Goal: Task Accomplishment & Management: Manage account settings

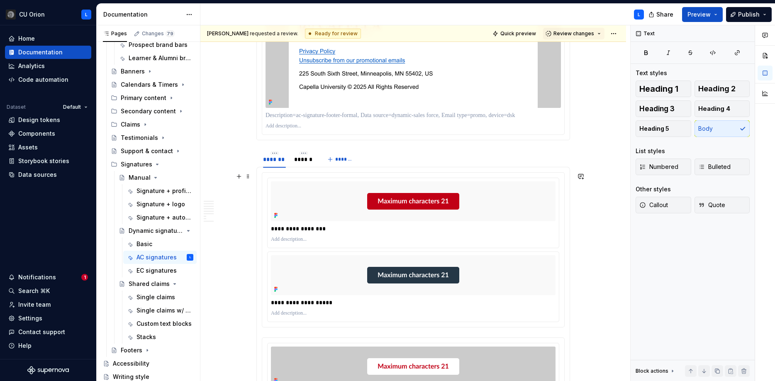
scroll to position [621, 0]
click at [412, 60] on img at bounding box center [413, 31] width 249 height 152
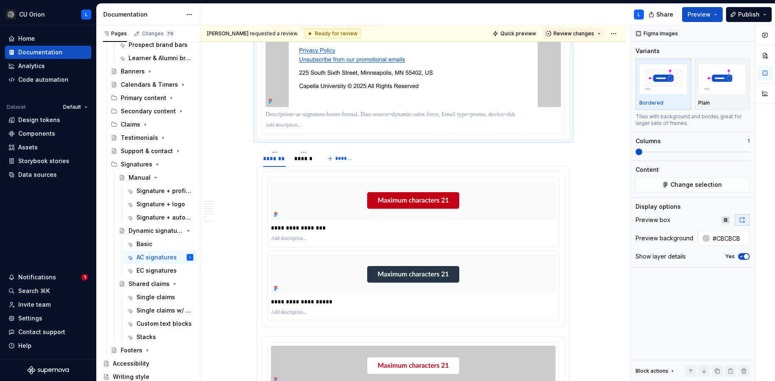
type textarea "*"
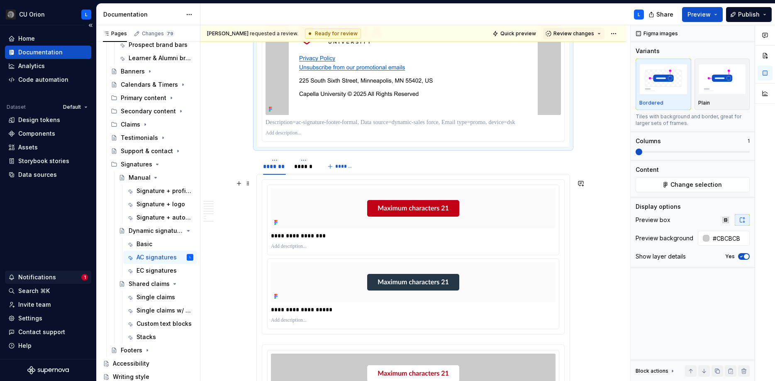
scroll to position [622, 0]
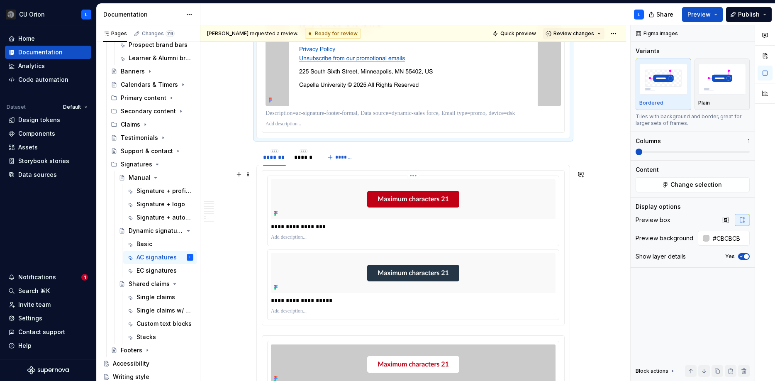
type input "#F9F9F9"
click at [453, 210] on div at bounding box center [413, 199] width 285 height 40
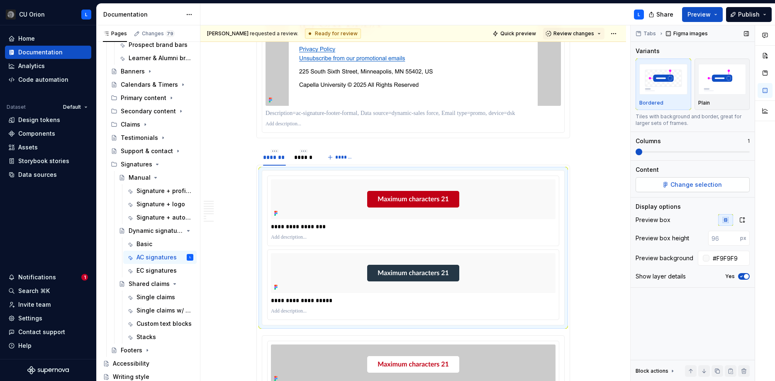
click at [664, 185] on button "Change selection" at bounding box center [693, 184] width 114 height 15
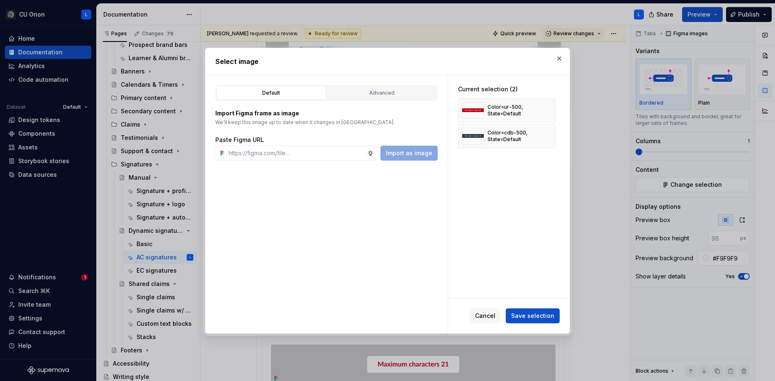
type textarea "*"
click at [397, 99] on button "Advanced" at bounding box center [382, 93] width 110 height 14
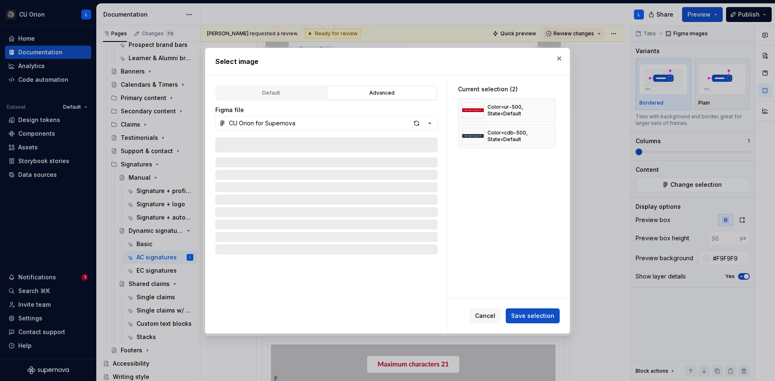
click at [300, 141] on div at bounding box center [326, 229] width 222 height 184
click at [297, 145] on div at bounding box center [326, 229] width 222 height 184
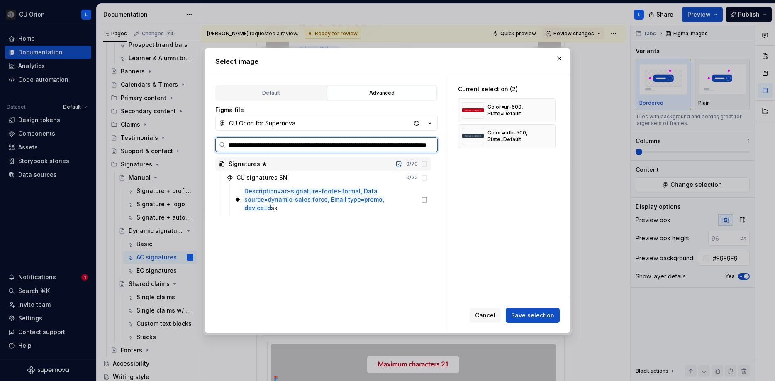
type input "**********"
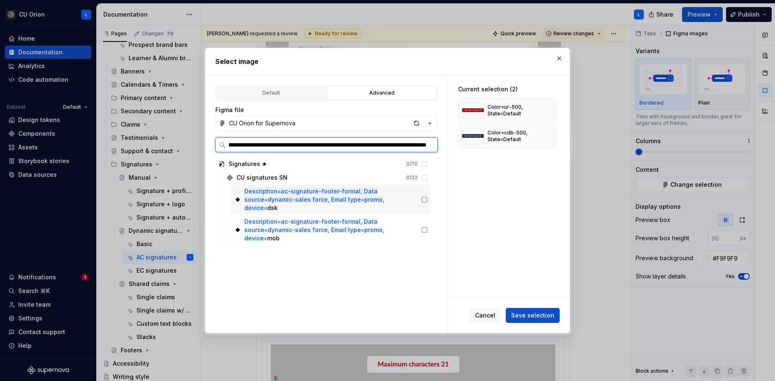
click at [428, 196] on icon at bounding box center [424, 199] width 7 height 7
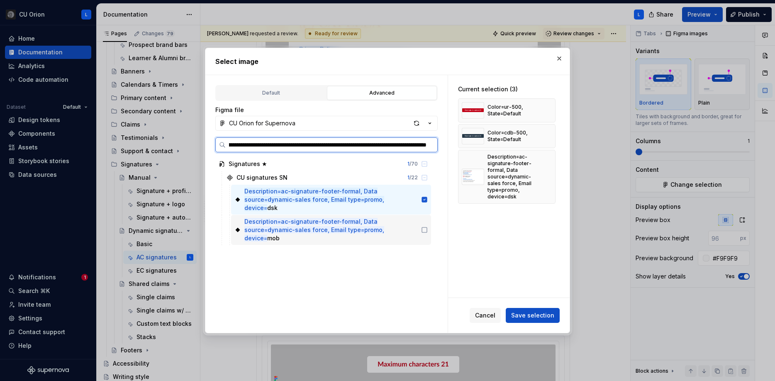
scroll to position [0, 86]
click at [428, 227] on icon at bounding box center [424, 230] width 7 height 7
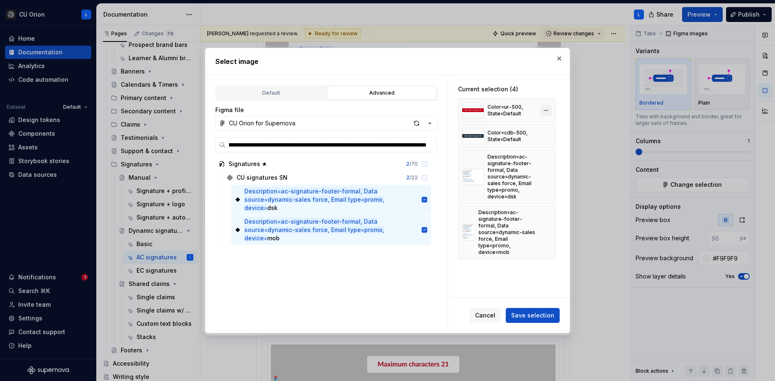
scroll to position [0, 0]
click at [552, 108] on button "button" at bounding box center [546, 111] width 12 height 12
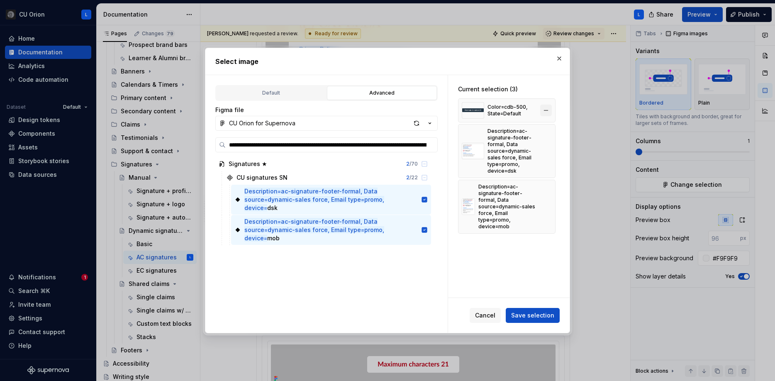
click at [551, 113] on button "button" at bounding box center [546, 111] width 12 height 12
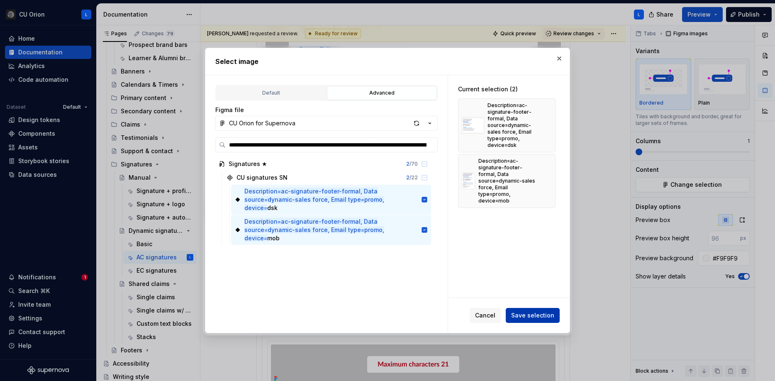
click at [541, 313] on span "Save selection" at bounding box center [532, 315] width 43 height 8
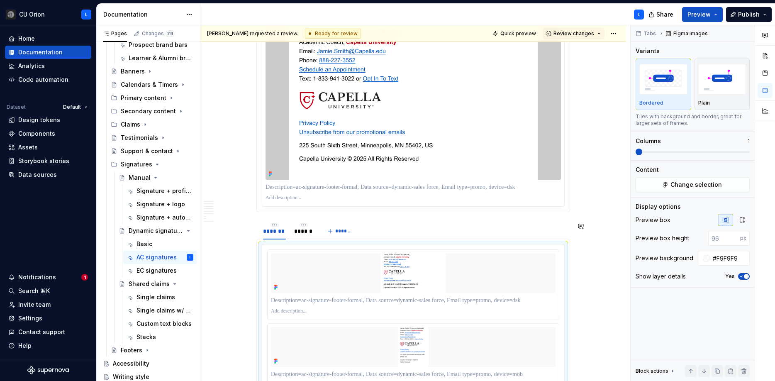
scroll to position [517, 0]
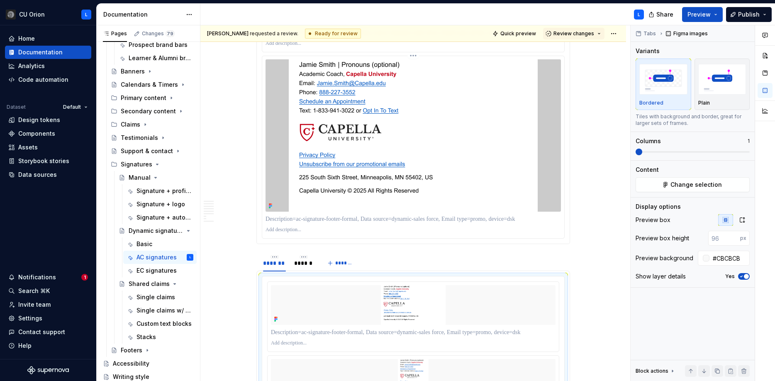
click at [519, 153] on img at bounding box center [413, 135] width 249 height 152
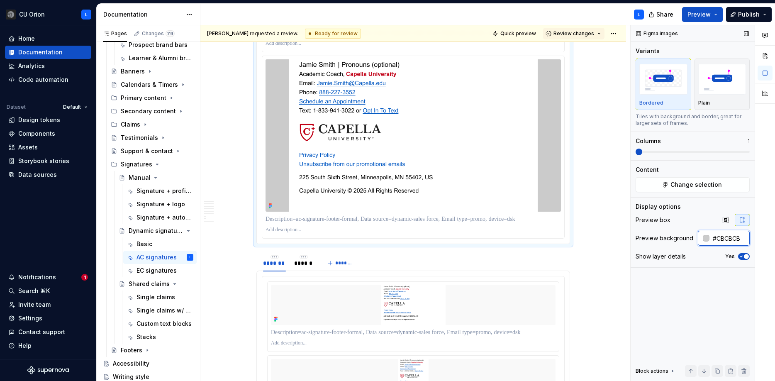
click at [719, 236] on input "#CBCBCB" at bounding box center [729, 238] width 40 height 15
click at [742, 240] on input "#CBCBCB" at bounding box center [729, 238] width 40 height 15
click at [534, 285] on img at bounding box center [413, 305] width 249 height 40
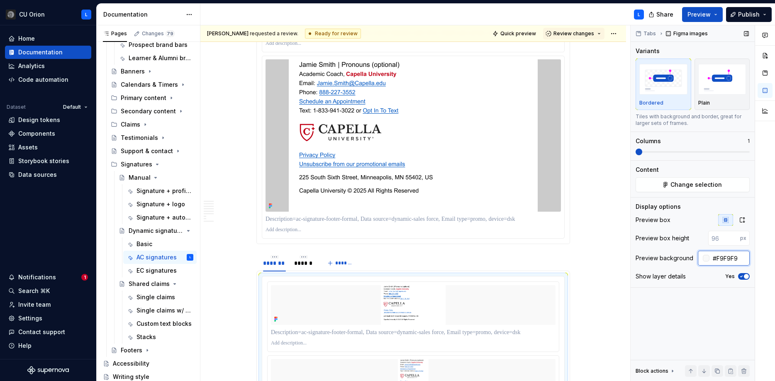
click at [725, 261] on input "#F9F9F9" at bounding box center [729, 258] width 40 height 15
click at [726, 261] on input "#F9F9F9" at bounding box center [729, 258] width 40 height 15
paste input "CBCBCB"
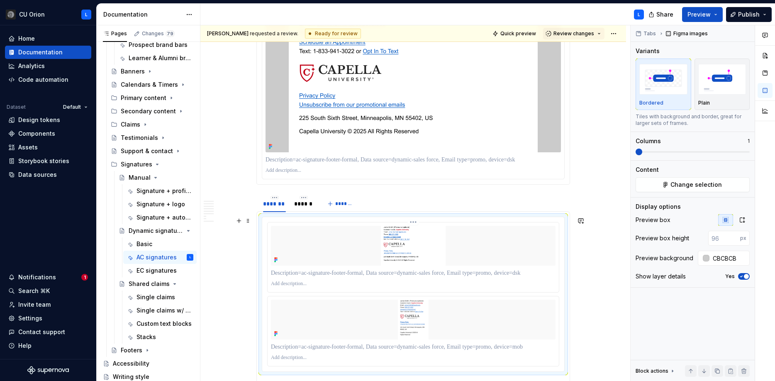
type input "#CBCBCB"
click at [505, 249] on img at bounding box center [413, 246] width 249 height 40
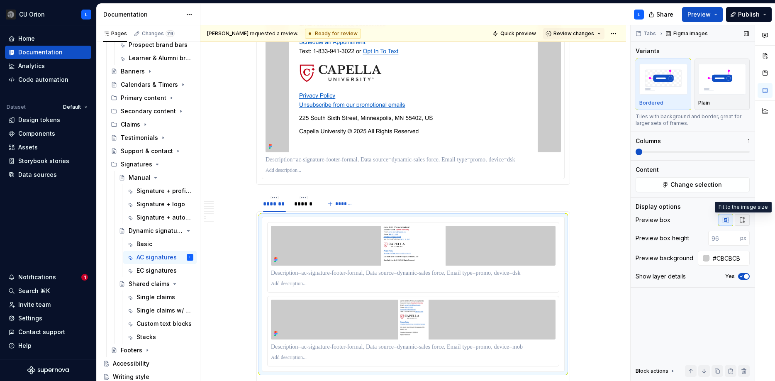
click at [743, 220] on icon "button" at bounding box center [742, 220] width 7 height 7
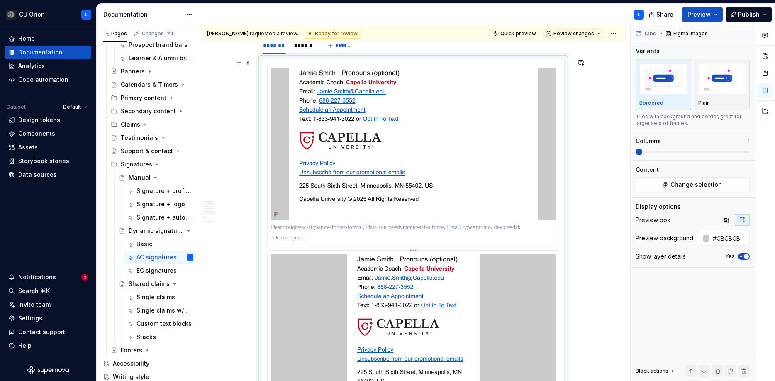
scroll to position [744, 0]
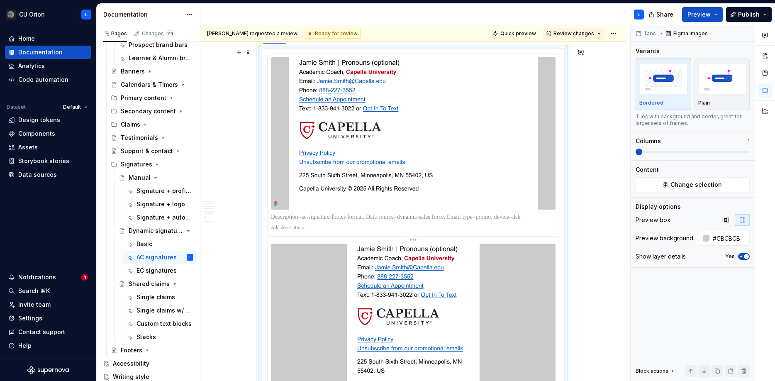
click at [461, 283] on img at bounding box center [413, 329] width 133 height 171
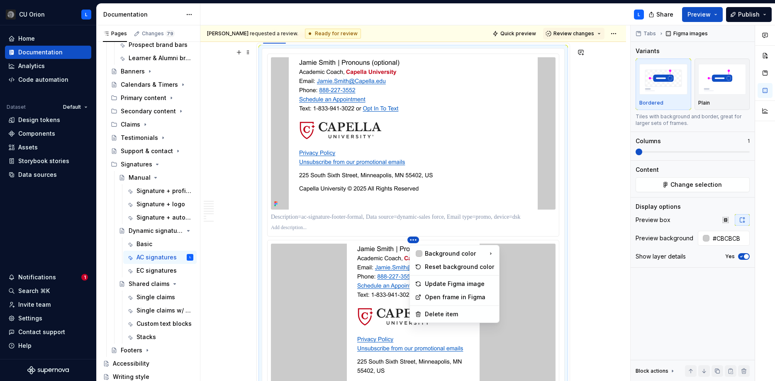
click at [418, 239] on html "CU Orion L Home Documentation Analytics Code automation Dataset Default Design …" at bounding box center [387, 190] width 775 height 381
click at [450, 309] on div "Delete item" at bounding box center [455, 313] width 86 height 13
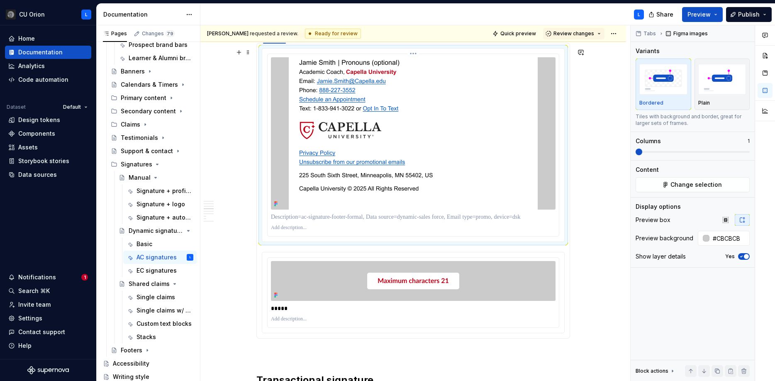
click at [406, 218] on p at bounding box center [413, 217] width 285 height 8
click at [417, 258] on html "CU Orion L Home Documentation Analytics Code automation Dataset Default Design …" at bounding box center [387, 190] width 775 height 381
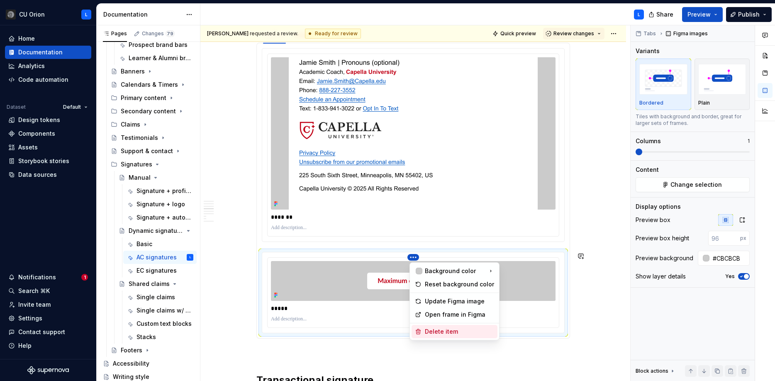
click at [432, 330] on div "Delete item" at bounding box center [459, 331] width 69 height 8
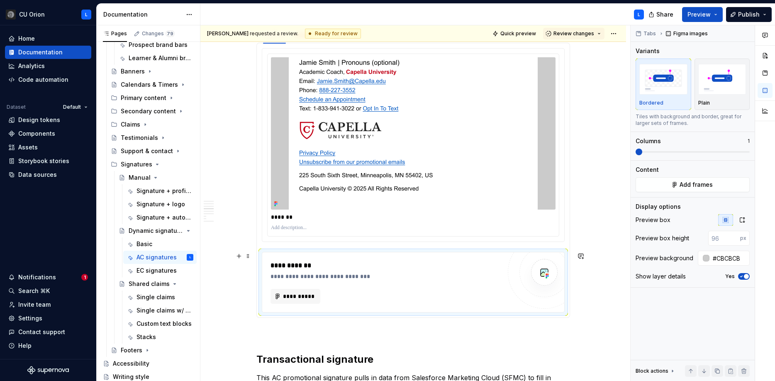
click at [431, 277] on div "**********" at bounding box center [385, 276] width 231 height 8
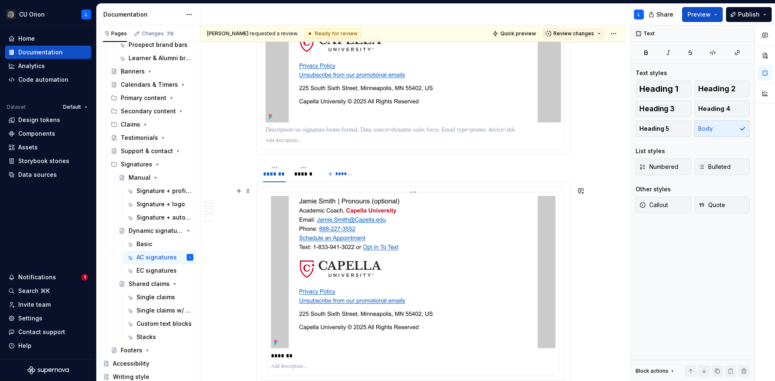
scroll to position [589, 0]
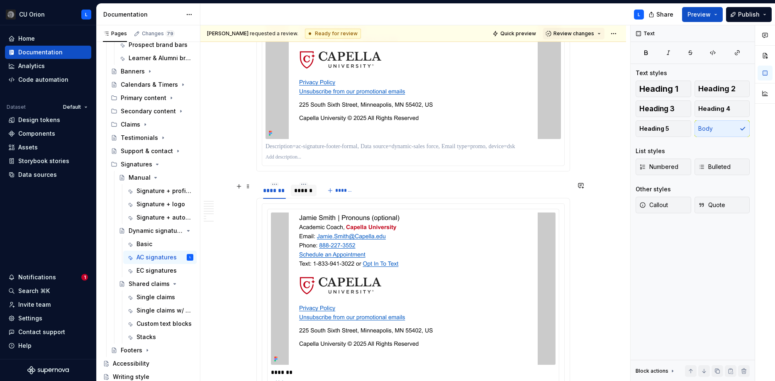
click at [308, 194] on div "******" at bounding box center [303, 190] width 19 height 8
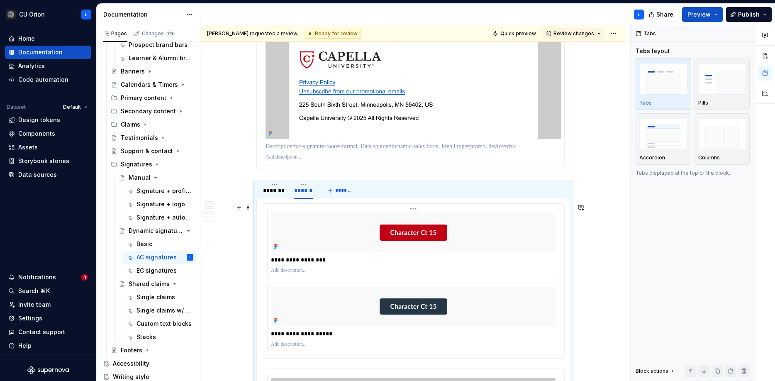
click at [471, 233] on div at bounding box center [413, 232] width 285 height 40
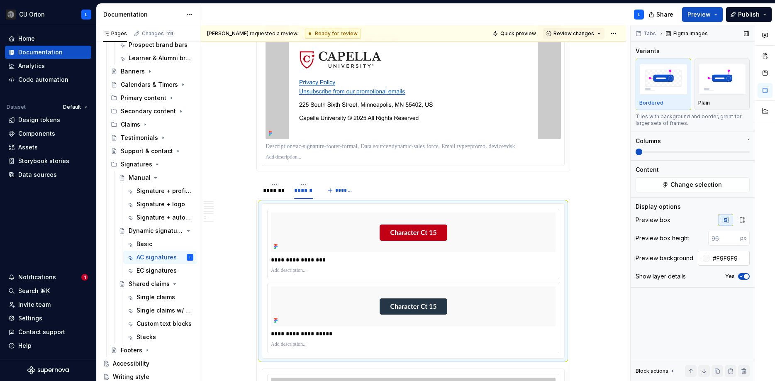
type textarea "*"
click at [736, 259] on input "#F9F9F9" at bounding box center [729, 258] width 40 height 15
paste input "CBCBCB"
type input "#CBCBCB"
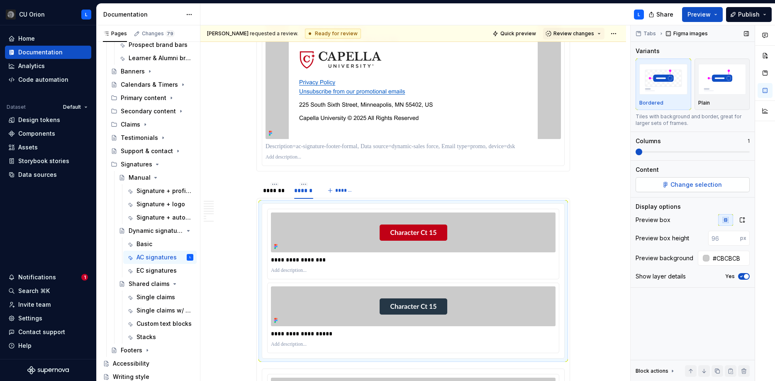
click at [680, 185] on span "Change selection" at bounding box center [695, 184] width 51 height 8
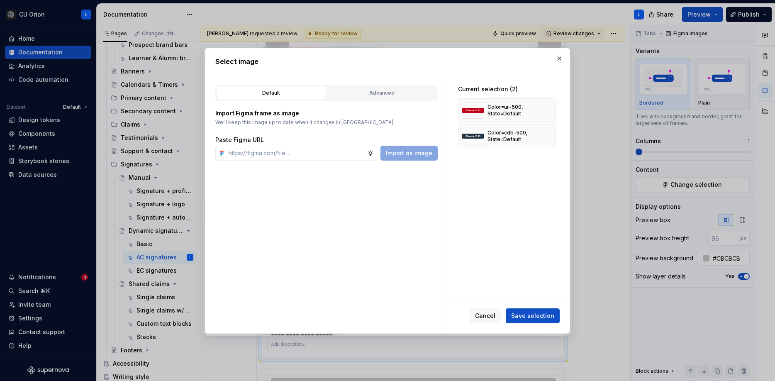
type textarea "*"
drag, startPoint x: 549, startPoint y: 137, endPoint x: 553, endPoint y: 121, distance: 16.8
click at [550, 135] on button "button" at bounding box center [546, 136] width 12 height 12
click at [550, 109] on button "button" at bounding box center [546, 111] width 12 height 12
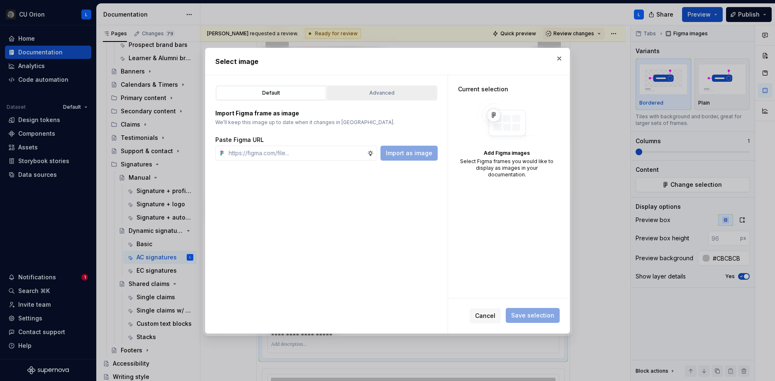
click at [371, 87] on button "Advanced" at bounding box center [382, 93] width 110 height 14
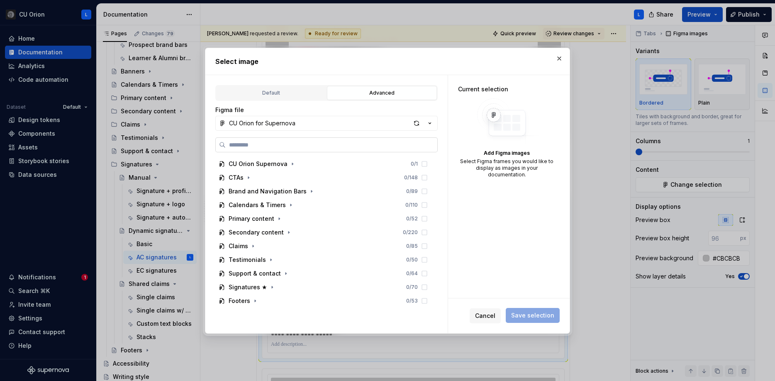
click at [308, 150] on label at bounding box center [326, 144] width 222 height 15
click at [308, 149] on input "search" at bounding box center [332, 145] width 212 height 8
paste input "**********"
type input "**********"
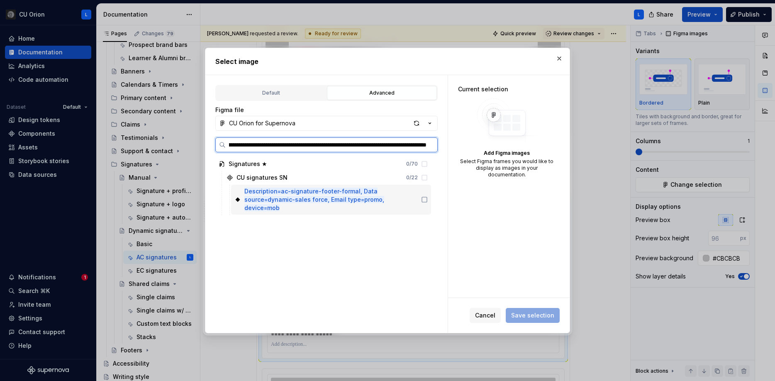
scroll to position [0, 98]
click at [427, 197] on icon at bounding box center [424, 199] width 5 height 5
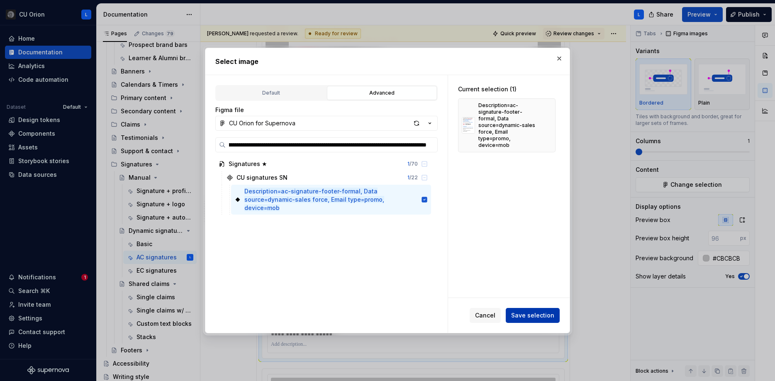
click at [526, 316] on span "Save selection" at bounding box center [532, 315] width 43 height 8
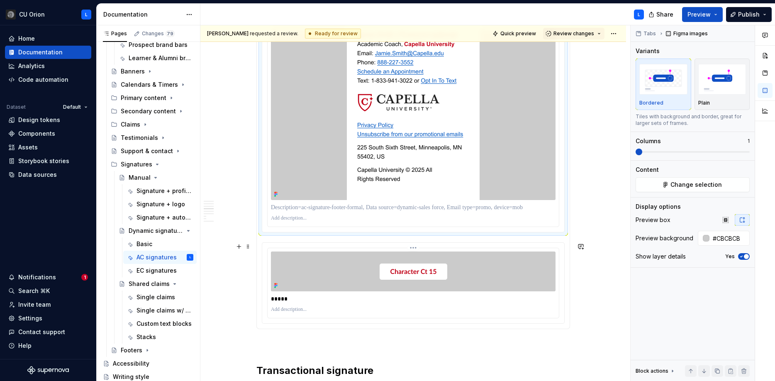
scroll to position [777, 0]
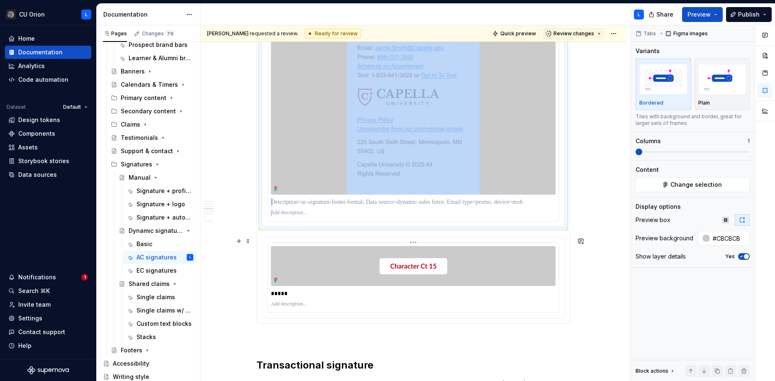
click at [426, 244] on div "*****" at bounding box center [413, 278] width 291 height 70
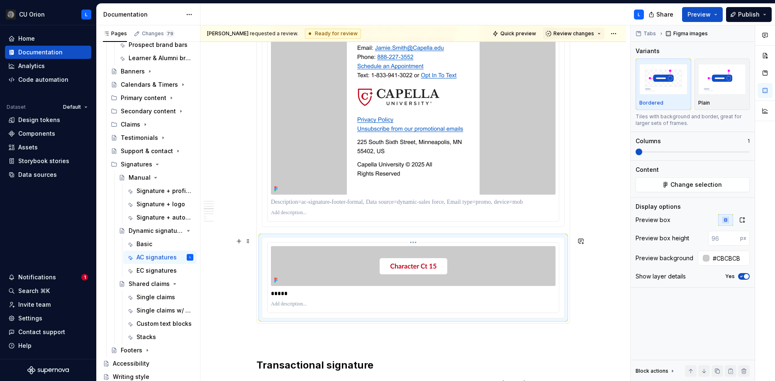
click at [415, 242] on html "CU Orion L Home Documentation Analytics Code automation Dataset Default Design …" at bounding box center [387, 190] width 775 height 381
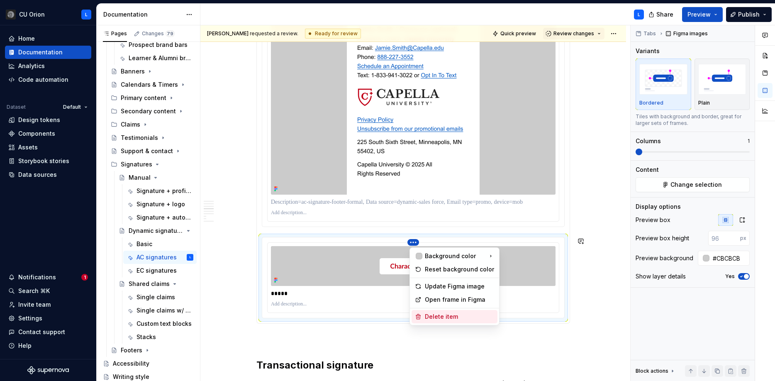
click at [441, 319] on div "Delete item" at bounding box center [459, 316] width 69 height 8
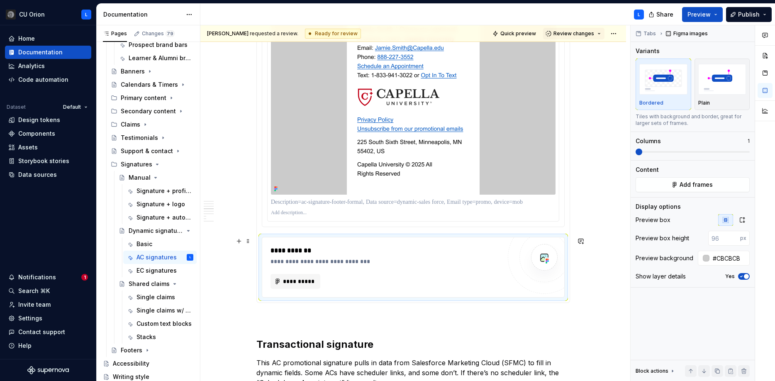
click at [441, 251] on div "**********" at bounding box center [385, 251] width 231 height 10
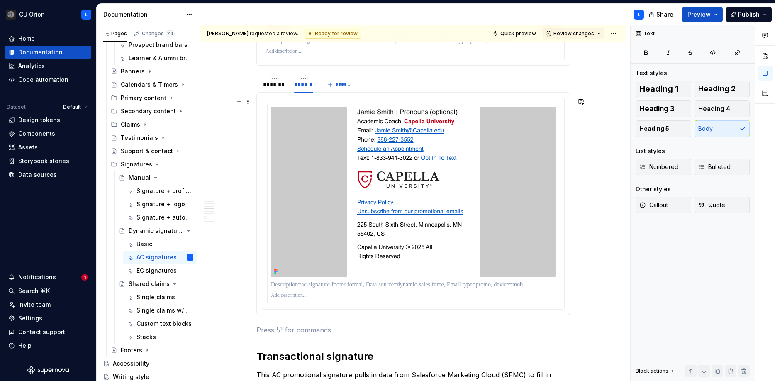
scroll to position [685, 0]
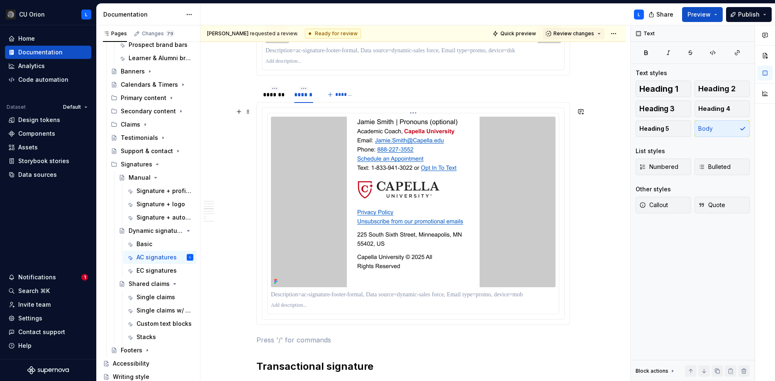
click at [444, 293] on p at bounding box center [413, 294] width 285 height 8
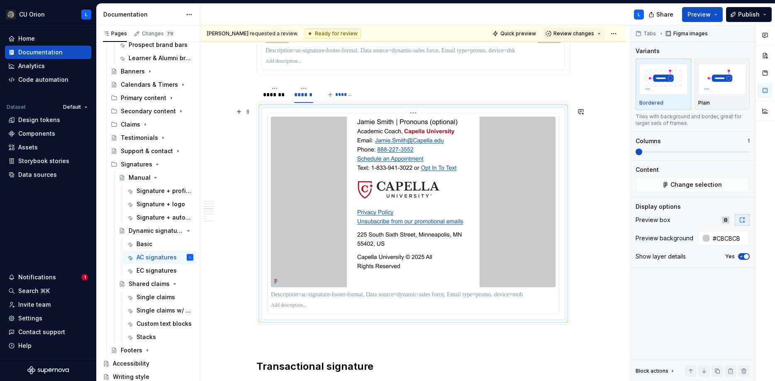
click at [500, 217] on div at bounding box center [413, 202] width 285 height 171
click at [744, 257] on span "button" at bounding box center [746, 256] width 5 height 5
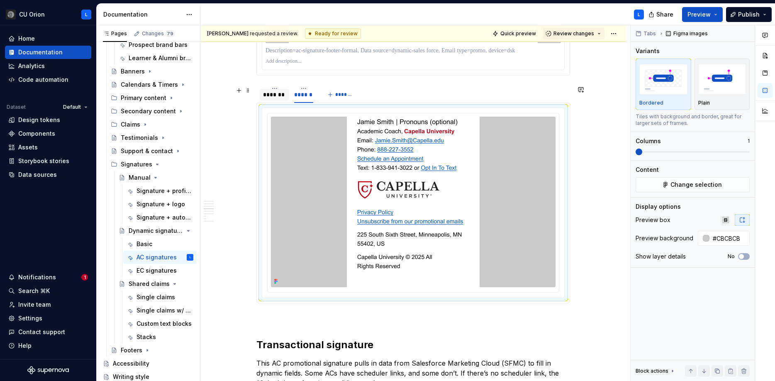
click at [276, 95] on div "*******" at bounding box center [274, 94] width 23 height 8
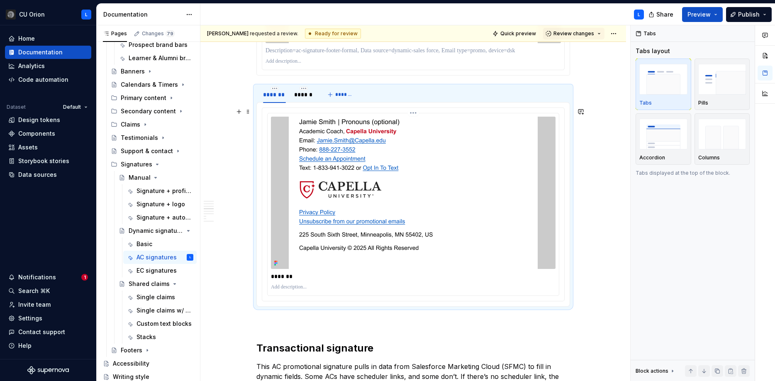
click at [366, 161] on img at bounding box center [413, 193] width 249 height 152
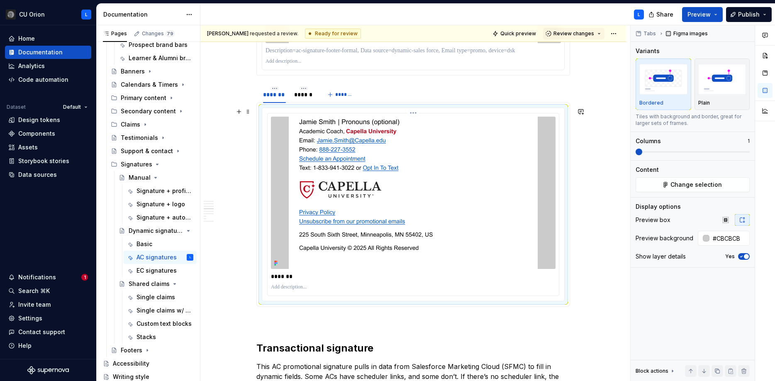
click at [289, 282] on div at bounding box center [413, 287] width 285 height 10
click at [291, 276] on p "*******" at bounding box center [413, 276] width 285 height 8
click at [744, 255] on button "Yes" at bounding box center [744, 256] width 12 height 7
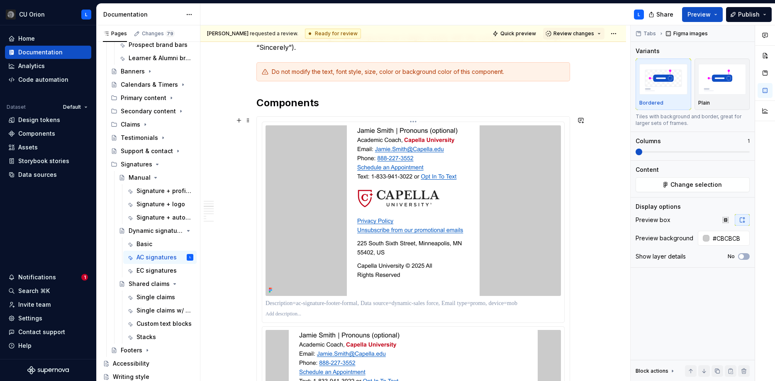
scroll to position [244, 0]
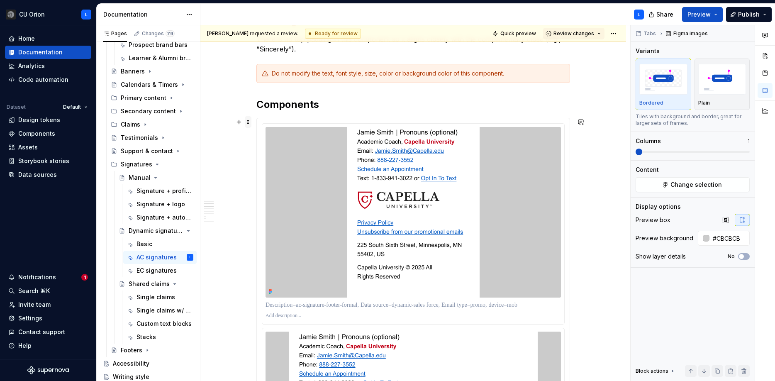
click at [247, 122] on span at bounding box center [248, 122] width 7 height 12
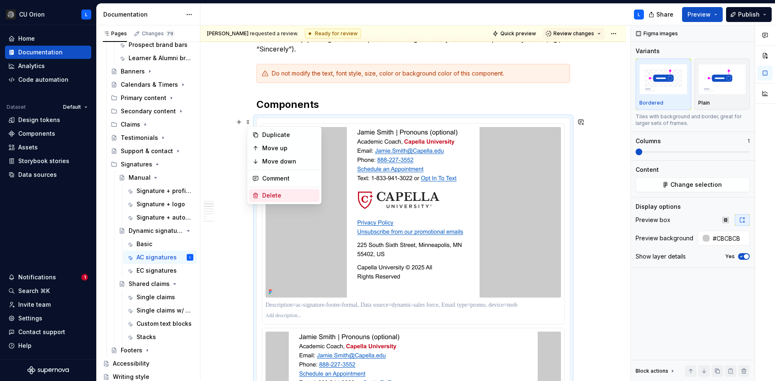
click at [285, 191] on div "Delete" at bounding box center [289, 195] width 54 height 8
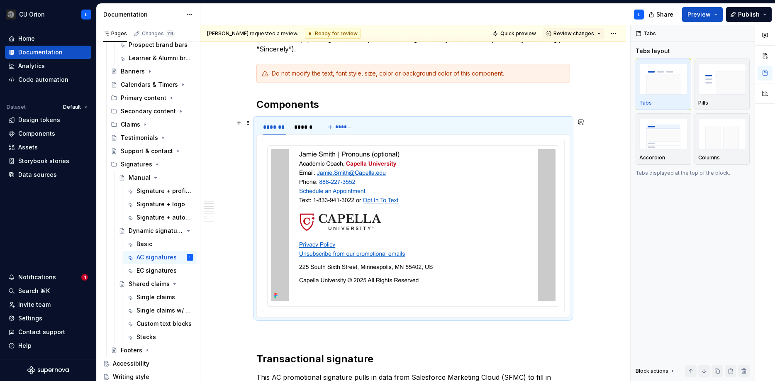
click at [392, 126] on div "******* ****** *******" at bounding box center [413, 127] width 314 height 17
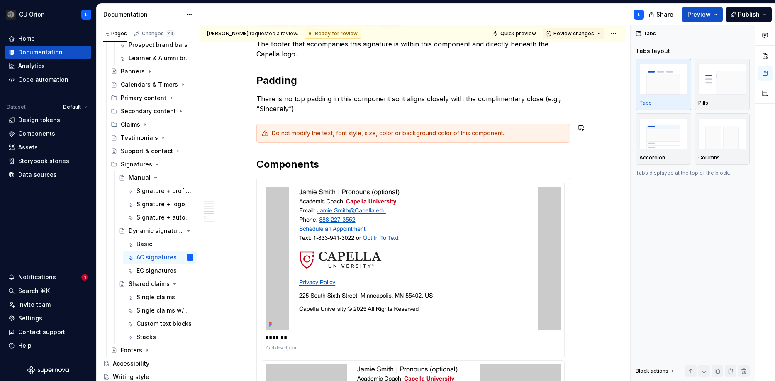
scroll to position [618, 0]
click at [404, 165] on h2 "Components" at bounding box center [413, 163] width 314 height 13
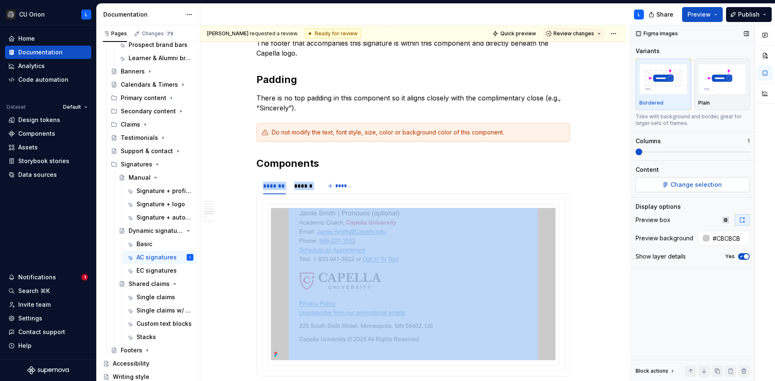
click at [701, 187] on span "Change selection" at bounding box center [695, 184] width 51 height 8
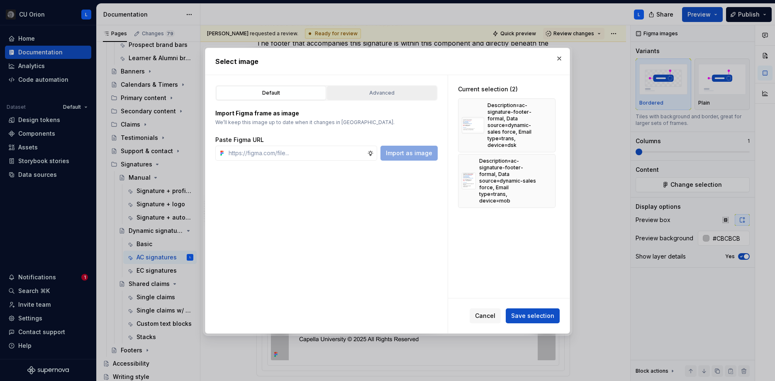
click at [379, 93] on div "Advanced" at bounding box center [382, 93] width 104 height 8
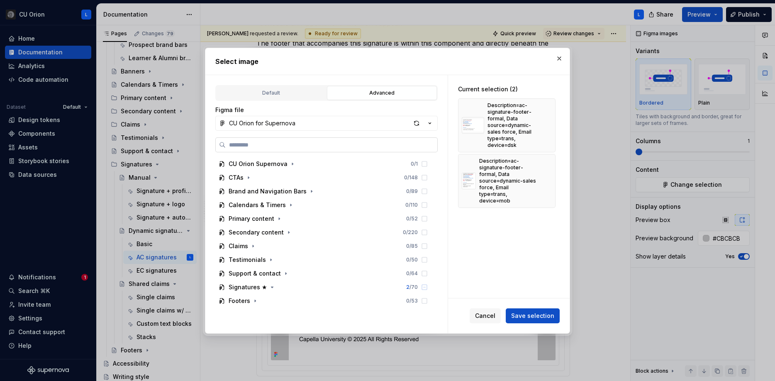
type textarea "*"
click at [352, 142] on input "search" at bounding box center [332, 145] width 212 height 8
paste input "**********"
type input "**********"
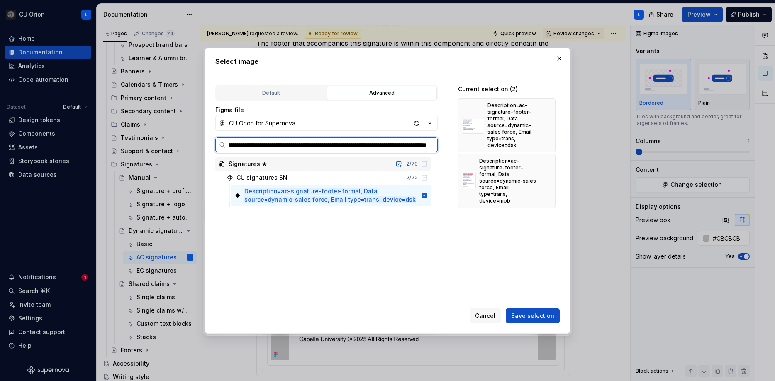
scroll to position [0, 92]
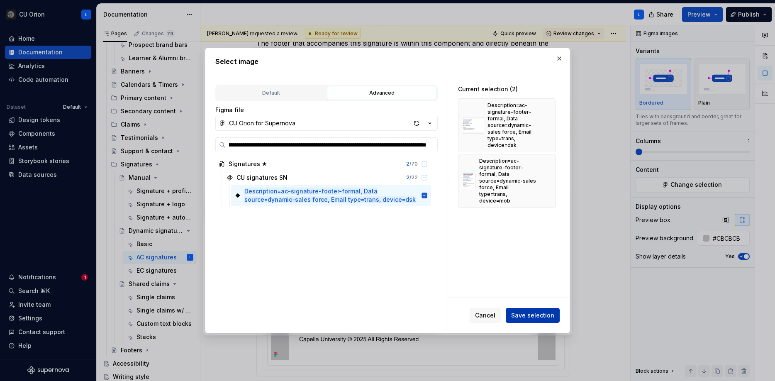
click at [543, 309] on button "Save selection" at bounding box center [533, 315] width 54 height 15
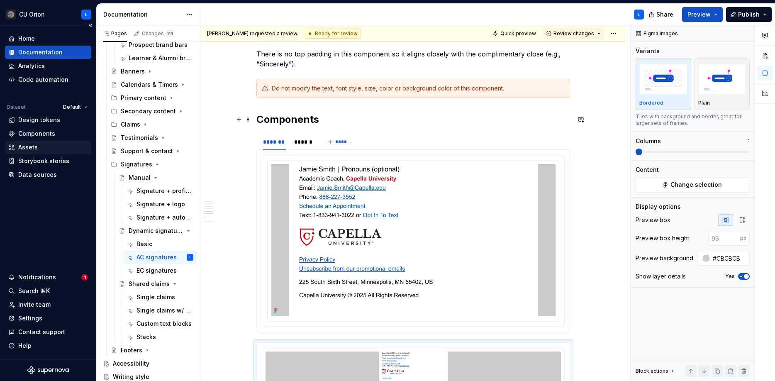
scroll to position [667, 0]
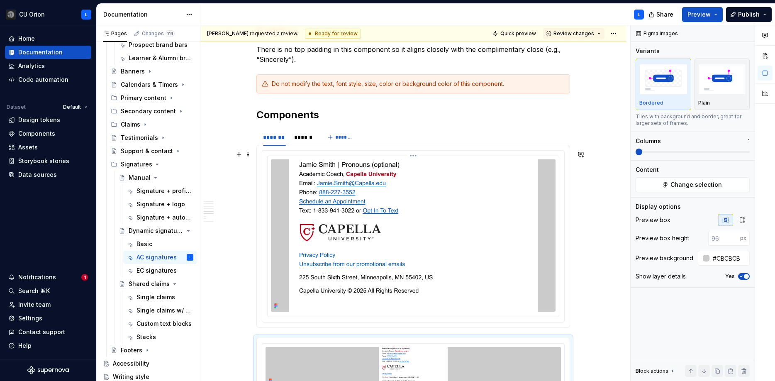
click at [368, 188] on img at bounding box center [413, 235] width 249 height 152
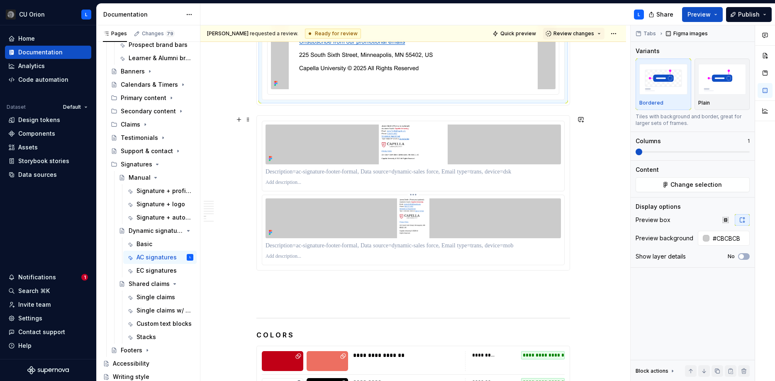
scroll to position [889, 0]
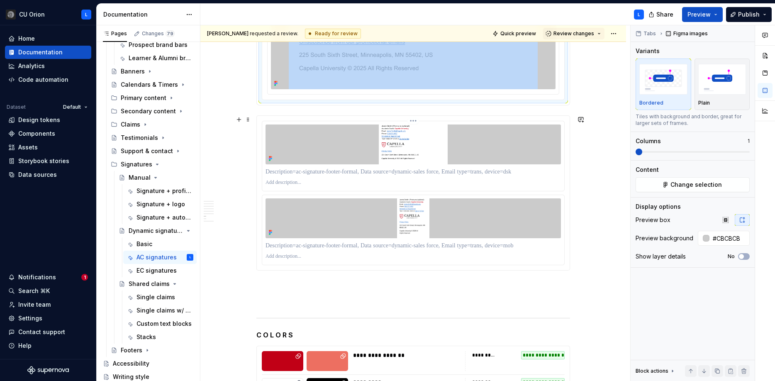
click at [482, 154] on img at bounding box center [413, 144] width 249 height 40
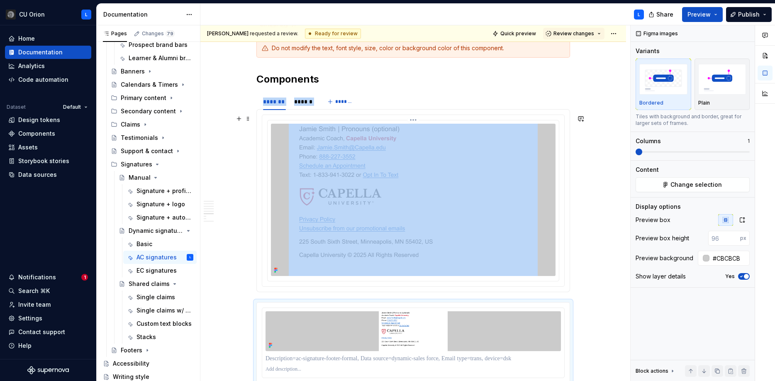
scroll to position [643, 0]
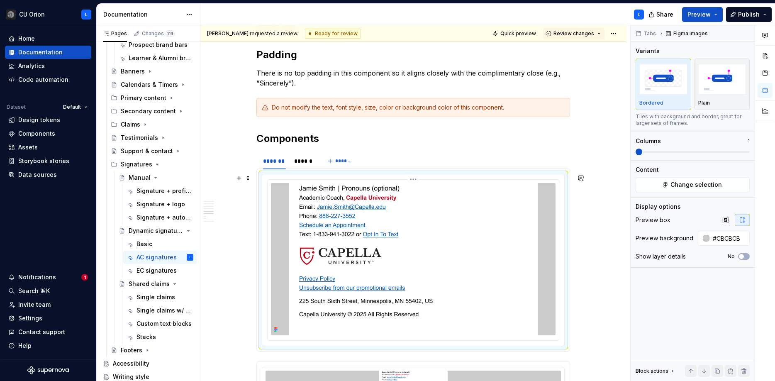
click at [494, 224] on img at bounding box center [413, 259] width 249 height 152
click at [672, 185] on button "Change selection" at bounding box center [693, 184] width 114 height 15
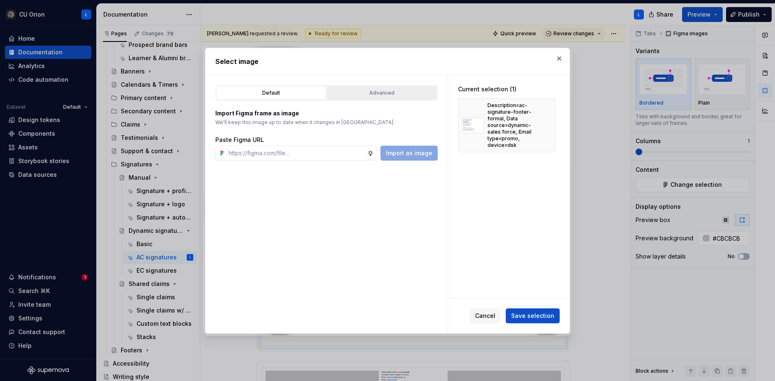
type textarea "*"
click at [391, 92] on div "Advanced" at bounding box center [382, 93] width 104 height 8
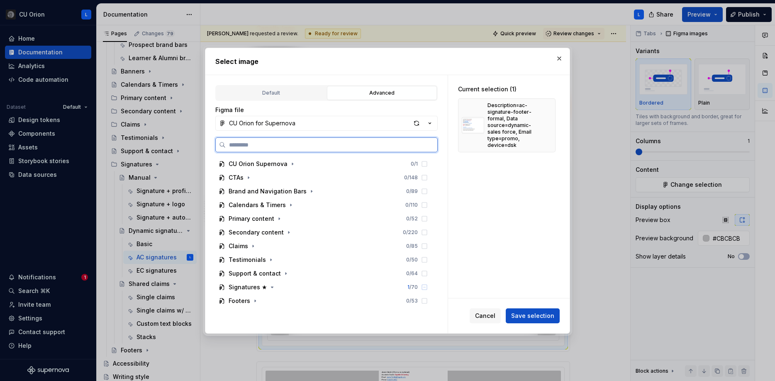
click at [352, 146] on input "search" at bounding box center [332, 145] width 212 height 8
paste input "**********"
type input "**********"
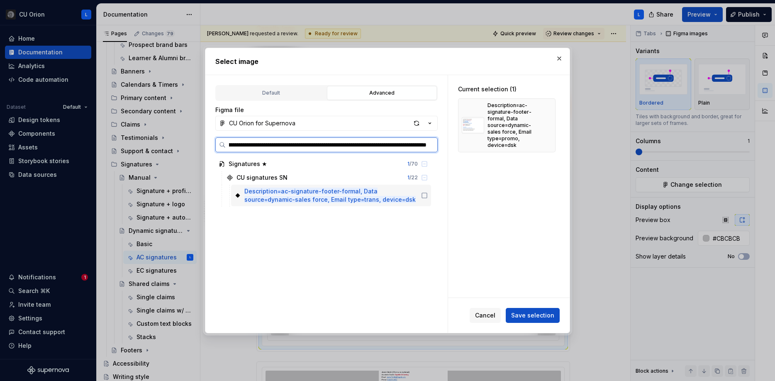
scroll to position [0, 92]
click at [428, 196] on icon at bounding box center [424, 195] width 7 height 7
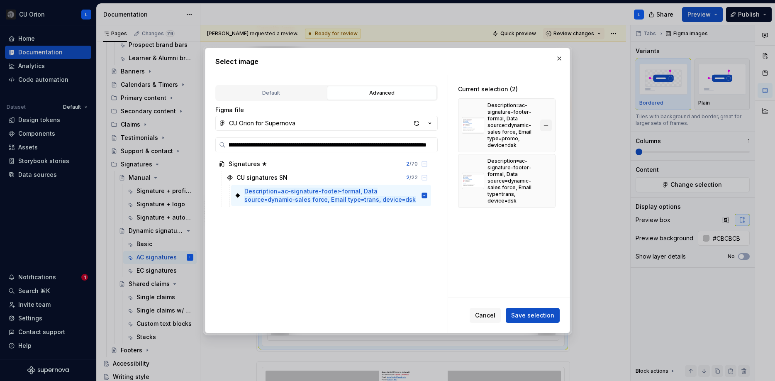
click at [548, 124] on button "button" at bounding box center [546, 125] width 12 height 12
click at [535, 317] on span "Save selection" at bounding box center [532, 315] width 43 height 8
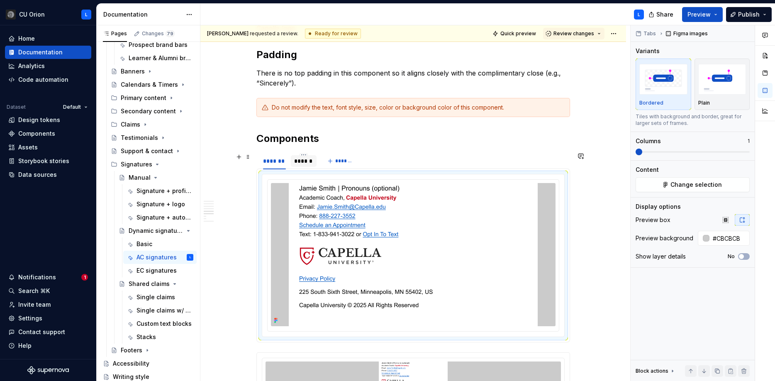
click at [301, 159] on div "******" at bounding box center [303, 161] width 19 height 8
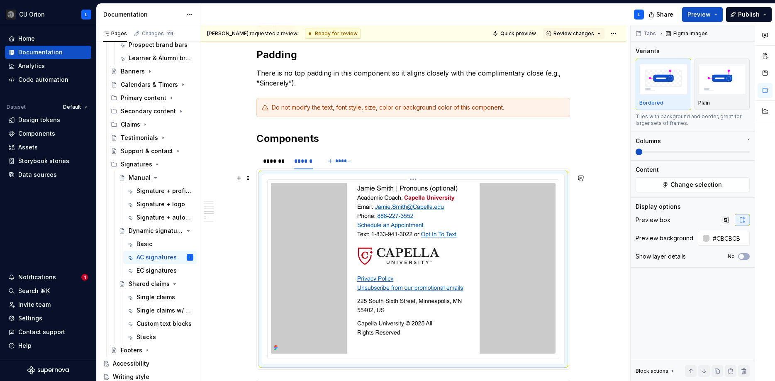
click at [392, 201] on img at bounding box center [413, 268] width 133 height 171
click at [692, 183] on span "Change selection" at bounding box center [695, 184] width 51 height 8
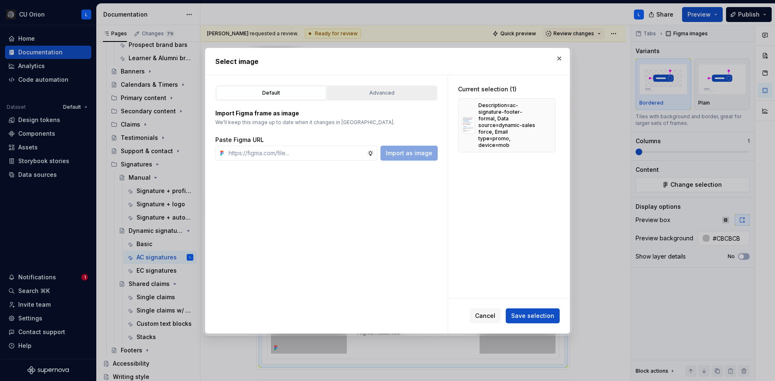
click at [385, 95] on div "Advanced" at bounding box center [382, 93] width 104 height 8
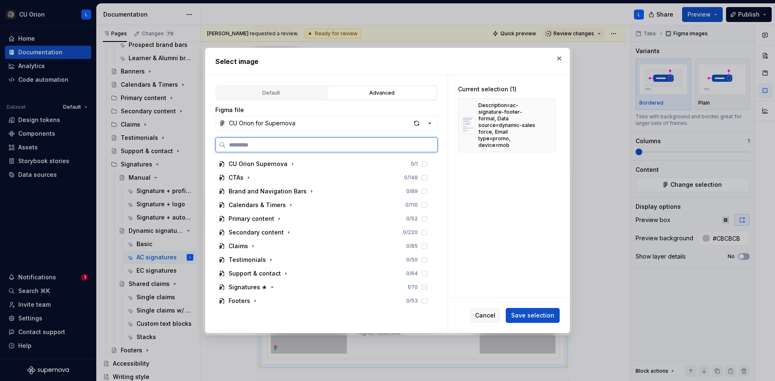
click at [320, 145] on input "search" at bounding box center [332, 145] width 212 height 8
paste input "**********"
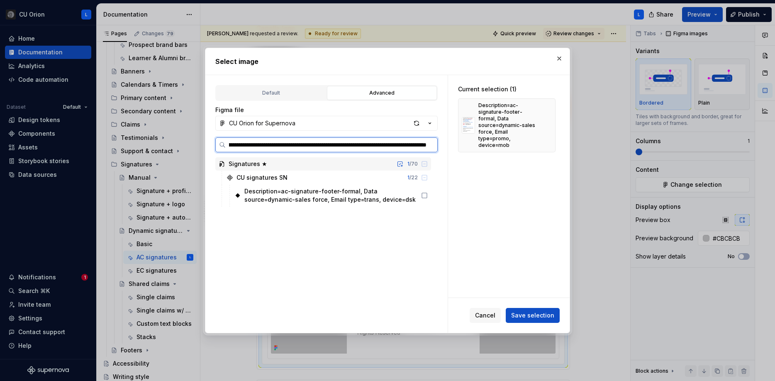
type input "**********"
click at [428, 194] on icon at bounding box center [424, 195] width 7 height 7
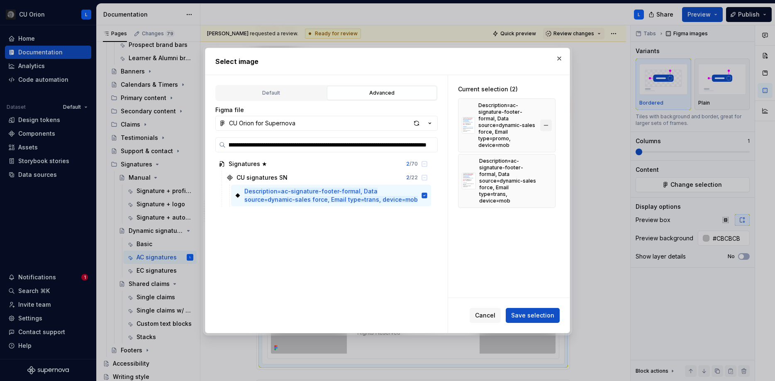
click at [551, 119] on button "button" at bounding box center [546, 125] width 12 height 12
click at [559, 317] on button "Save selection" at bounding box center [533, 315] width 54 height 15
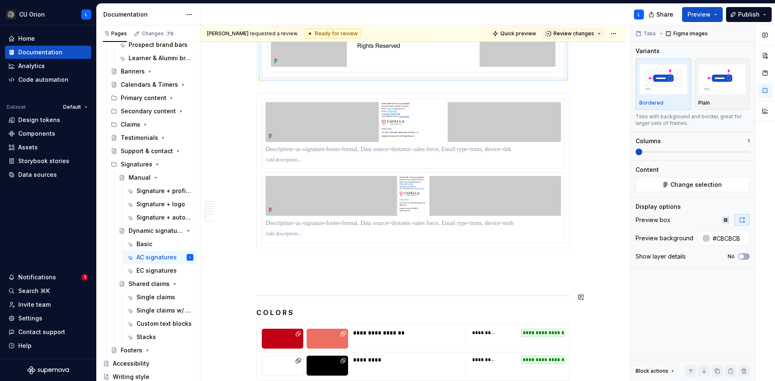
scroll to position [925, 0]
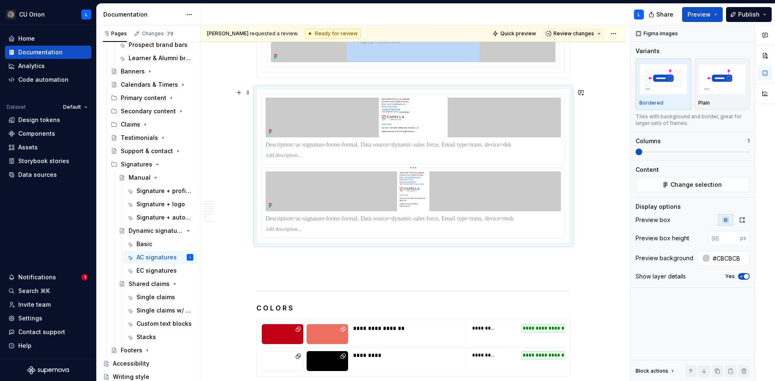
click at [493, 195] on div at bounding box center [413, 191] width 295 height 40
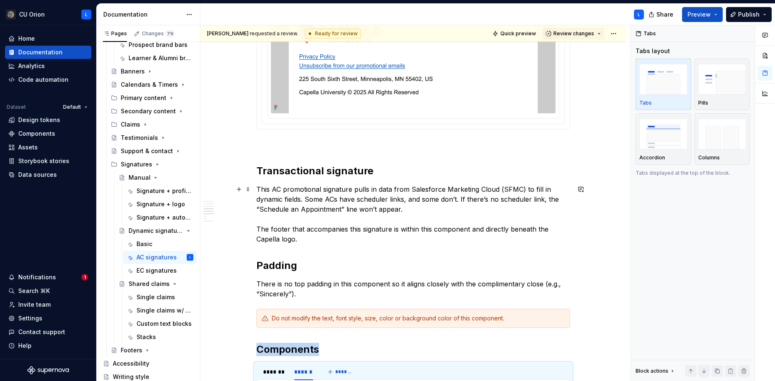
scroll to position [439, 0]
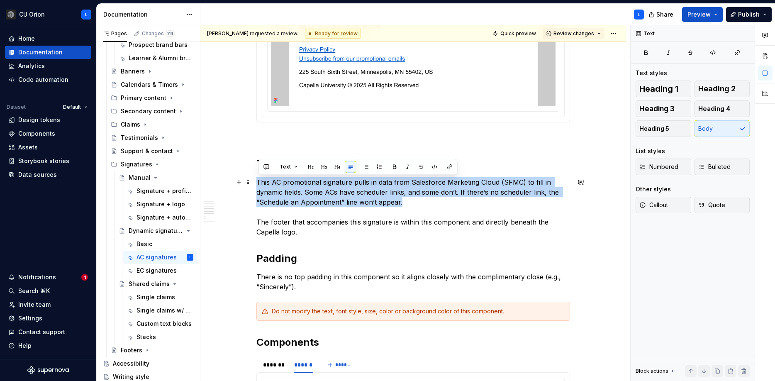
drag, startPoint x: 419, startPoint y: 202, endPoint x: 258, endPoint y: 182, distance: 162.3
click at [258, 182] on p "This AC promotional signature pulls in data from Salesforce Marketing Cloud (SF…" at bounding box center [413, 207] width 314 height 60
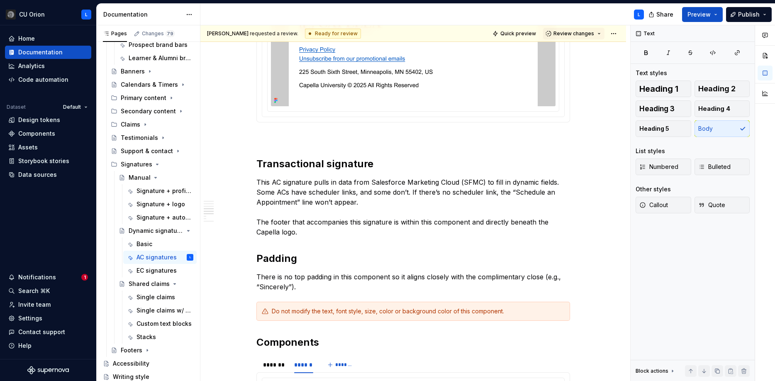
type textarea "*"
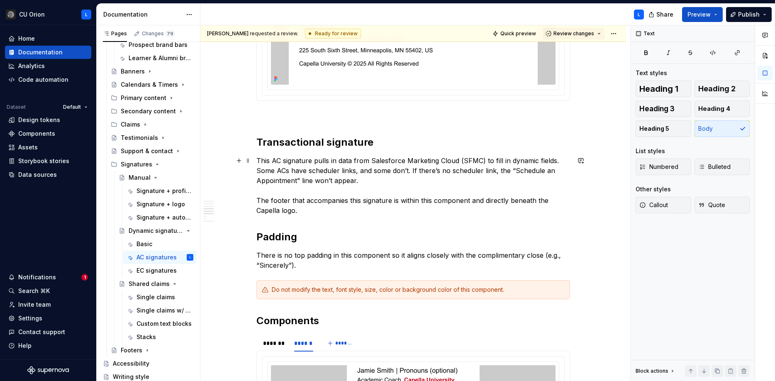
scroll to position [450, 0]
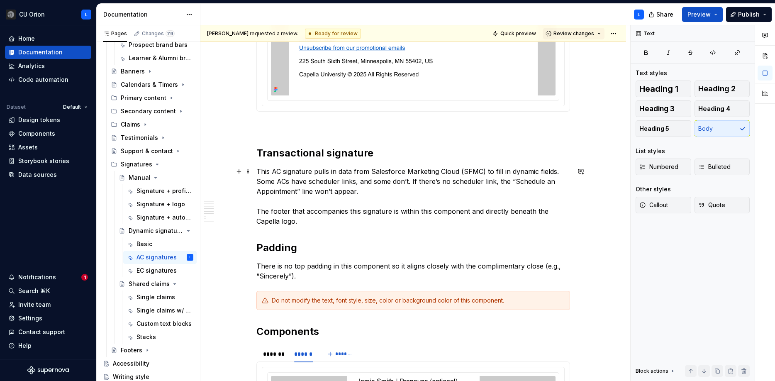
click at [285, 173] on p "This AC signature pulls in data from Salesforce Marketing Cloud (SFMC) to fill …" at bounding box center [413, 196] width 314 height 60
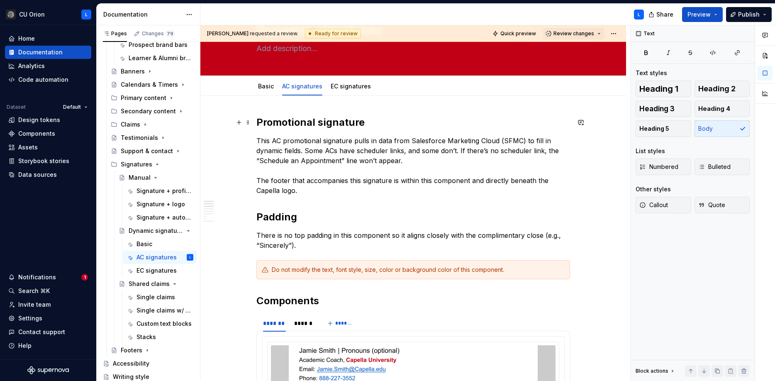
scroll to position [0, 0]
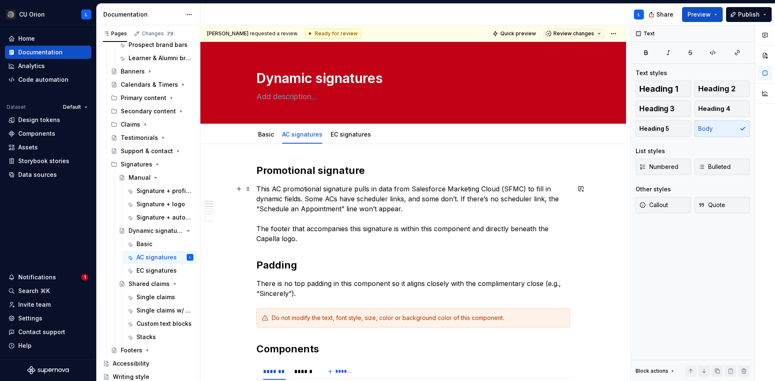
click at [321, 187] on p "This AC promotional signature pulls in data from Salesforce Marketing Cloud (SF…" at bounding box center [413, 214] width 314 height 60
click at [320, 190] on p "This promotional AC signature pulls in data from Salesforce Marketing Cloud (SF…" at bounding box center [413, 214] width 314 height 60
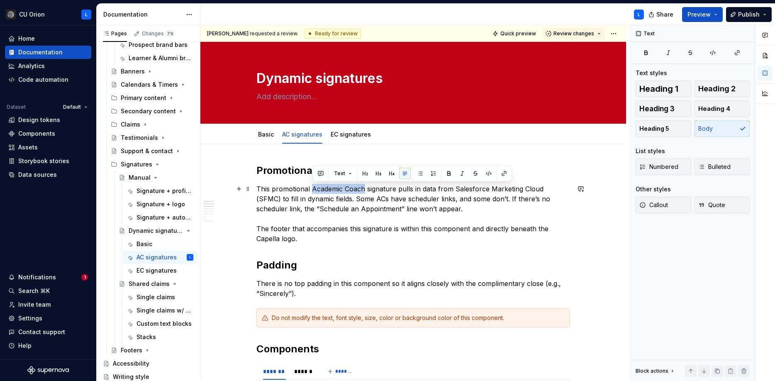
drag, startPoint x: 366, startPoint y: 188, endPoint x: 314, endPoint y: 190, distance: 52.7
click at [314, 190] on p "This promotional Academic Coach signature pulls in data from Salesforce Marketi…" at bounding box center [413, 214] width 314 height 60
copy p "Academic Coach"
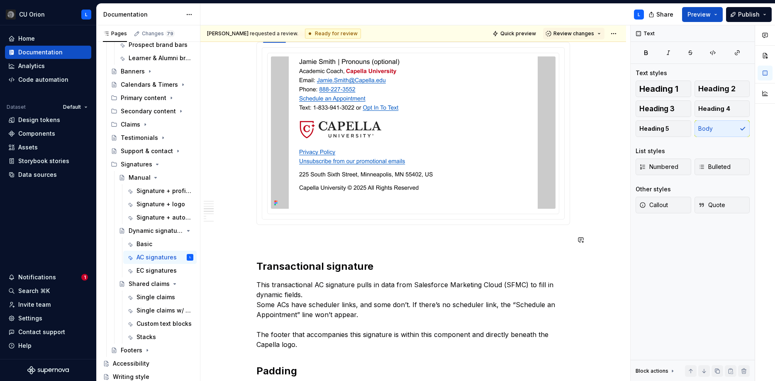
scroll to position [339, 0]
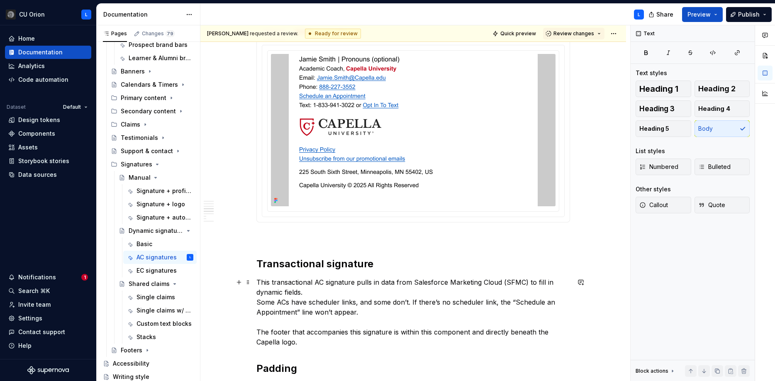
click at [317, 283] on p "This transactional AC signature pulls in data from Salesforce Marketing Cloud (…" at bounding box center [413, 312] width 314 height 70
click at [384, 298] on p "This transactional Academic Coach signature pulls in data from Salesforce Marke…" at bounding box center [413, 312] width 314 height 70
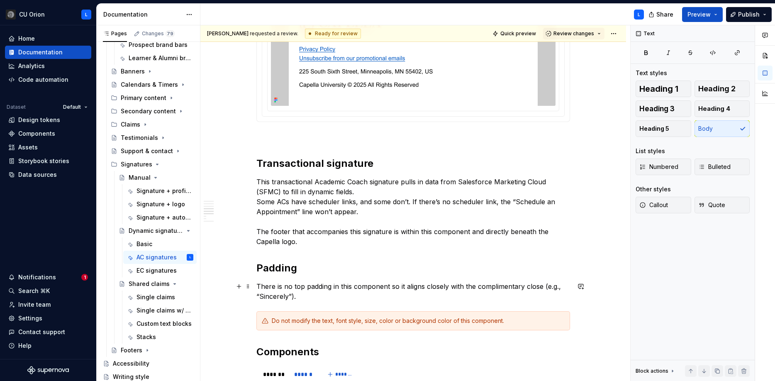
scroll to position [456, 0]
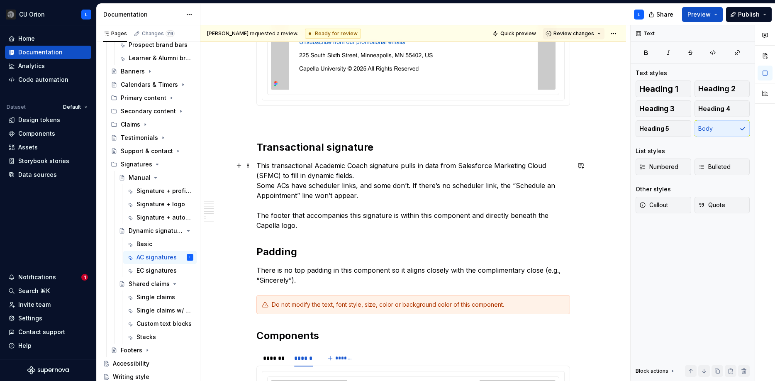
click at [382, 175] on p "This transactional Academic Coach signature pulls in data from Salesforce Marke…" at bounding box center [413, 196] width 314 height 70
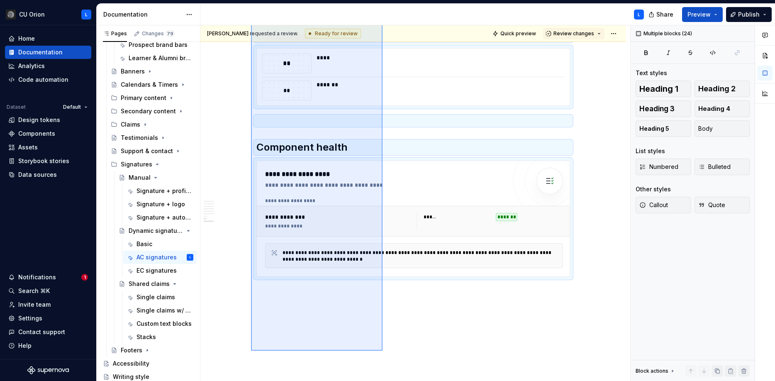
scroll to position [1120, 0]
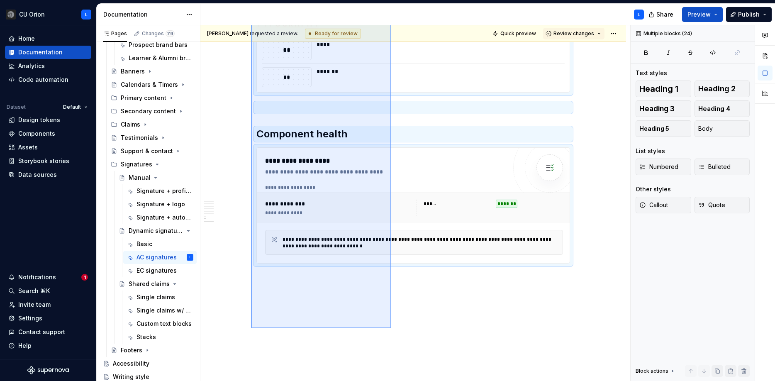
drag, startPoint x: 251, startPoint y: 158, endPoint x: 391, endPoint y: 328, distance: 220.8
click at [391, 328] on div "Lisa requested a review. Ready for review Quick preview Review changes Dynamic …" at bounding box center [415, 203] width 430 height 356
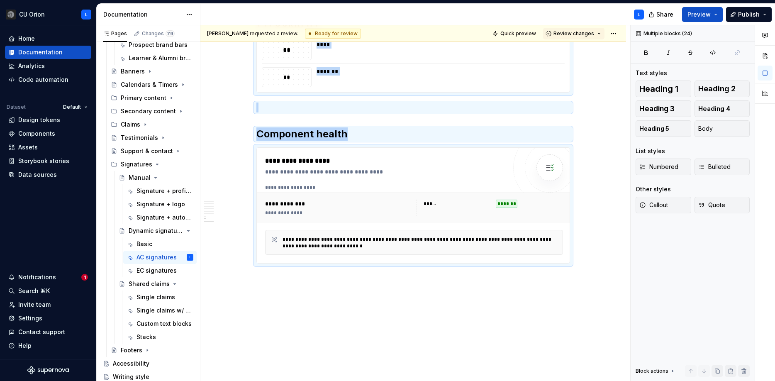
copy div "Promotional signature This promotional Academic Coach signature pulls in data f…"
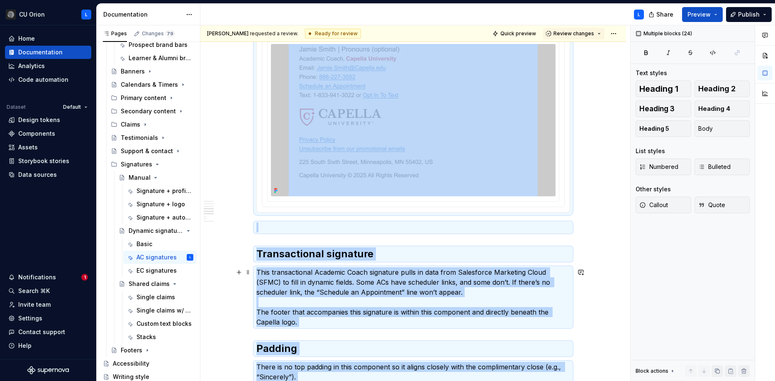
scroll to position [0, 0]
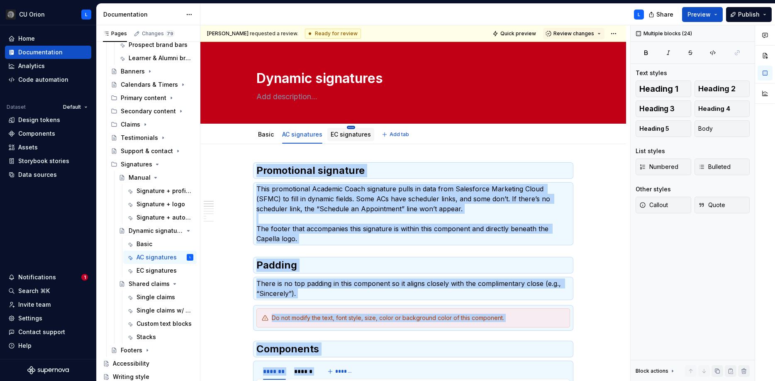
click at [348, 126] on html "CU Orion L Home Documentation Analytics Code automation Dataset Default Design …" at bounding box center [387, 190] width 775 height 381
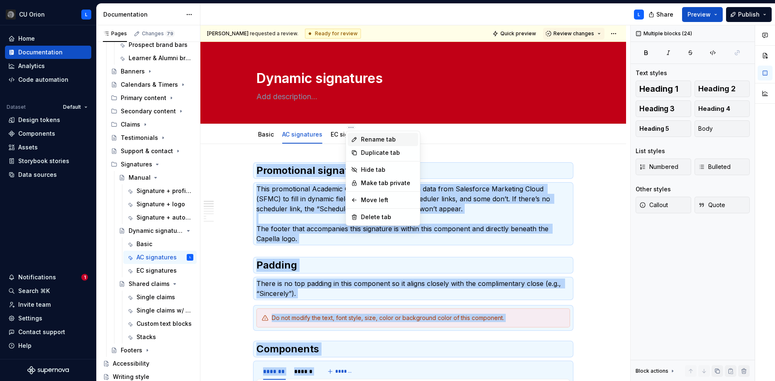
click at [365, 141] on div "Rename tab" at bounding box center [388, 139] width 54 height 8
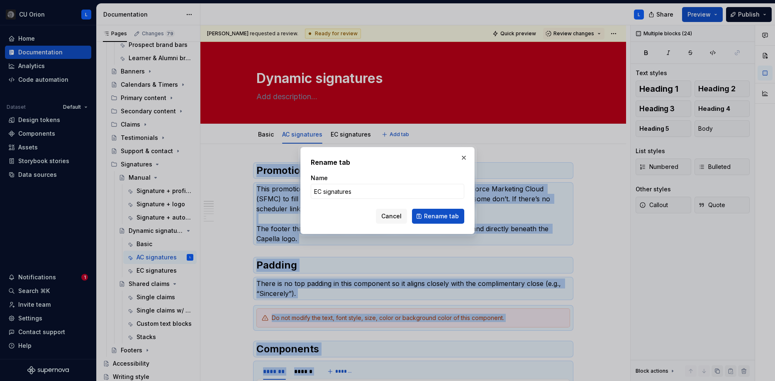
type textarea "*"
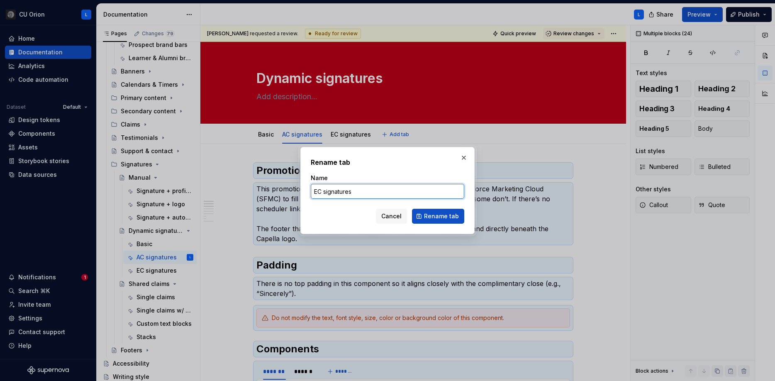
click at [320, 190] on input "EC signatures" at bounding box center [388, 191] width 154 height 15
type input "ES signatures"
click at [443, 216] on span "Rename tab" at bounding box center [441, 216] width 35 height 8
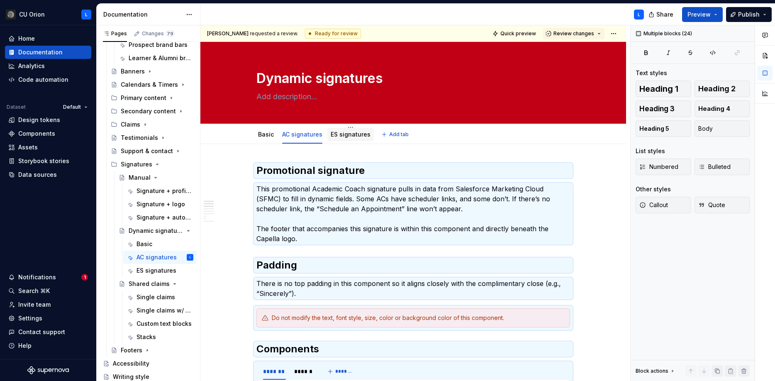
click at [348, 134] on link "ES signatures" at bounding box center [351, 134] width 40 height 7
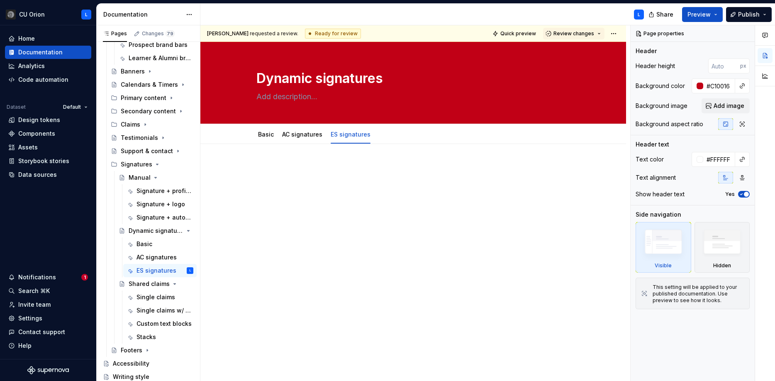
click at [302, 176] on div at bounding box center [413, 180] width 314 height 32
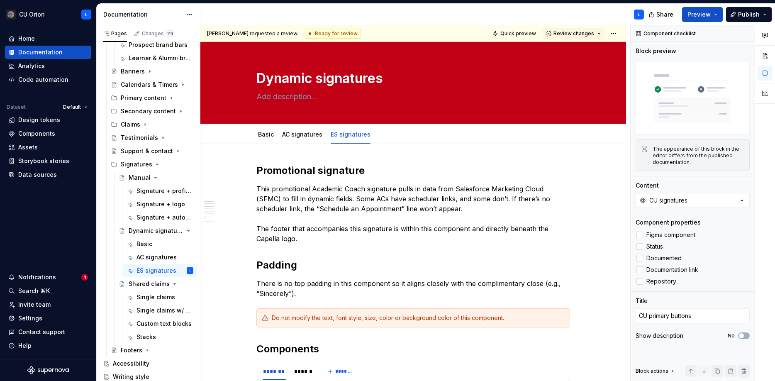
type textarea "*"
click at [436, 213] on p "This promotional Academic Coach signature pulls in data from Salesforce Marketi…" at bounding box center [413, 214] width 314 height 60
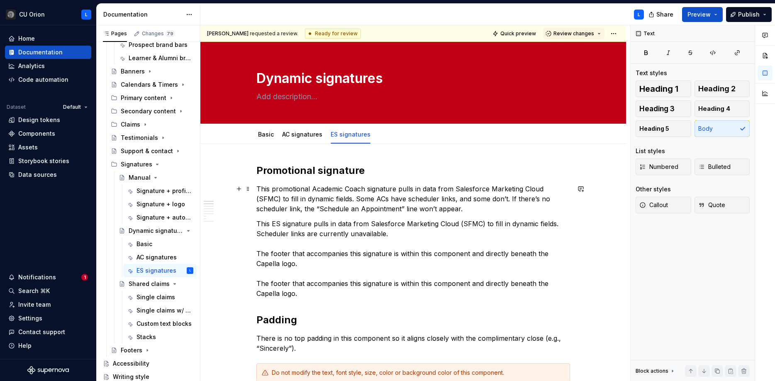
click at [289, 188] on p "This promotional Academic Coach signature pulls in data from Salesforce Marketi…" at bounding box center [413, 199] width 314 height 30
copy p "promotional"
click at [274, 222] on p "This ES signature pulls in data from Salesforce Marketing Cloud (SFMC) to fill …" at bounding box center [413, 259] width 314 height 80
paste div
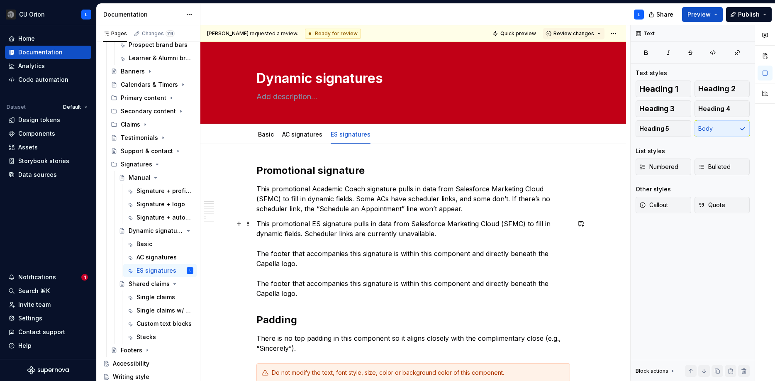
click at [317, 224] on p "This promotional ES signature pulls in data from Salesforce Marketing Cloud (SF…" at bounding box center [413, 259] width 314 height 80
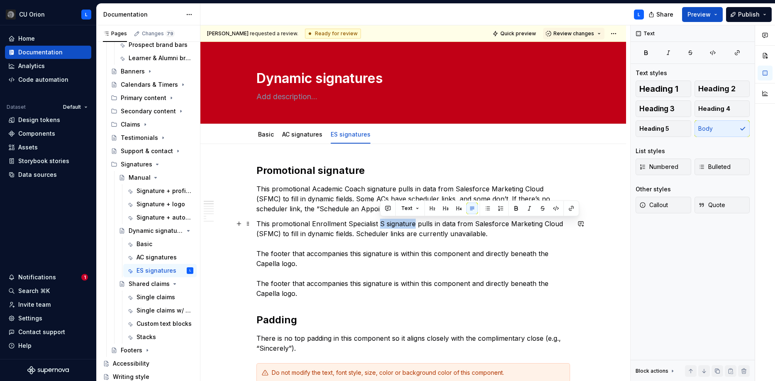
drag, startPoint x: 412, startPoint y: 224, endPoint x: 382, endPoint y: 224, distance: 30.3
click at [382, 224] on p "This promotional Enrollment Specialist S signature pulls in data from Salesforc…" at bounding box center [413, 259] width 314 height 80
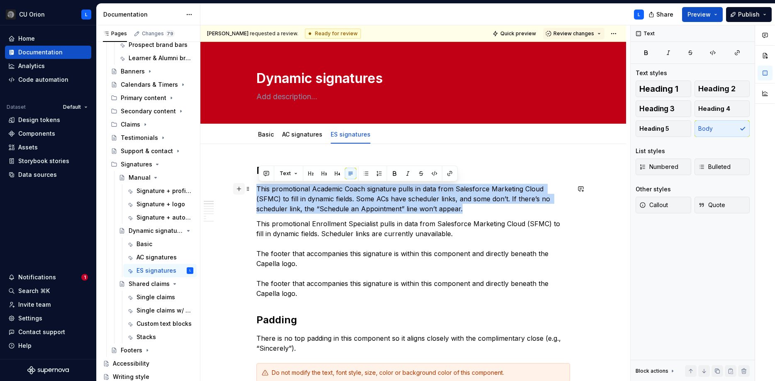
drag, startPoint x: 438, startPoint y: 207, endPoint x: 239, endPoint y: 191, distance: 200.2
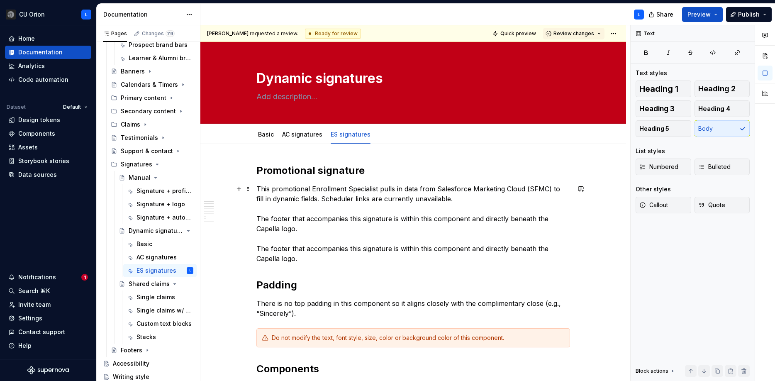
click at [305, 230] on p "This promotional Enrollment Specialist pulls in data from Salesforce Marketing …" at bounding box center [413, 224] width 314 height 80
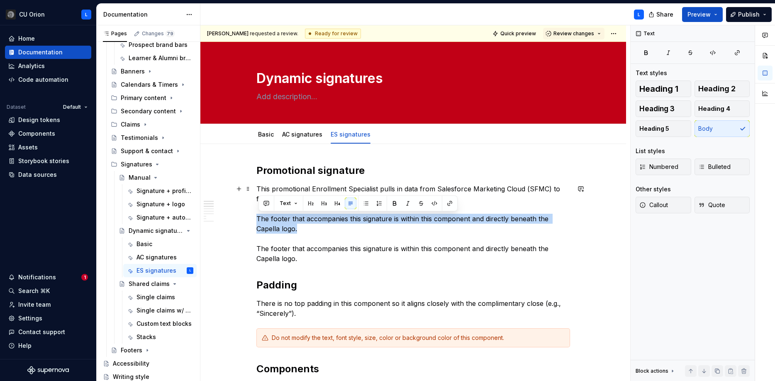
drag, startPoint x: 305, startPoint y: 229, endPoint x: 253, endPoint y: 222, distance: 52.3
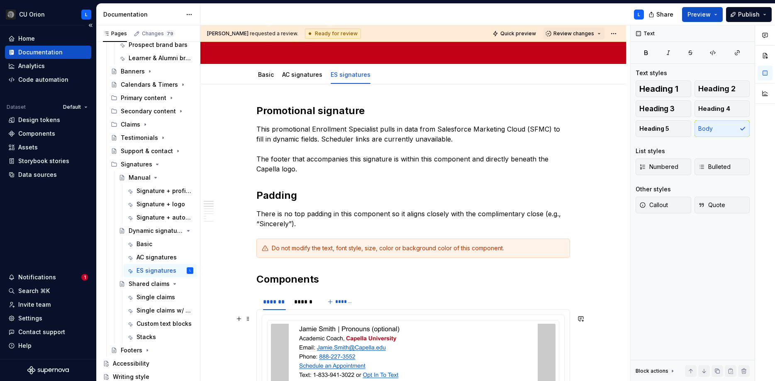
scroll to position [105, 0]
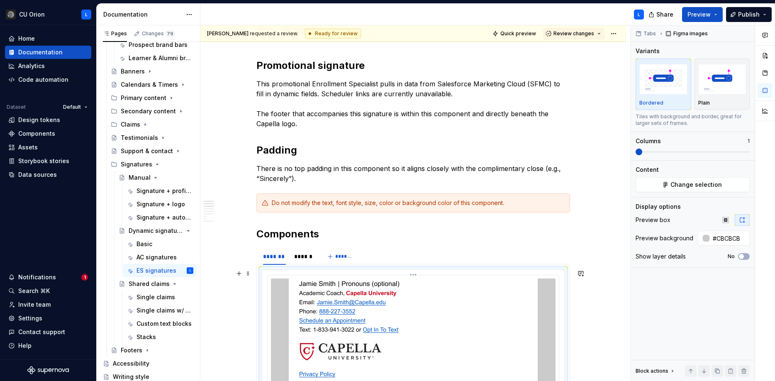
click at [416, 297] on img at bounding box center [413, 354] width 249 height 152
click at [704, 185] on span "Change selection" at bounding box center [695, 184] width 51 height 8
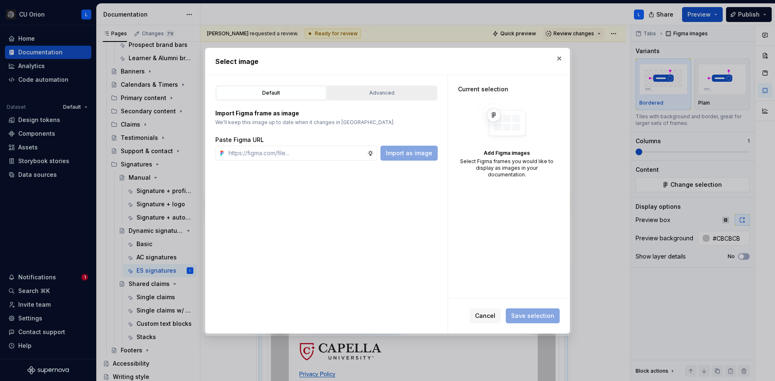
type textarea "*"
click at [356, 89] on div "Advanced" at bounding box center [382, 93] width 104 height 8
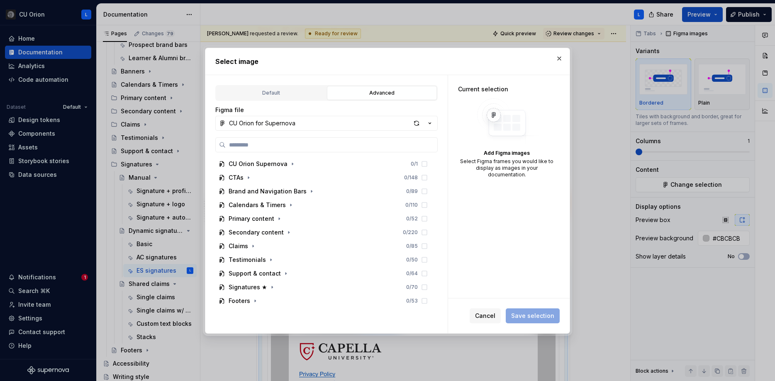
click at [302, 145] on input "search" at bounding box center [332, 145] width 212 height 8
type input "**********"
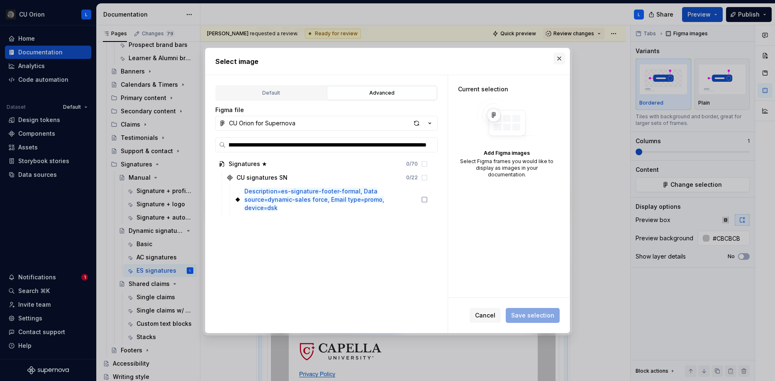
scroll to position [0, 0]
click at [557, 57] on button "button" at bounding box center [559, 59] width 12 height 12
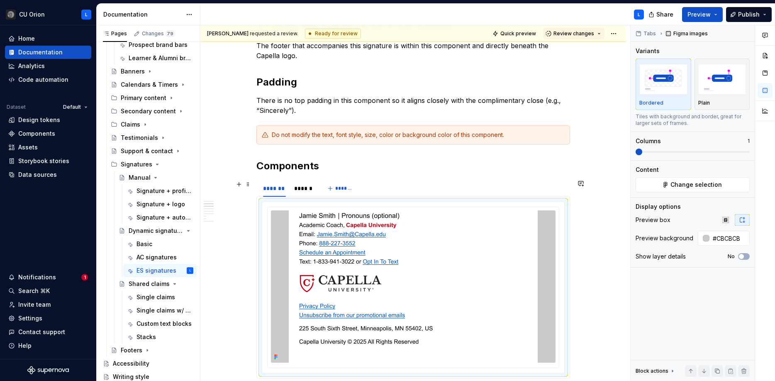
scroll to position [204, 0]
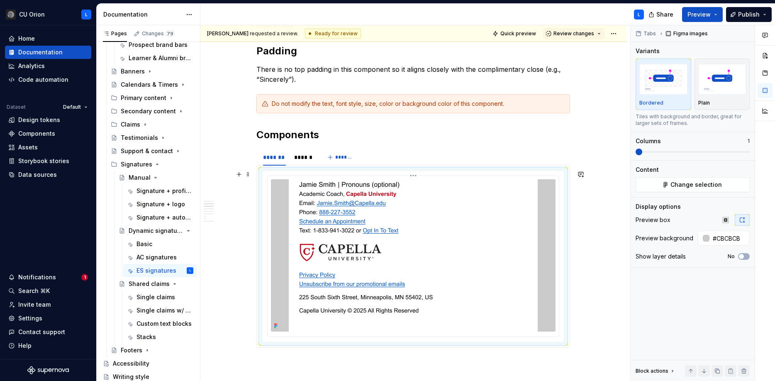
click at [447, 225] on img at bounding box center [413, 255] width 249 height 152
click at [666, 187] on button "Change selection" at bounding box center [693, 184] width 114 height 15
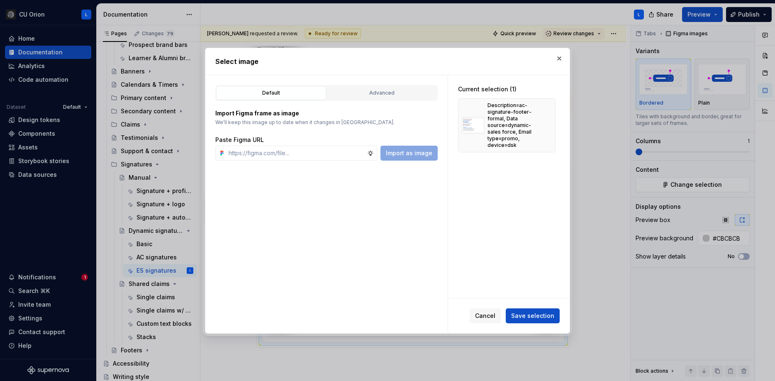
drag, startPoint x: 550, startPoint y: 125, endPoint x: 446, endPoint y: 103, distance: 106.8
click at [548, 124] on button "button" at bounding box center [546, 125] width 12 height 12
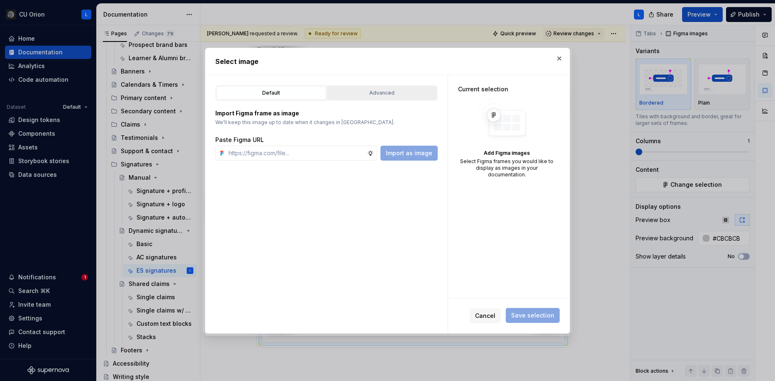
click at [415, 95] on div "Advanced" at bounding box center [382, 93] width 104 height 8
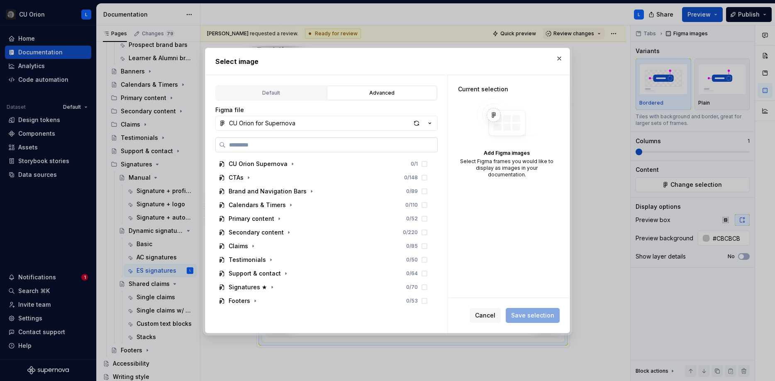
paste input "**********"
type input "**********"
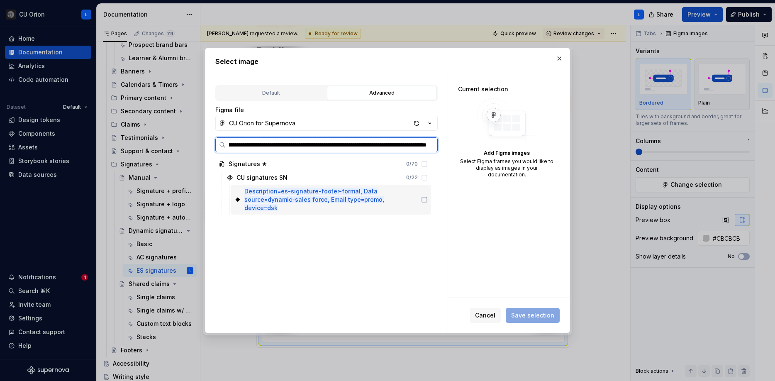
scroll to position [0, 96]
click at [428, 196] on icon at bounding box center [424, 199] width 7 height 7
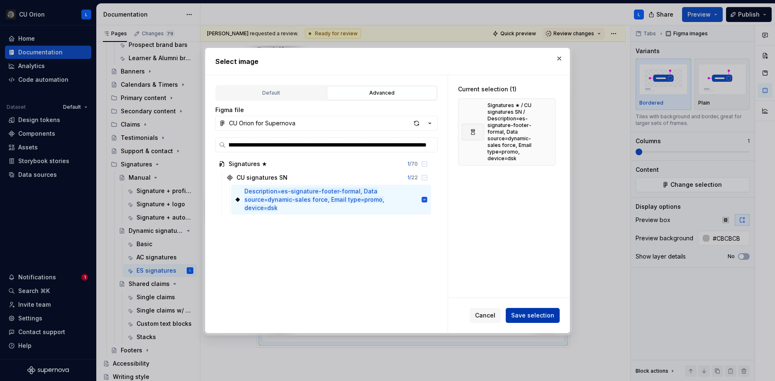
scroll to position [0, 0]
click at [529, 316] on span "Save selection" at bounding box center [532, 315] width 43 height 8
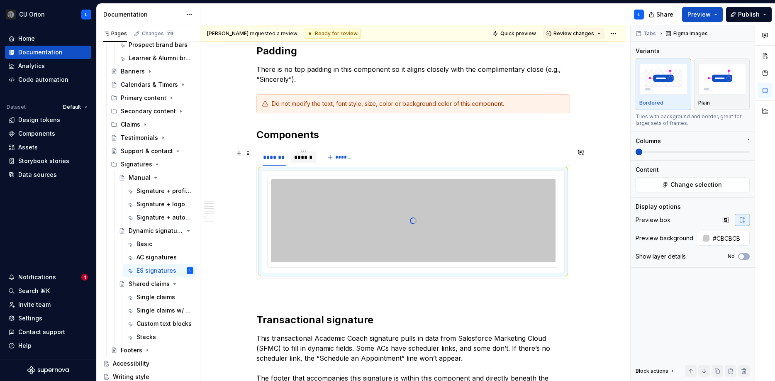
click at [308, 158] on div "******" at bounding box center [303, 157] width 19 height 8
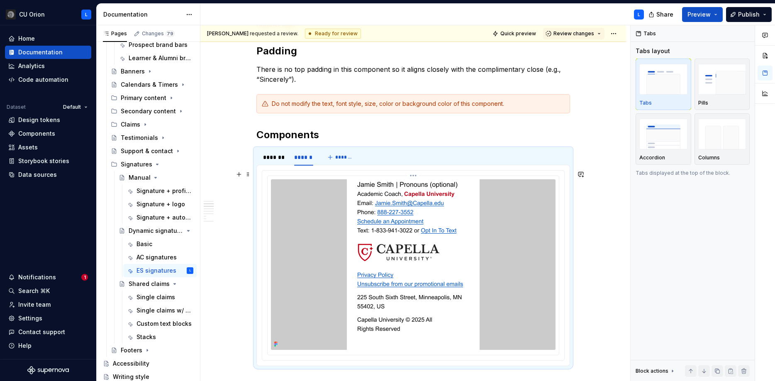
click at [330, 202] on div at bounding box center [413, 264] width 285 height 171
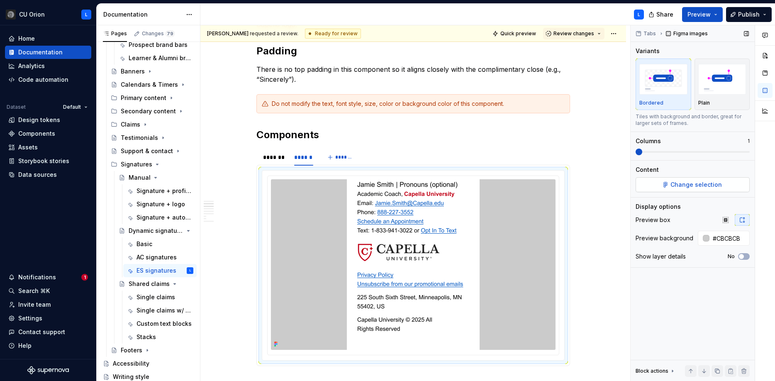
click at [656, 188] on button "Change selection" at bounding box center [693, 184] width 114 height 15
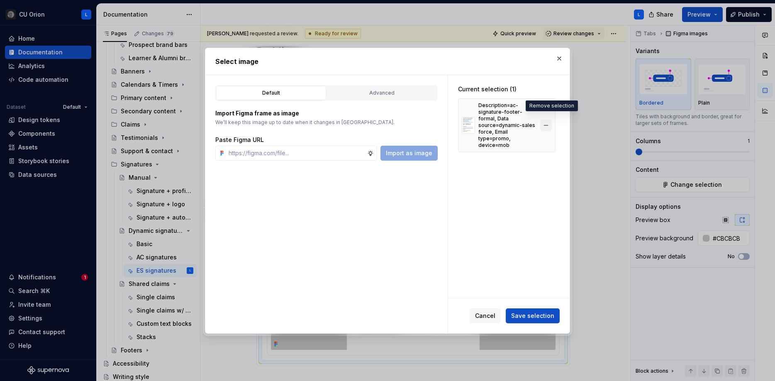
click at [552, 119] on button "button" at bounding box center [546, 125] width 12 height 12
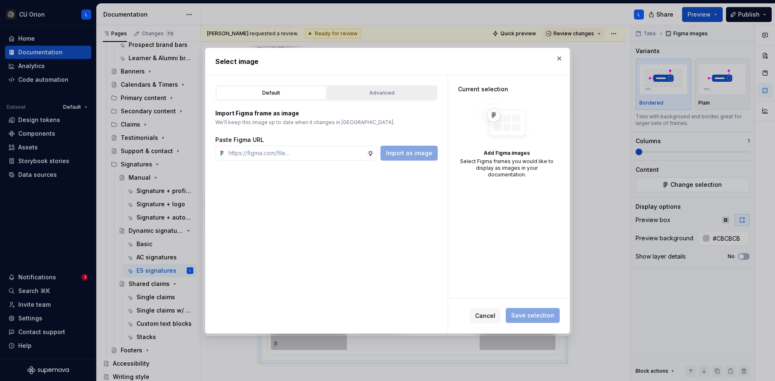
click at [404, 91] on div "Advanced" at bounding box center [382, 93] width 104 height 8
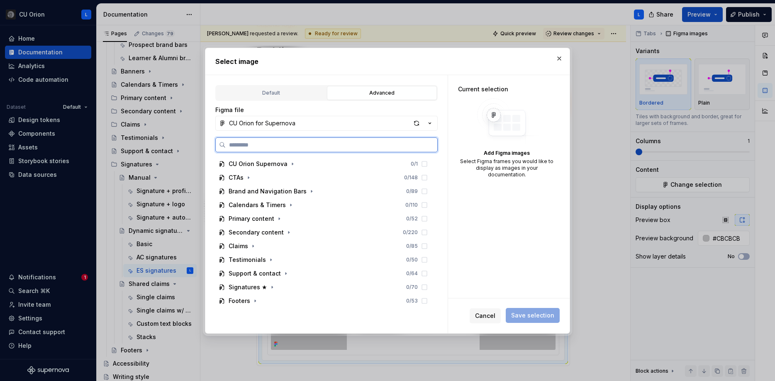
click at [351, 144] on input "search" at bounding box center [332, 145] width 212 height 8
paste input "**********"
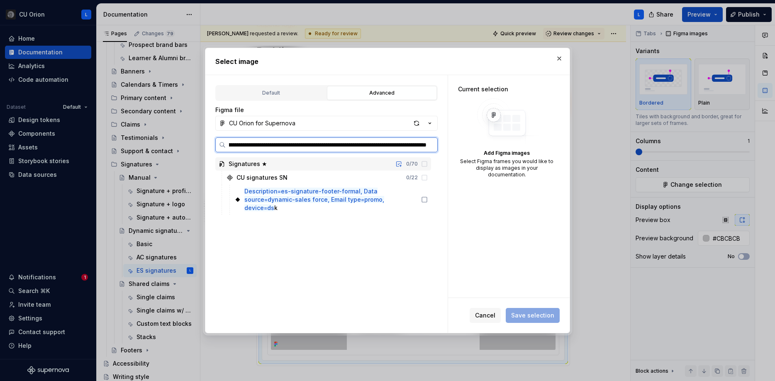
type input "**********"
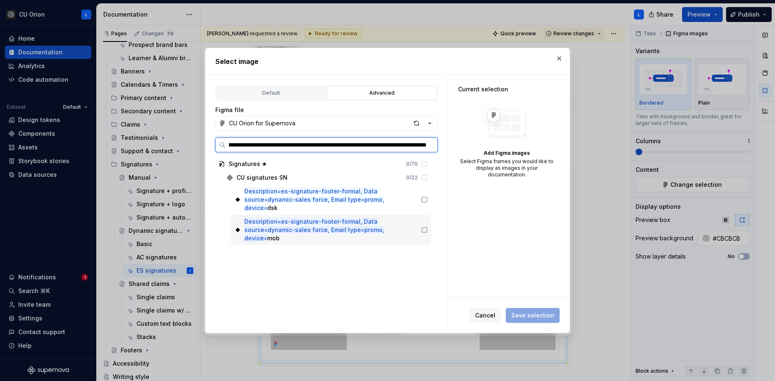
click at [427, 227] on icon at bounding box center [424, 229] width 5 height 5
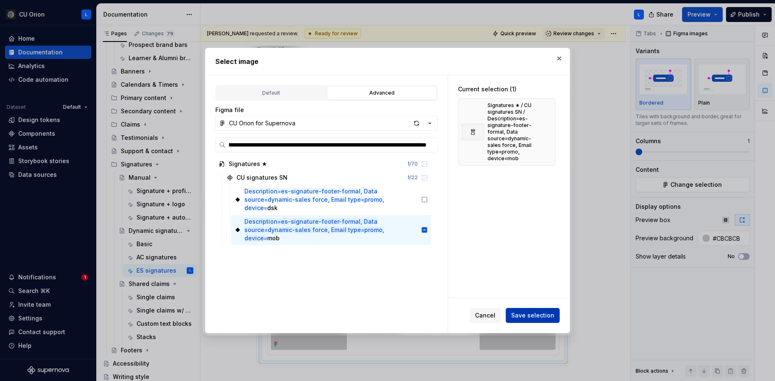
scroll to position [0, 0]
click at [543, 318] on span "Save selection" at bounding box center [532, 315] width 43 height 8
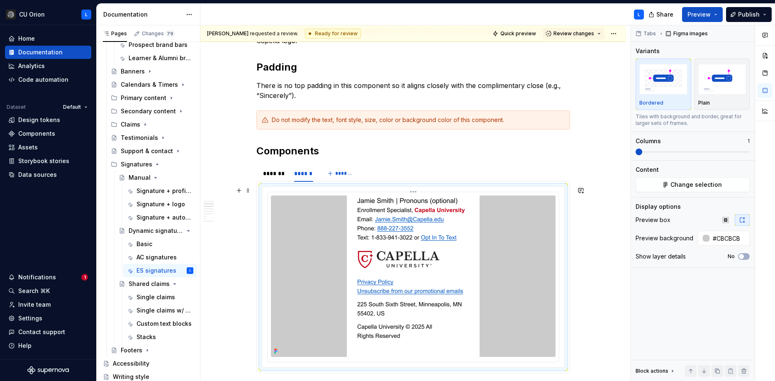
scroll to position [214, 0]
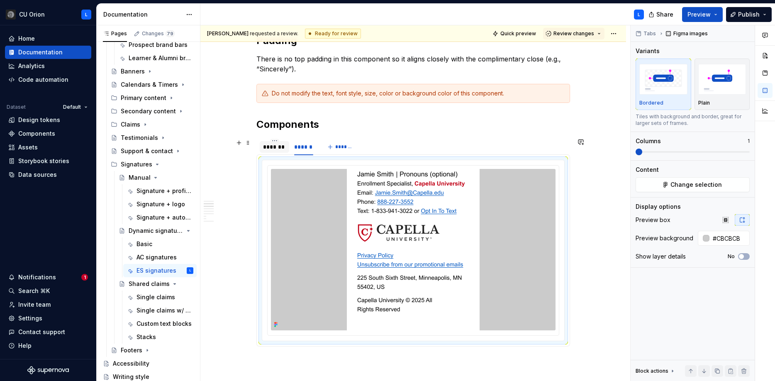
click at [264, 148] on div "*******" at bounding box center [274, 147] width 29 height 12
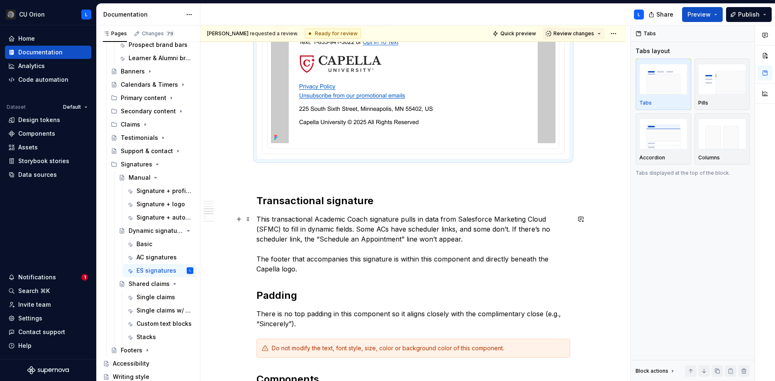
scroll to position [401, 0]
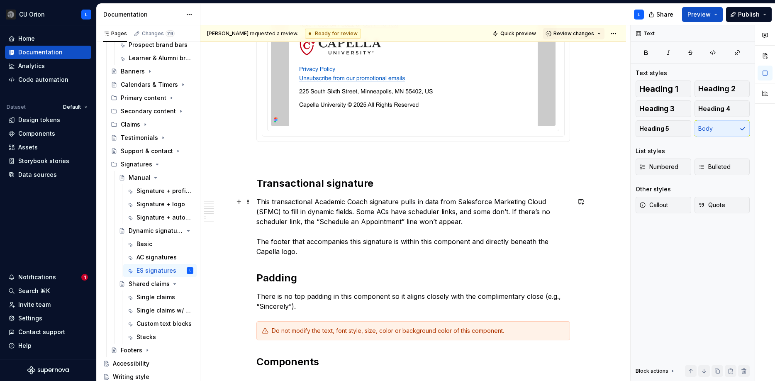
click at [475, 222] on p "This transactional Academic Coach signature pulls in data from Salesforce Marke…" at bounding box center [413, 227] width 314 height 60
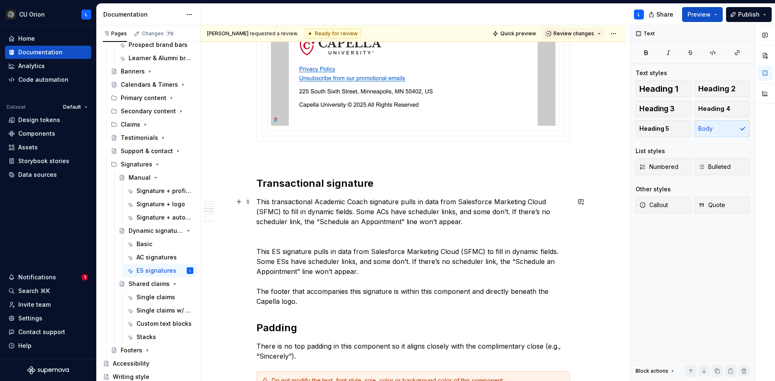
click at [281, 199] on p "This transactional Academic Coach signature pulls in data from Salesforce Marke…" at bounding box center [413, 212] width 314 height 30
copy p "transactional"
click at [275, 251] on p "This ES signature pulls in data from Salesforce Marketing Cloud (SFMC) to fill …" at bounding box center [413, 276] width 314 height 60
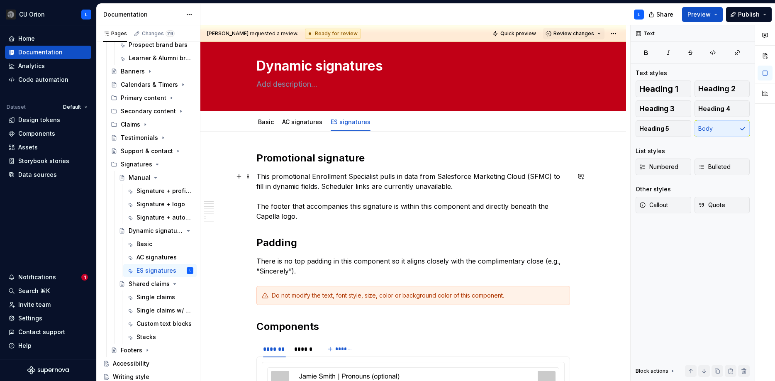
scroll to position [11, 0]
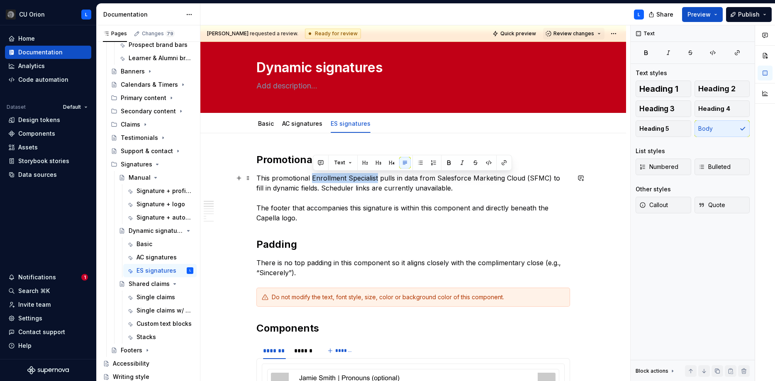
drag, startPoint x: 378, startPoint y: 177, endPoint x: 312, endPoint y: 180, distance: 65.2
click at [312, 180] on p "This promotional Enrollment Specialist pulls in data from Salesforce Marketing …" at bounding box center [413, 198] width 314 height 50
copy p "Enrollment Specialist"
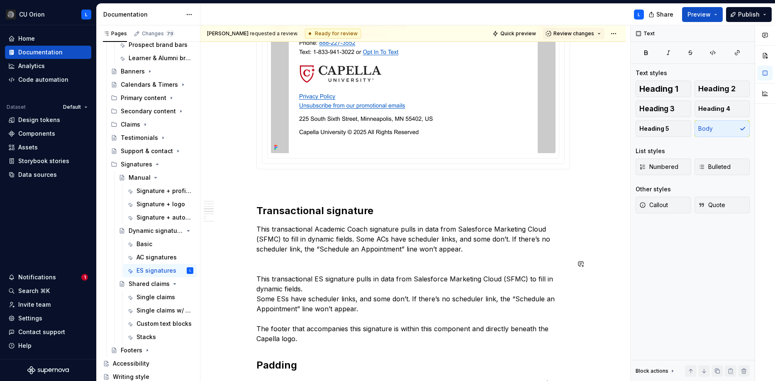
scroll to position [374, 0]
click at [320, 279] on p "This transactional ES signature pulls in data from Salesforce Marketing Cloud (…" at bounding box center [413, 308] width 314 height 70
click at [397, 288] on p "This transactional Enrollment Specialist signature pulls in data from Salesforc…" at bounding box center [413, 308] width 314 height 70
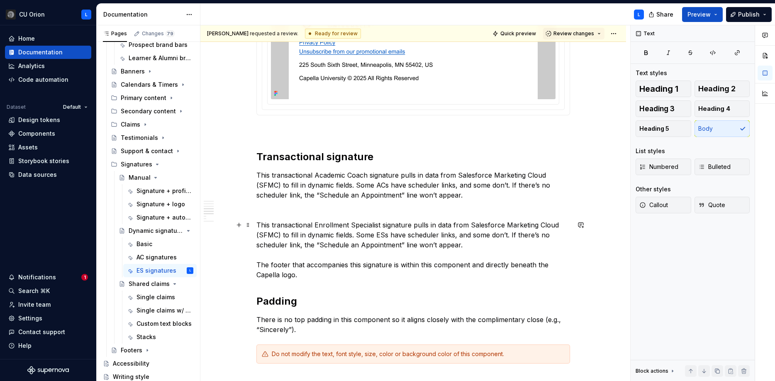
scroll to position [436, 0]
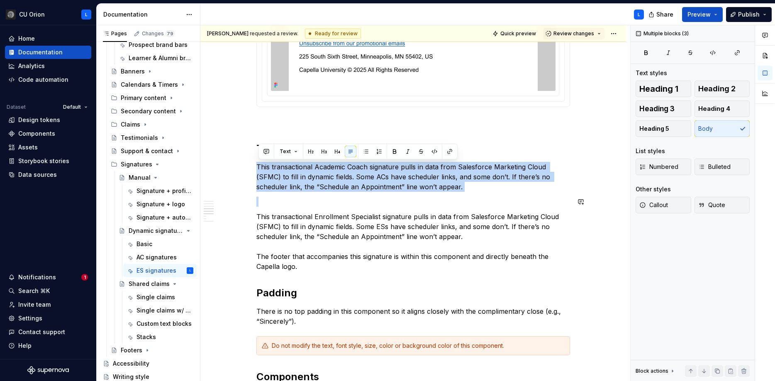
drag, startPoint x: 259, startPoint y: 166, endPoint x: 291, endPoint y: 209, distance: 53.7
click at [291, 209] on div "Promotional signature This promotional Enrollment Specialist pulls in data from…" at bounding box center [413, 344] width 314 height 1232
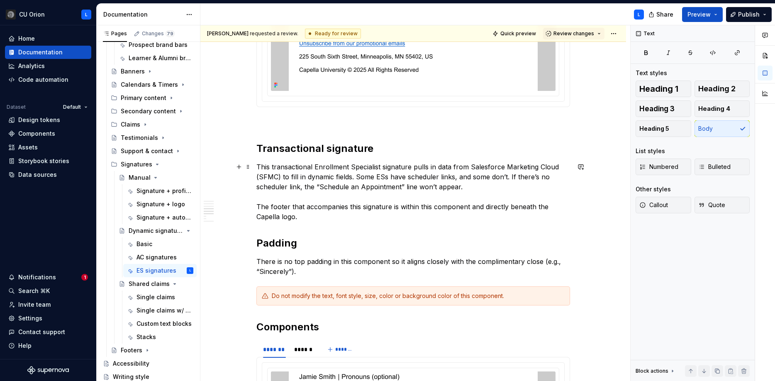
click at [348, 219] on p "This transactional Enrollment Specialist signature pulls in data from Salesforc…" at bounding box center [413, 192] width 314 height 60
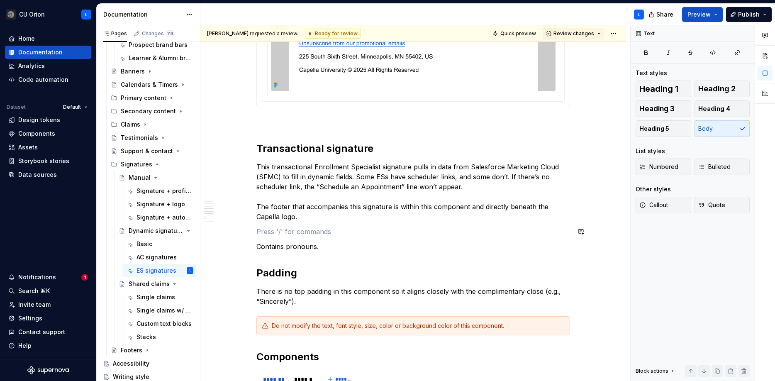
click at [289, 225] on div "**********" at bounding box center [413, 334] width 314 height 1212
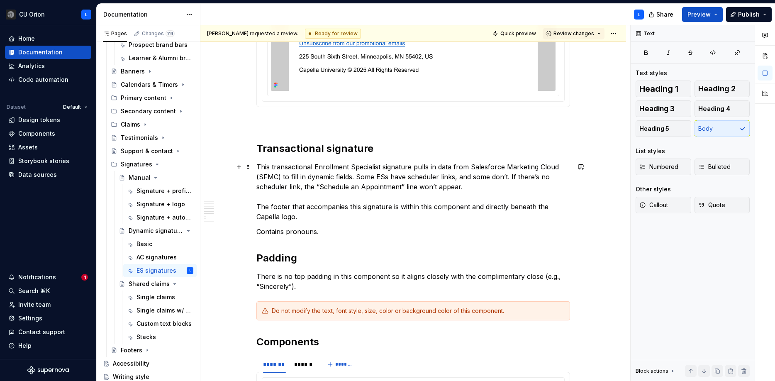
click at [355, 190] on p "This transactional Enrollment Specialist signature pulls in data from Salesforc…" at bounding box center [413, 192] width 314 height 60
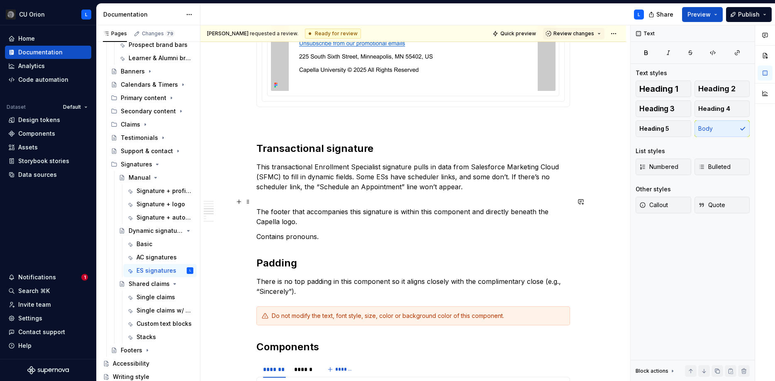
click at [329, 222] on p "The footer that accompanies this signature is within this component and directl…" at bounding box center [413, 212] width 314 height 30
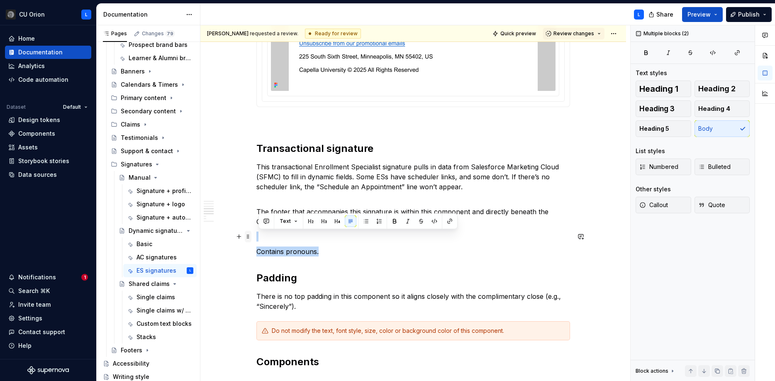
drag, startPoint x: 331, startPoint y: 249, endPoint x: 249, endPoint y: 239, distance: 83.1
click at [256, 239] on div "**********" at bounding box center [413, 341] width 314 height 1227
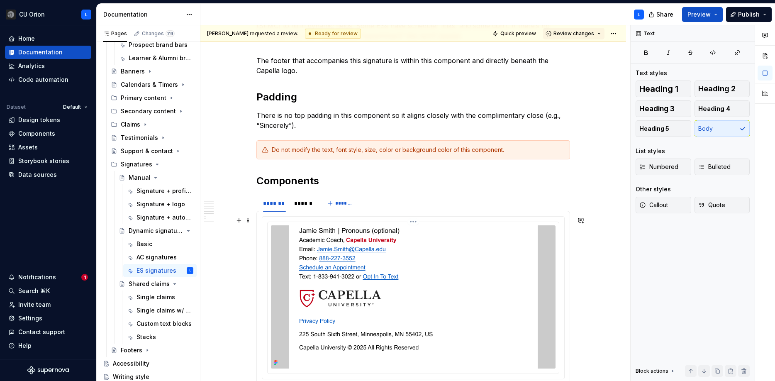
scroll to position [600, 0]
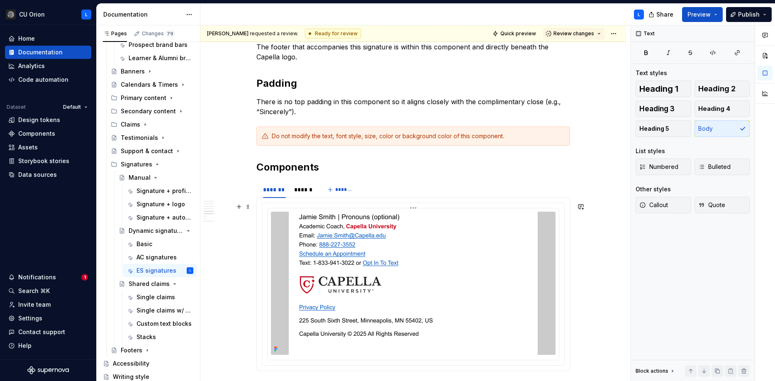
click at [431, 258] on img at bounding box center [413, 283] width 249 height 143
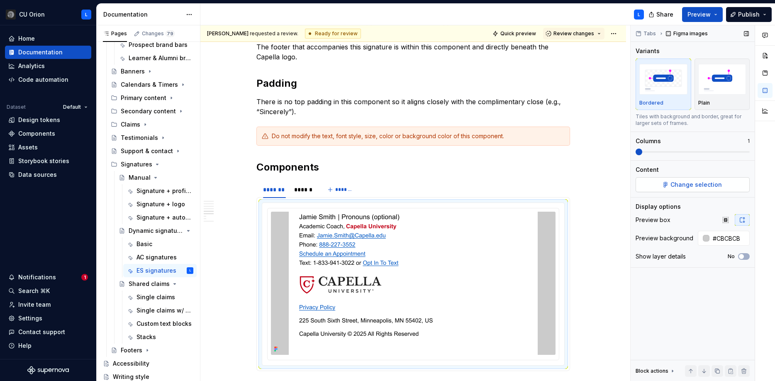
click at [678, 185] on span "Change selection" at bounding box center [695, 184] width 51 height 8
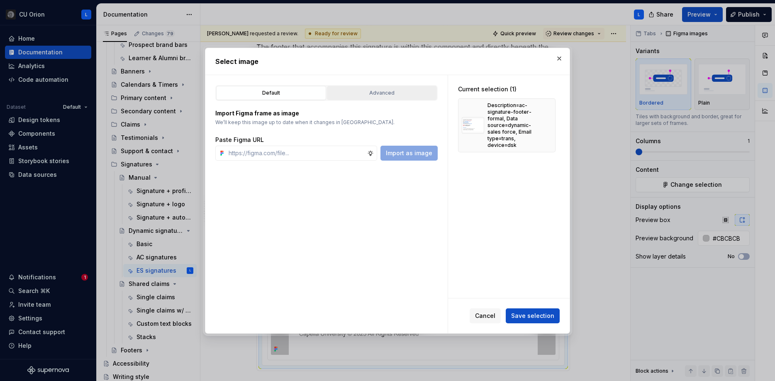
click at [402, 97] on div "Advanced" at bounding box center [382, 93] width 104 height 8
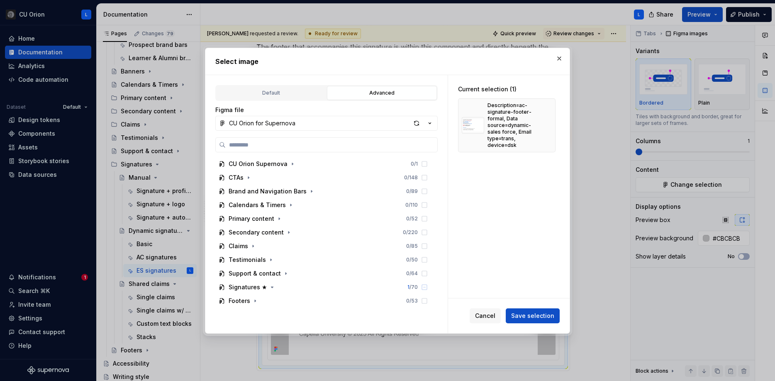
type textarea "*"
click at [549, 124] on button "button" at bounding box center [546, 125] width 12 height 12
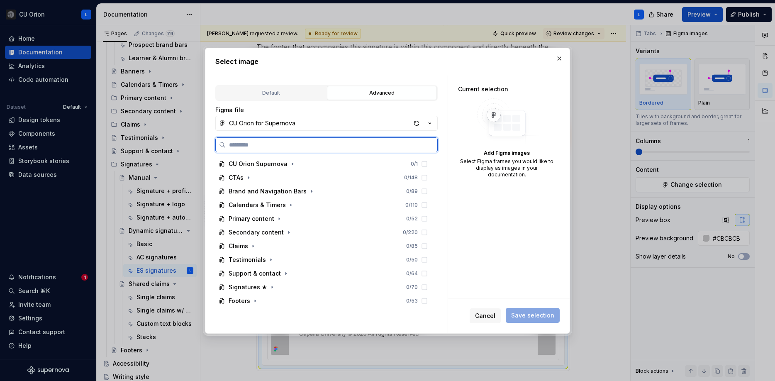
click at [246, 146] on input "search" at bounding box center [332, 145] width 212 height 8
paste input "**********"
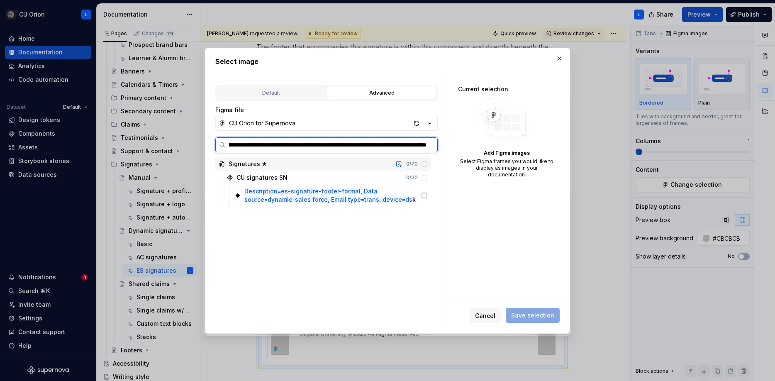
scroll to position [0, 85]
type input "**********"
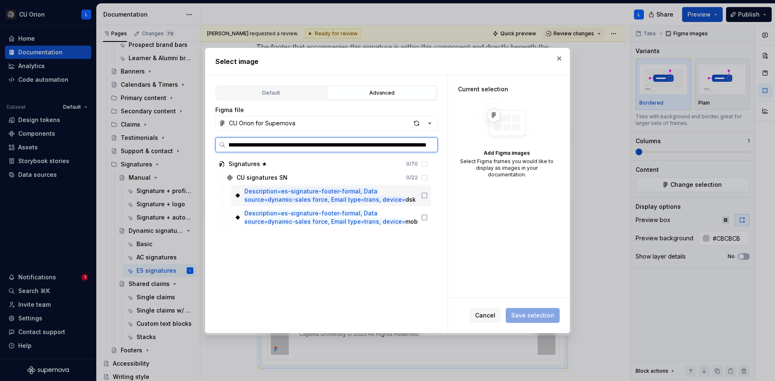
click at [428, 196] on icon at bounding box center [424, 195] width 7 height 7
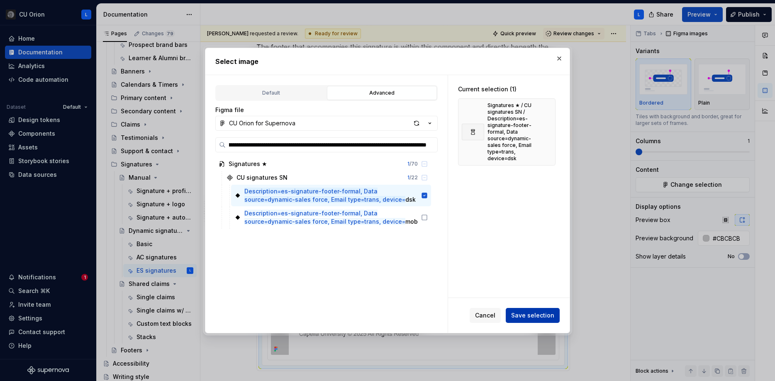
scroll to position [0, 0]
click at [552, 316] on span "Save selection" at bounding box center [532, 315] width 43 height 8
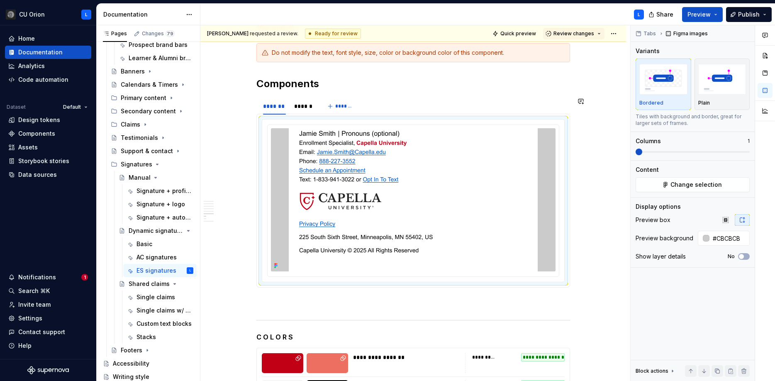
scroll to position [694, 0]
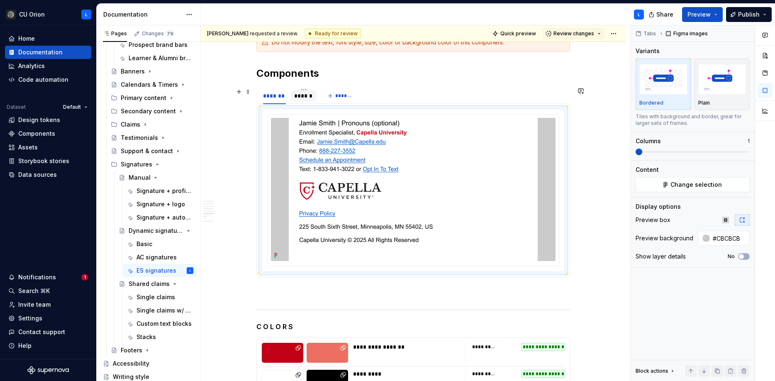
click at [301, 102] on div at bounding box center [303, 102] width 25 height 1
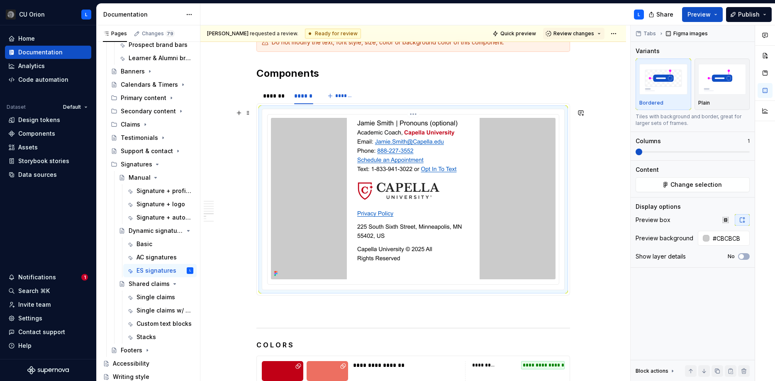
click at [348, 141] on div at bounding box center [413, 198] width 285 height 161
click at [676, 188] on span "Change selection" at bounding box center [695, 184] width 51 height 8
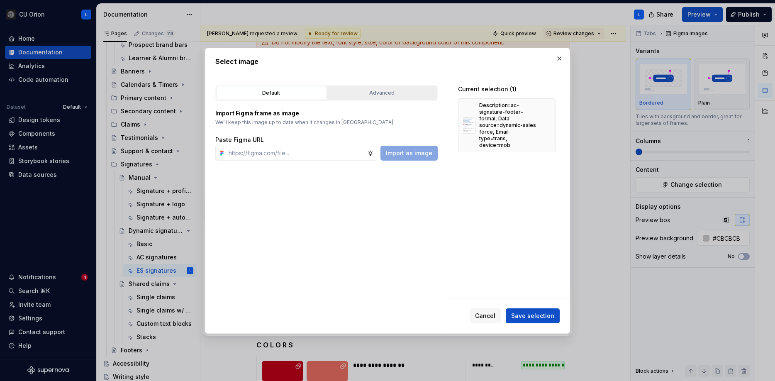
type textarea "*"
click at [378, 95] on div "Advanced" at bounding box center [382, 93] width 104 height 8
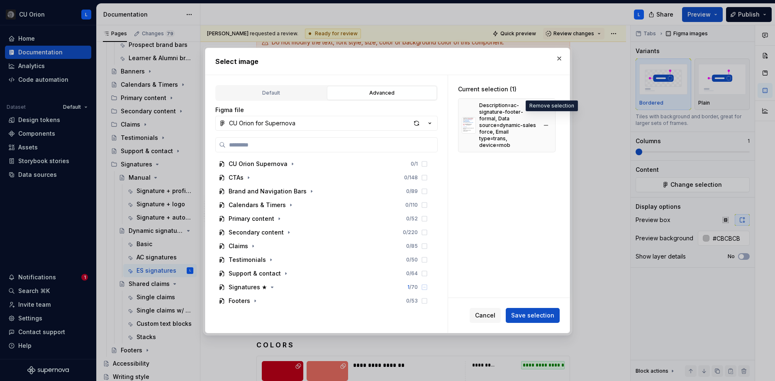
drag, startPoint x: 548, startPoint y: 117, endPoint x: 506, endPoint y: 129, distance: 43.9
click at [543, 118] on div "Description=ac-signature-footer-formal, Data source=dynamic-sales force, Email …" at bounding box center [506, 125] width 97 height 54
click at [362, 146] on input "search" at bounding box center [332, 145] width 212 height 8
paste input "**********"
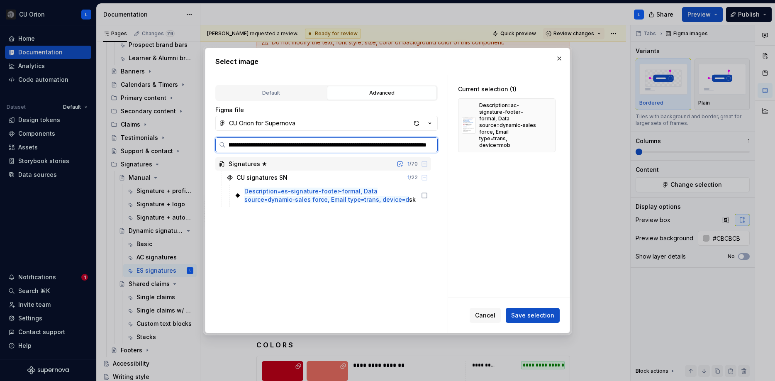
type input "**********"
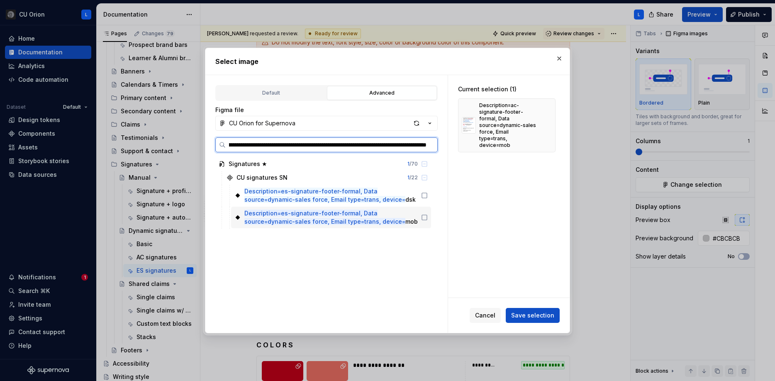
scroll to position [0, 82]
click at [427, 215] on icon at bounding box center [424, 217] width 5 height 5
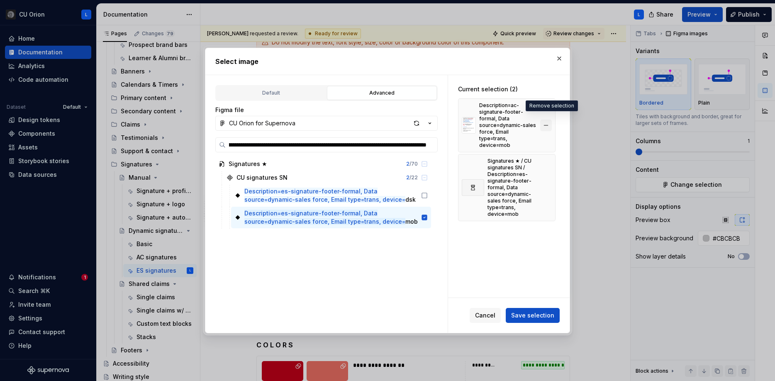
click at [552, 119] on button "button" at bounding box center [546, 125] width 12 height 12
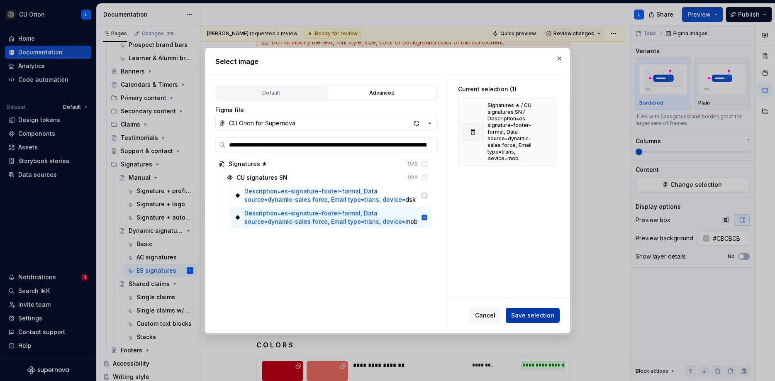
click at [544, 312] on span "Save selection" at bounding box center [532, 315] width 43 height 8
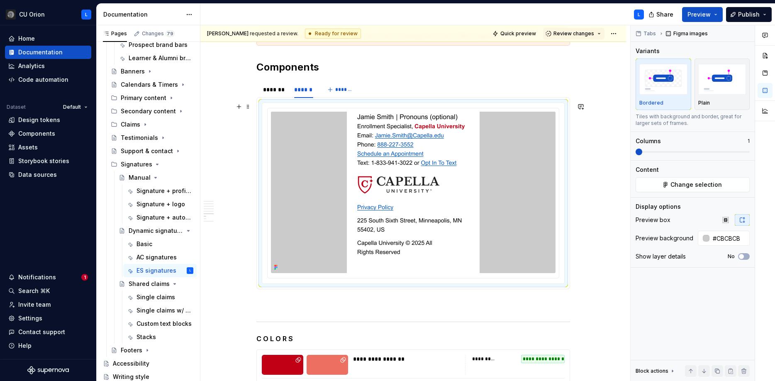
scroll to position [689, 0]
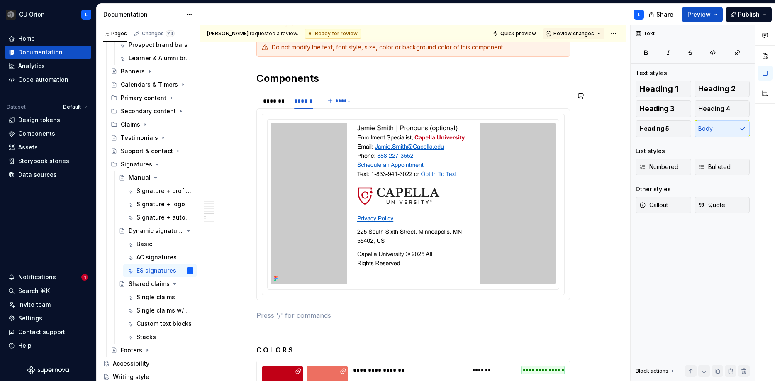
click at [526, 308] on div "**********" at bounding box center [413, 77] width 314 height 1205
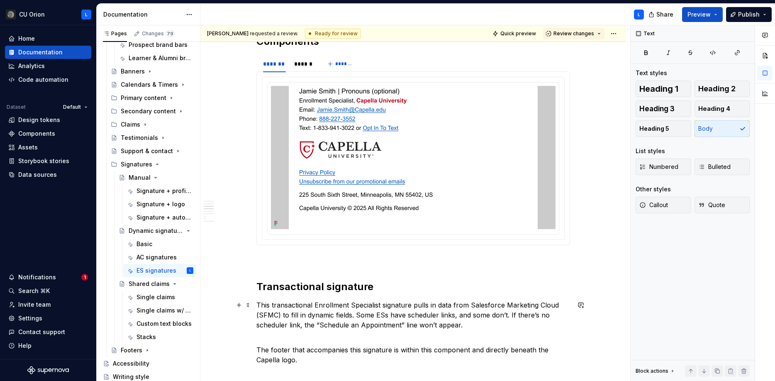
scroll to position [301, 0]
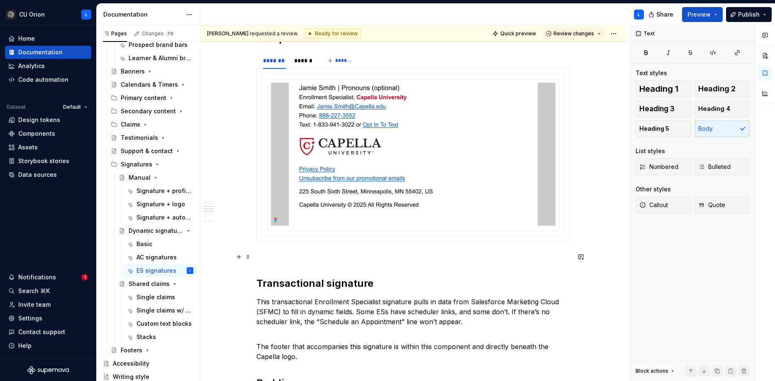
click at [496, 259] on p at bounding box center [413, 257] width 314 height 10
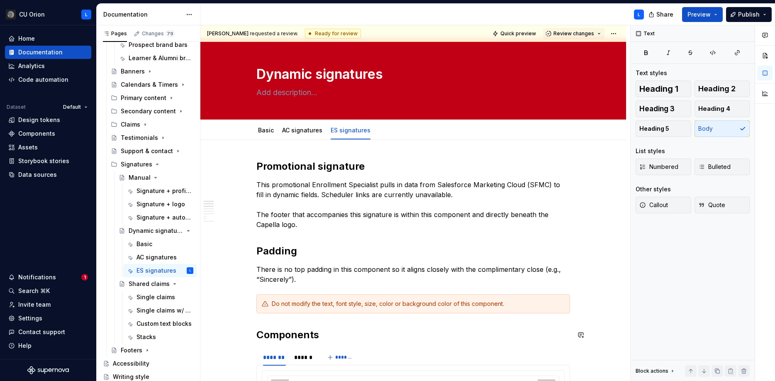
scroll to position [0, 0]
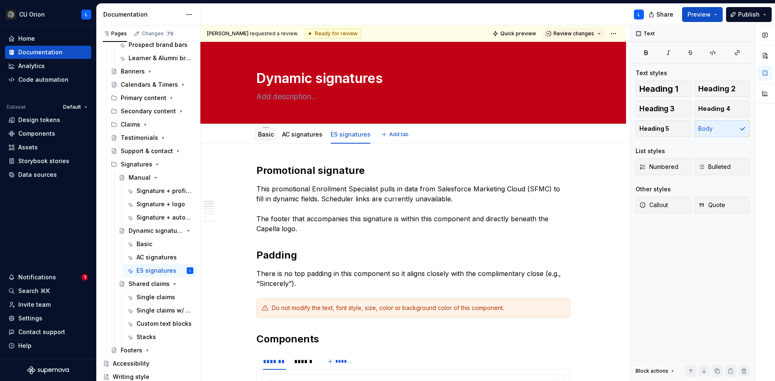
click at [266, 135] on link "Basic" at bounding box center [266, 134] width 16 height 7
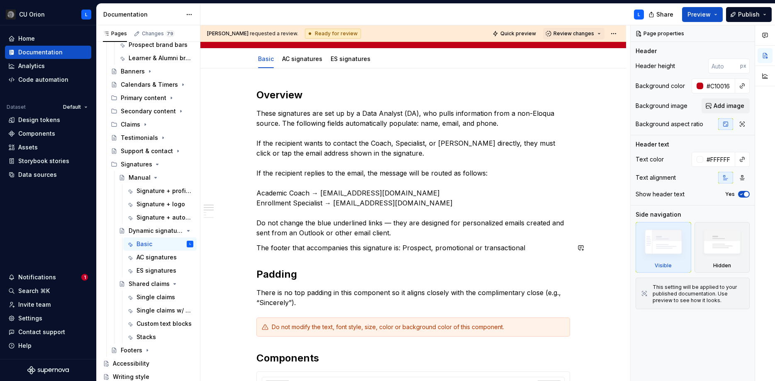
scroll to position [78, 0]
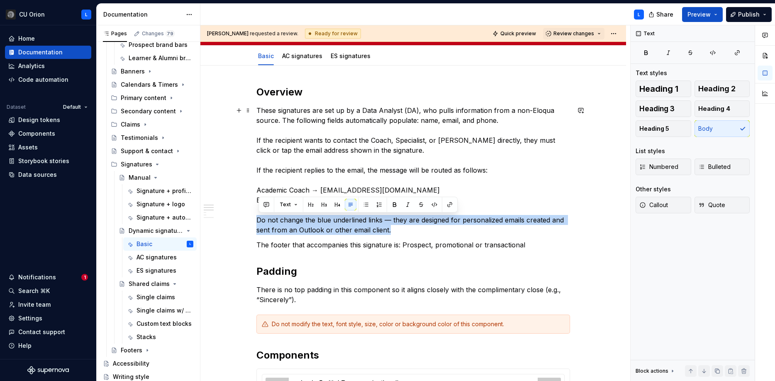
drag, startPoint x: 415, startPoint y: 234, endPoint x: 252, endPoint y: 217, distance: 163.5
copy p "Do not change the blue underlined links — they are designed for personalized em…"
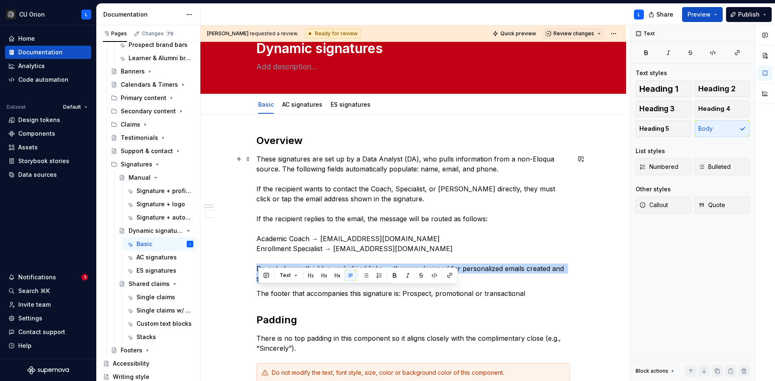
scroll to position [0, 0]
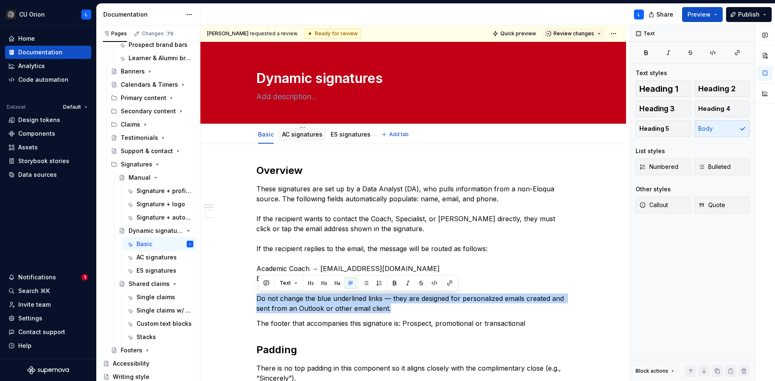
click at [313, 136] on link "AC signatures" at bounding box center [302, 134] width 40 height 7
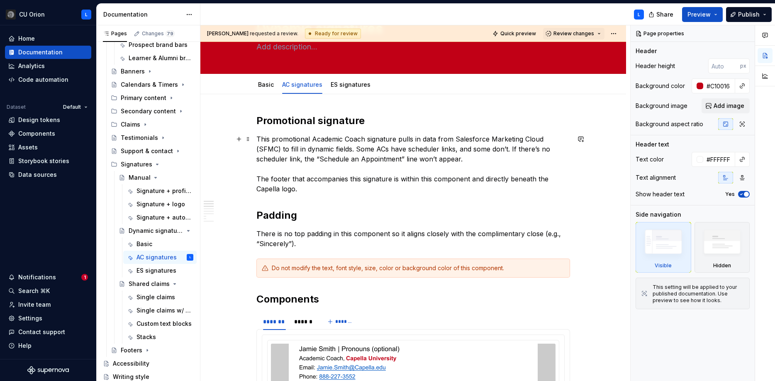
scroll to position [58, 0]
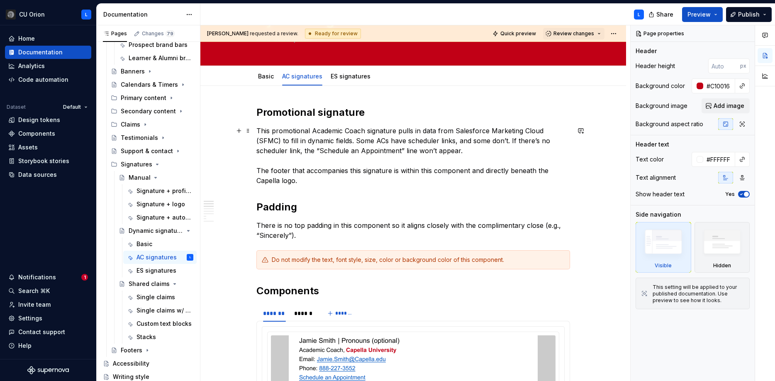
click at [494, 150] on p "This promotional Academic Coach signature pulls in data from Salesforce Marketi…" at bounding box center [413, 156] width 314 height 60
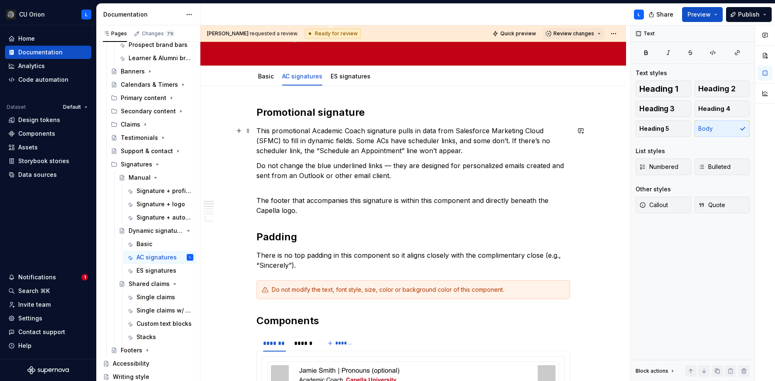
click at [506, 145] on p "This promotional Academic Coach signature pulls in data from Salesforce Marketi…" at bounding box center [413, 141] width 314 height 30
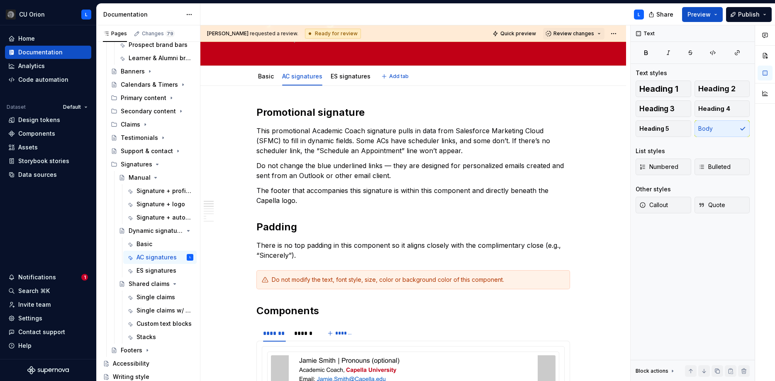
type textarea "*"
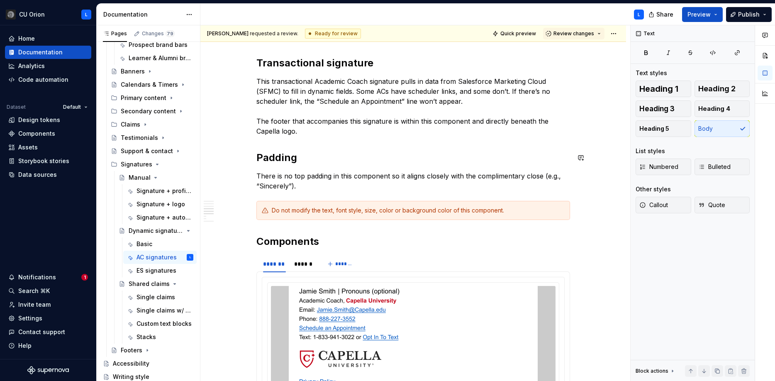
scroll to position [558, 0]
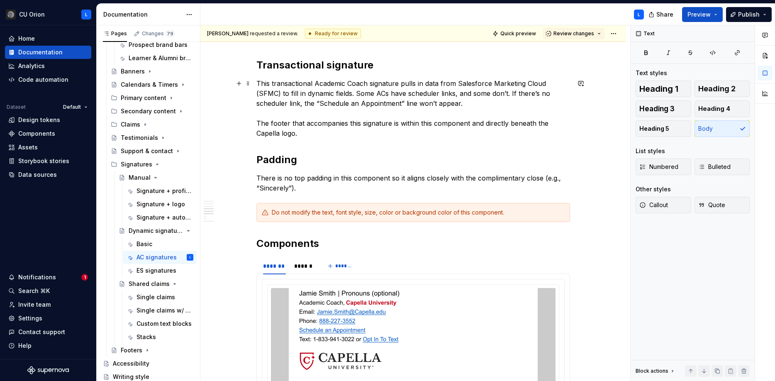
click at [492, 101] on p "This transactional Academic Coach signature pulls in data from Salesforce Marke…" at bounding box center [413, 108] width 314 height 60
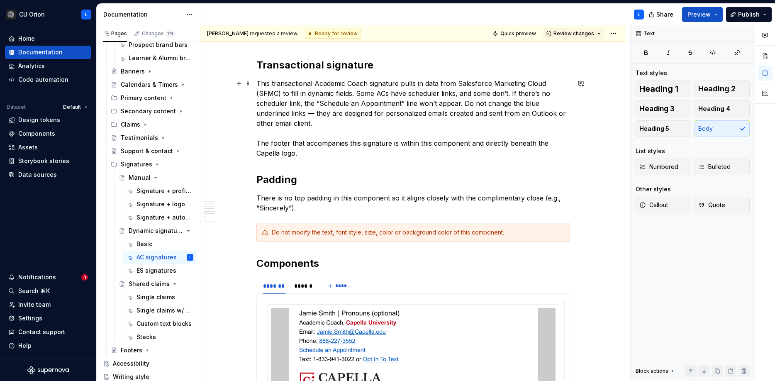
click at [465, 105] on p "This transactional Academic Coach signature pulls in data from Salesforce Marke…" at bounding box center [413, 118] width 314 height 80
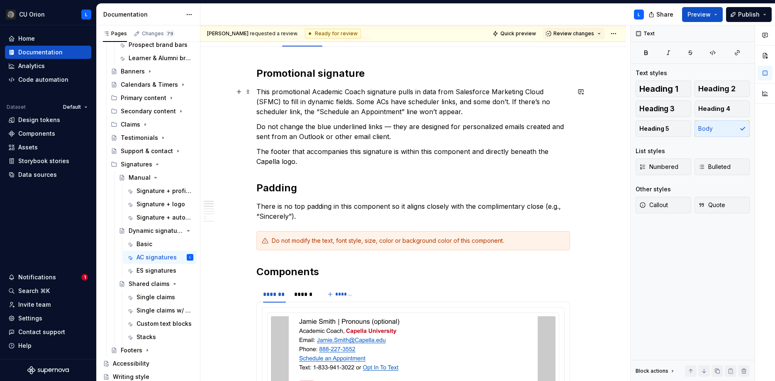
scroll to position [0, 0]
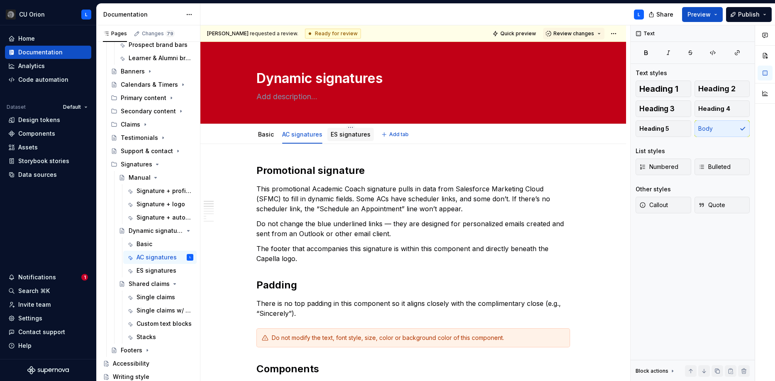
click at [360, 136] on link "ES signatures" at bounding box center [351, 134] width 40 height 7
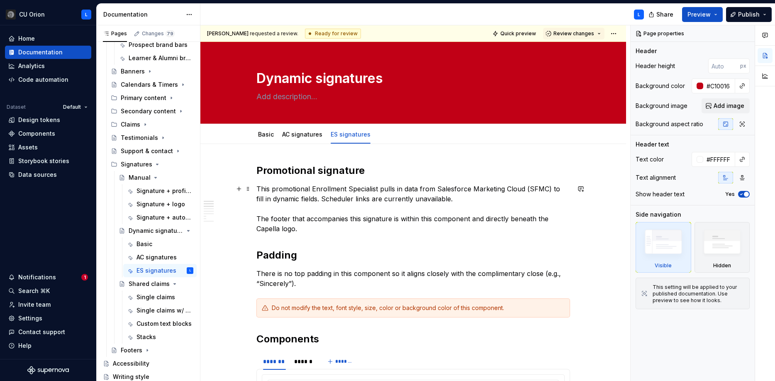
type textarea "*"
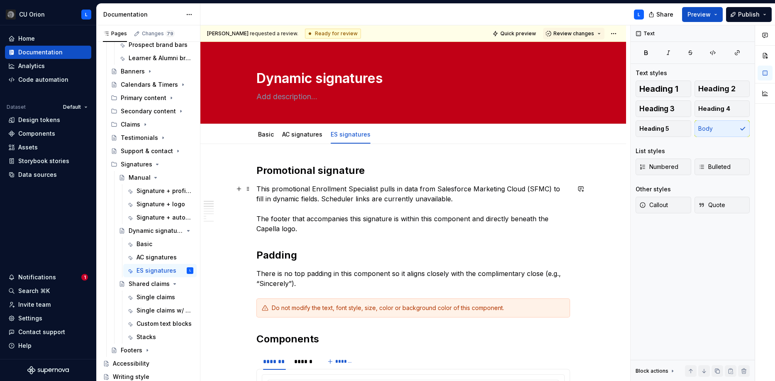
click at [450, 201] on p "This promotional Enrollment Specialist pulls in data from Salesforce Marketing …" at bounding box center [413, 209] width 314 height 50
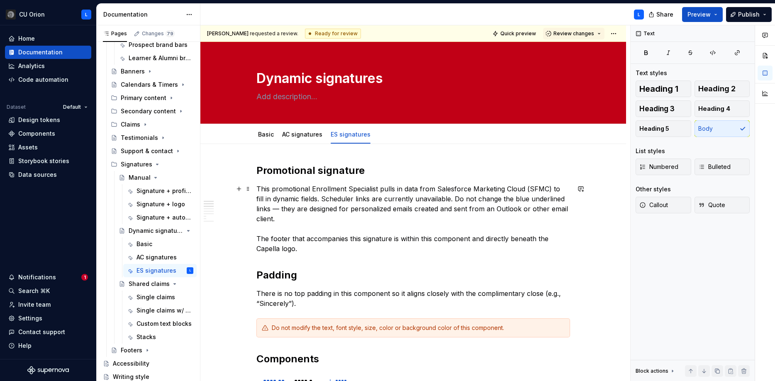
click at [448, 200] on p "This promotional Enrollment Specialist pulls in data from Salesforce Marketing …" at bounding box center [413, 219] width 314 height 70
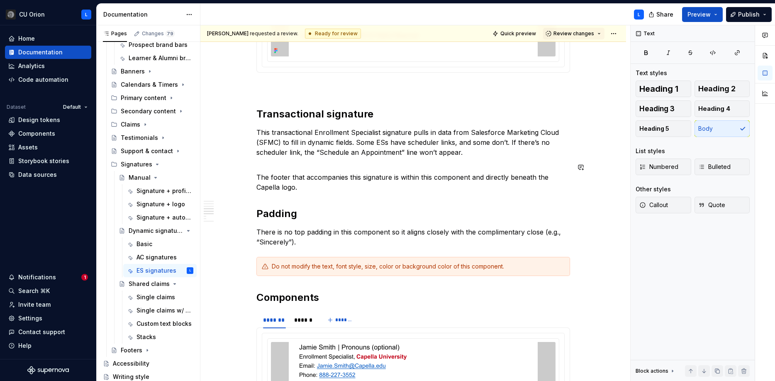
scroll to position [502, 0]
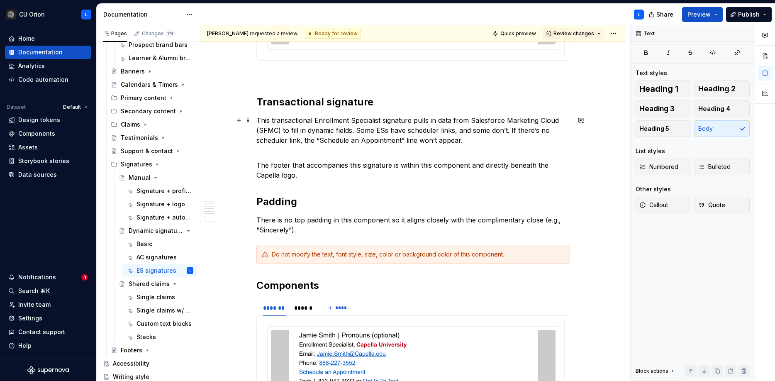
click at [468, 139] on p "This transactional Enrollment Specialist signature pulls in data from Salesforc…" at bounding box center [413, 130] width 314 height 30
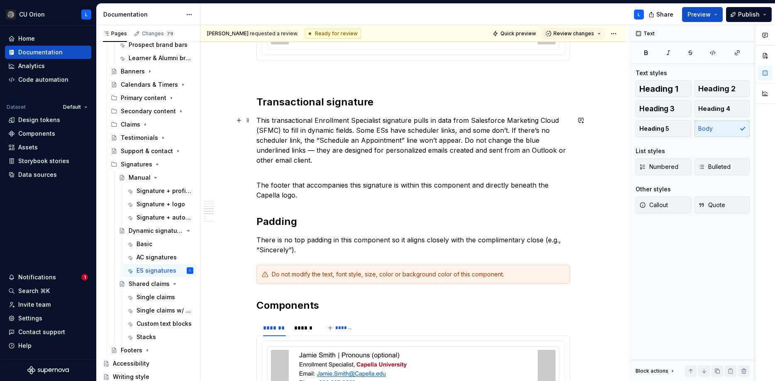
click at [464, 140] on p "This transactional Enrollment Specialist signature pulls in data from Salesforc…" at bounding box center [413, 140] width 314 height 50
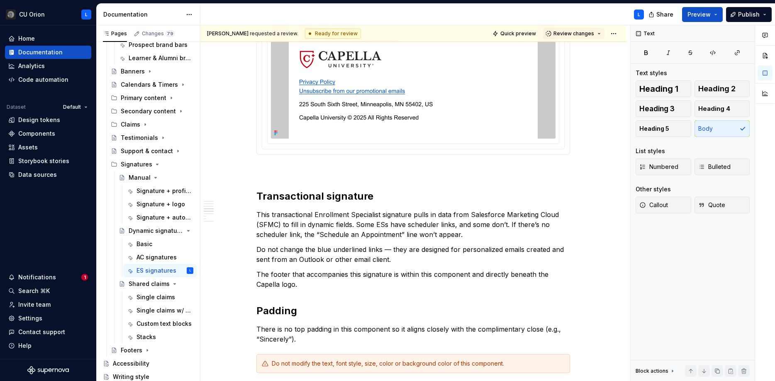
scroll to position [406, 0]
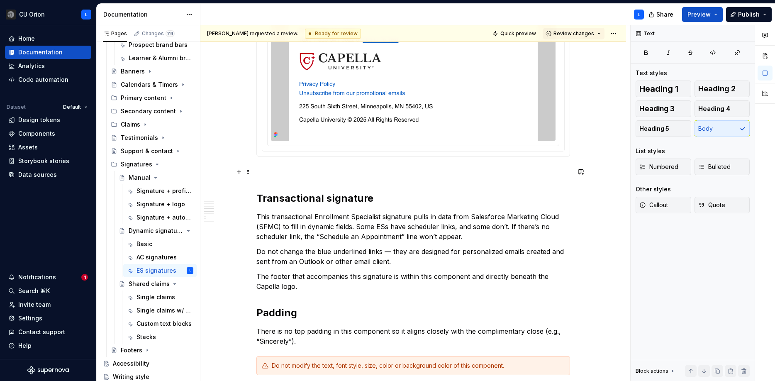
click at [317, 173] on p at bounding box center [413, 172] width 314 height 10
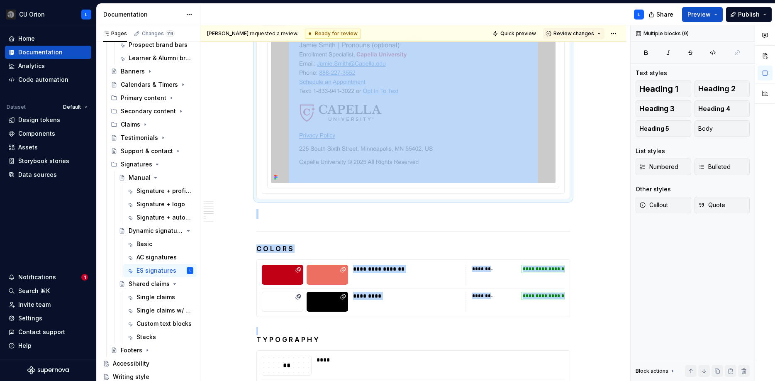
drag, startPoint x: 326, startPoint y: 237, endPoint x: 386, endPoint y: 344, distance: 123.0
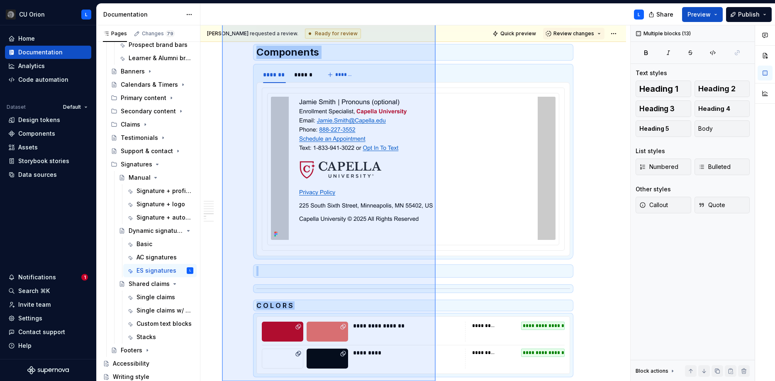
scroll to position [768, 0]
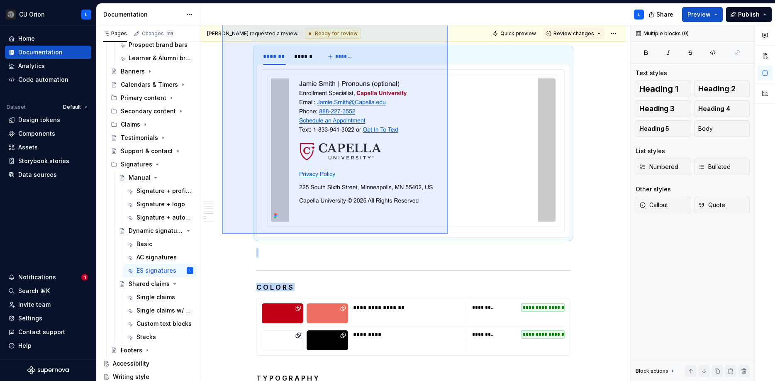
drag, startPoint x: 222, startPoint y: 129, endPoint x: 448, endPoint y: 234, distance: 249.3
click at [448, 234] on div "Lisa requested a review. Ready for review Quick preview Review changes Dynamic …" at bounding box center [415, 203] width 430 height 356
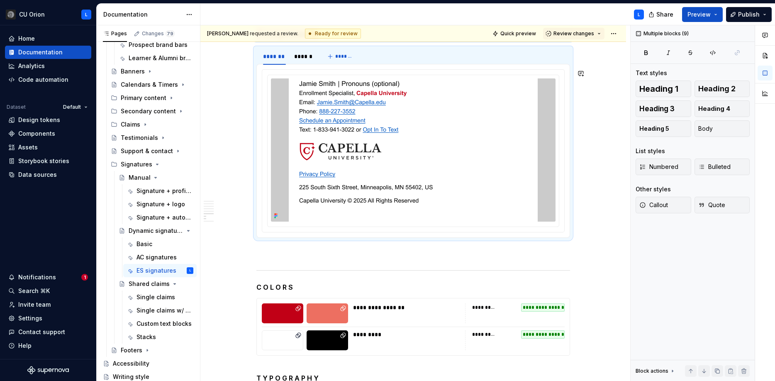
copy div "Transactional signature This transactional Enrollment Specialist signature pull…"
click at [397, 252] on p at bounding box center [413, 253] width 314 height 10
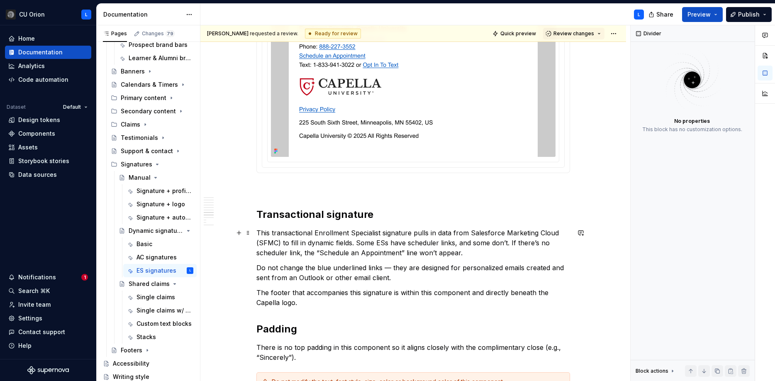
scroll to position [832, 0]
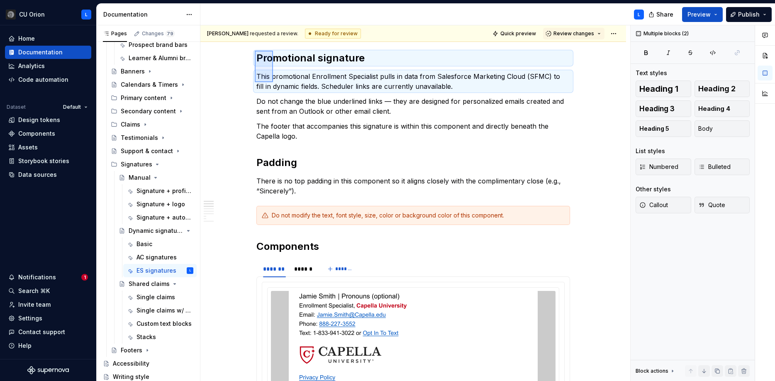
scroll to position [110, 0]
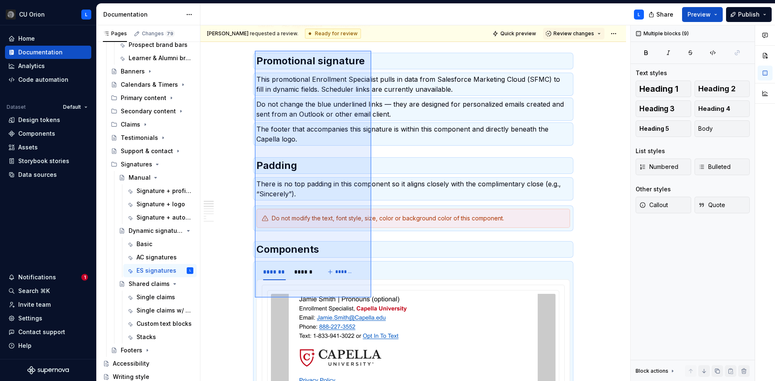
drag, startPoint x: 255, startPoint y: 48, endPoint x: 371, endPoint y: 297, distance: 275.6
click at [371, 297] on div "Lisa requested a review. Ready for review Quick preview Review changes Dynamic …" at bounding box center [415, 203] width 430 height 356
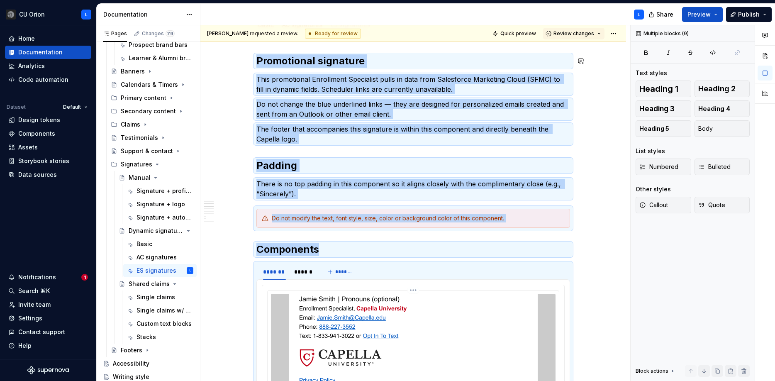
scroll to position [181, 0]
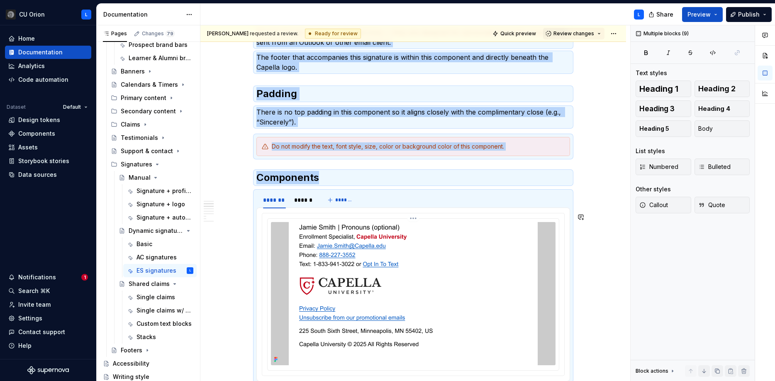
copy div "Promotional signature This promotional Enrollment Specialist pulls in data from…"
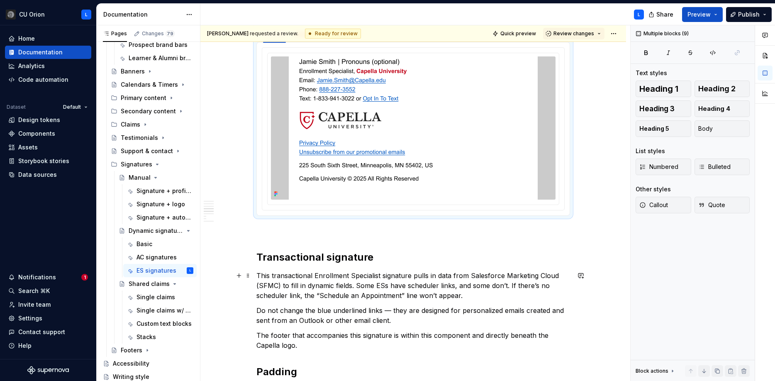
scroll to position [348, 0]
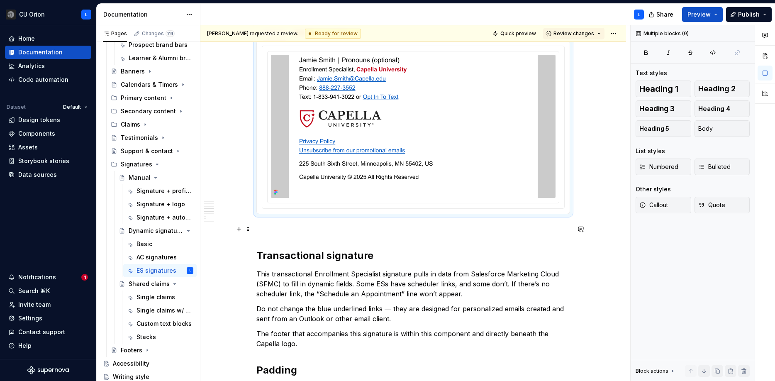
click at [412, 226] on p at bounding box center [413, 229] width 314 height 10
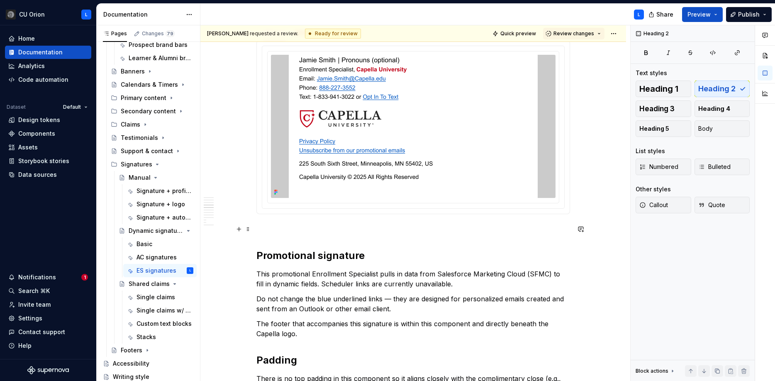
click at [395, 230] on p at bounding box center [413, 229] width 314 height 10
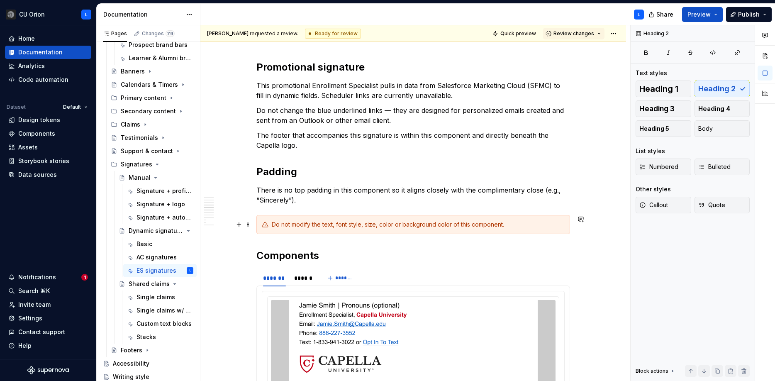
scroll to position [536, 0]
click at [393, 322] on img at bounding box center [413, 372] width 249 height 143
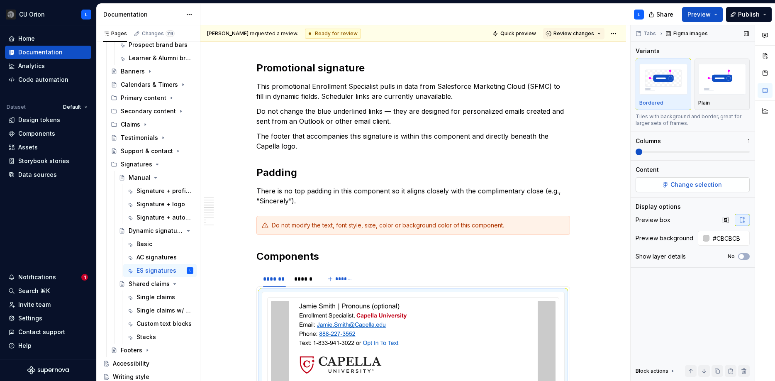
click at [683, 185] on span "Change selection" at bounding box center [695, 184] width 51 height 8
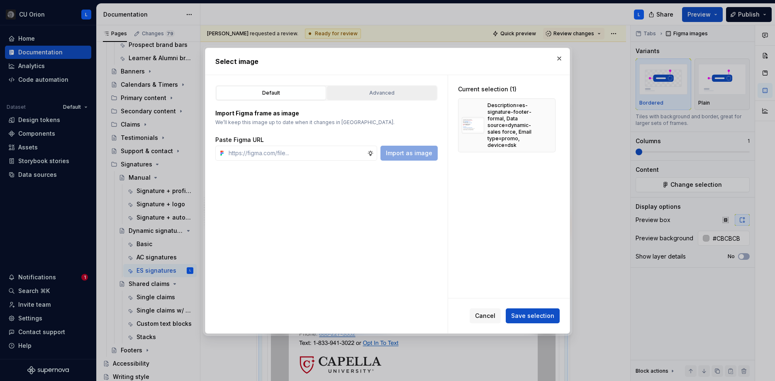
click at [380, 90] on div "Advanced" at bounding box center [382, 93] width 104 height 8
type textarea "*"
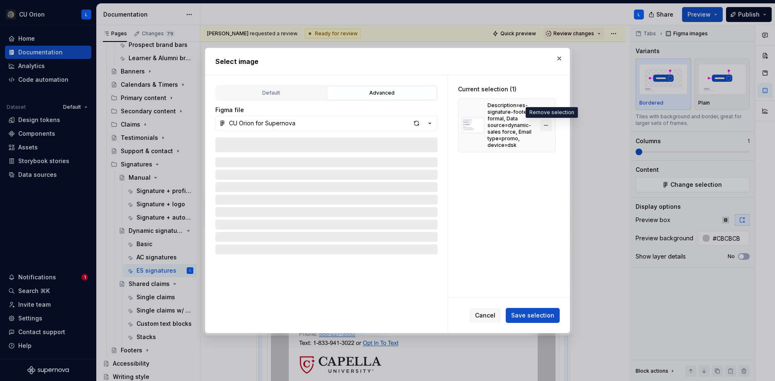
click at [549, 124] on button "button" at bounding box center [546, 125] width 12 height 12
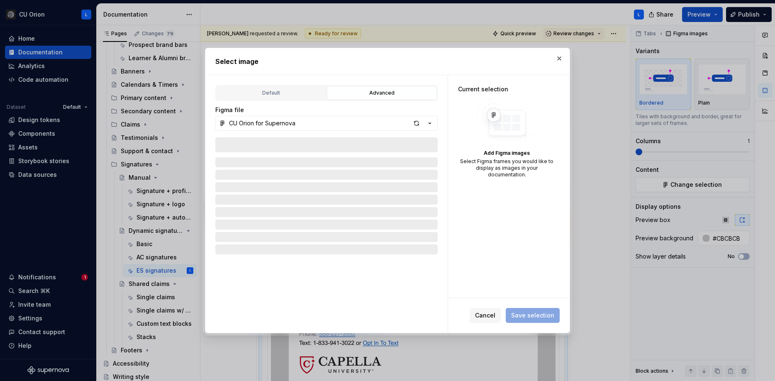
click at [357, 145] on div at bounding box center [326, 229] width 222 height 184
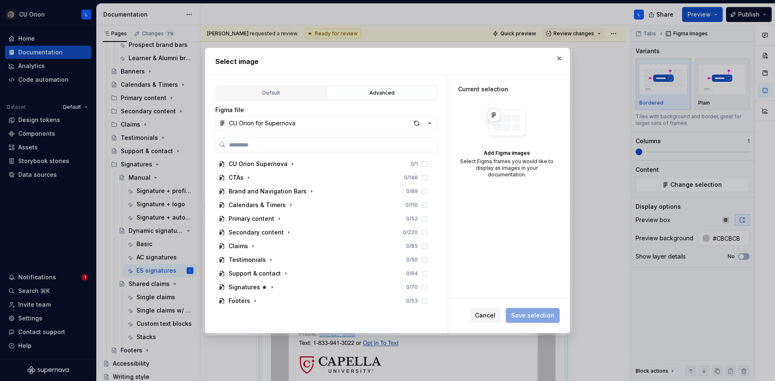
type input "**********"
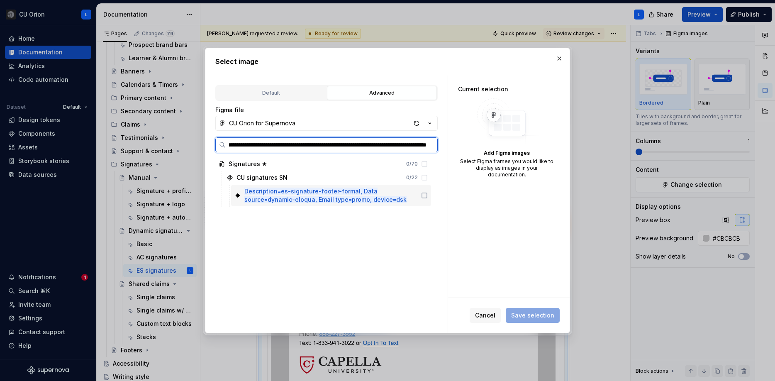
scroll to position [0, 84]
click at [428, 196] on icon at bounding box center [424, 195] width 7 height 7
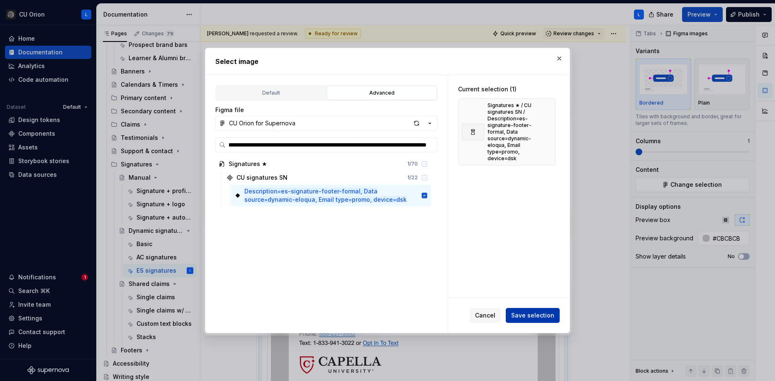
scroll to position [0, 0]
click at [526, 318] on span "Save selection" at bounding box center [532, 315] width 43 height 8
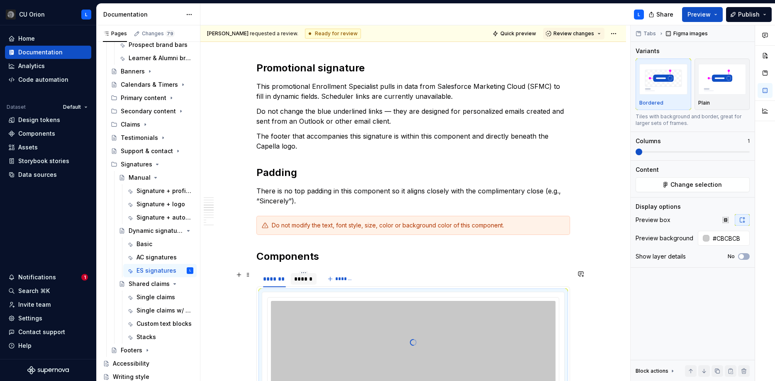
click at [298, 282] on div "******" at bounding box center [303, 279] width 19 height 8
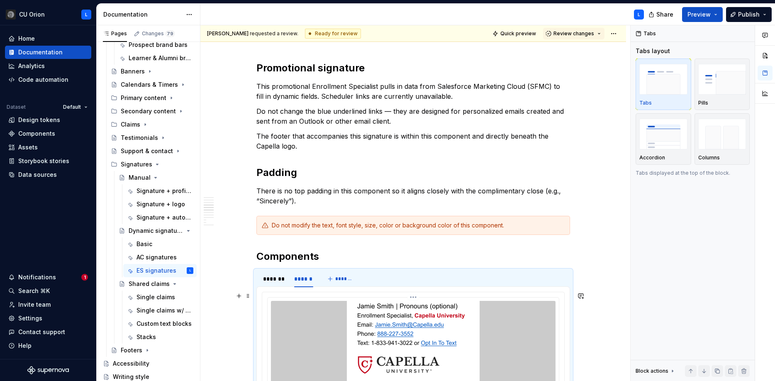
click at [370, 322] on img at bounding box center [413, 381] width 133 height 161
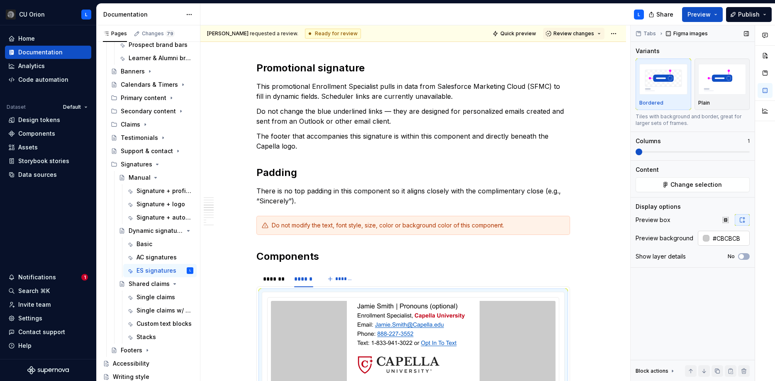
type textarea "*"
click at [726, 188] on button "Change selection" at bounding box center [693, 184] width 114 height 15
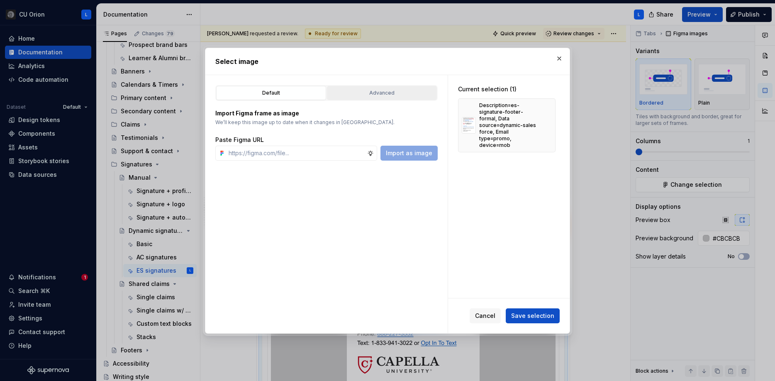
click at [405, 93] on div "Advanced" at bounding box center [382, 93] width 104 height 8
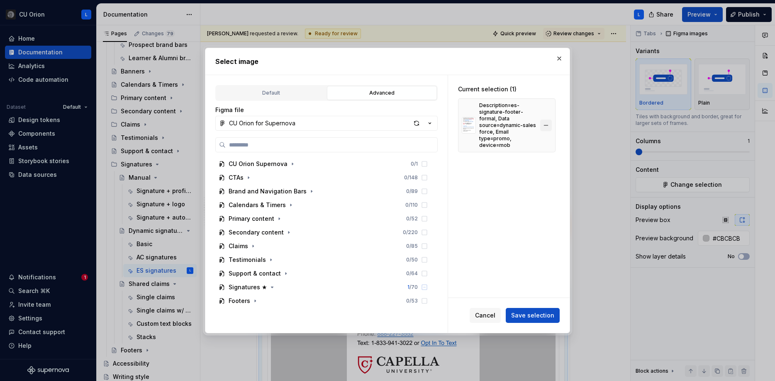
click at [548, 119] on button "button" at bounding box center [546, 125] width 12 height 12
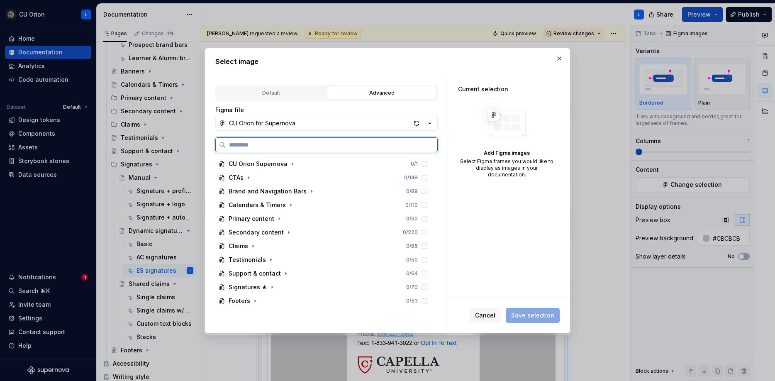
click at [388, 141] on input "search" at bounding box center [332, 145] width 212 height 8
paste input "**********"
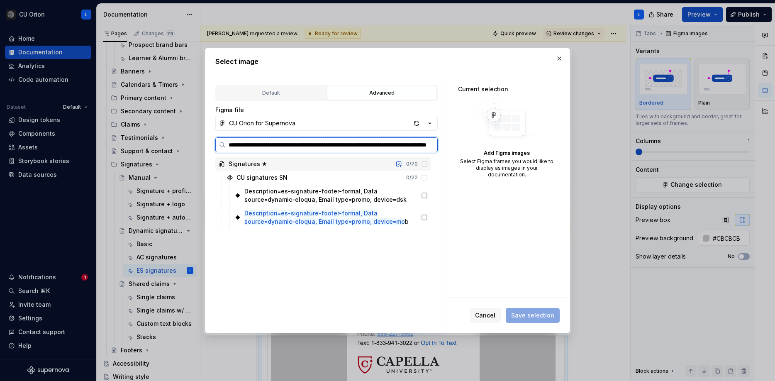
type input "**********"
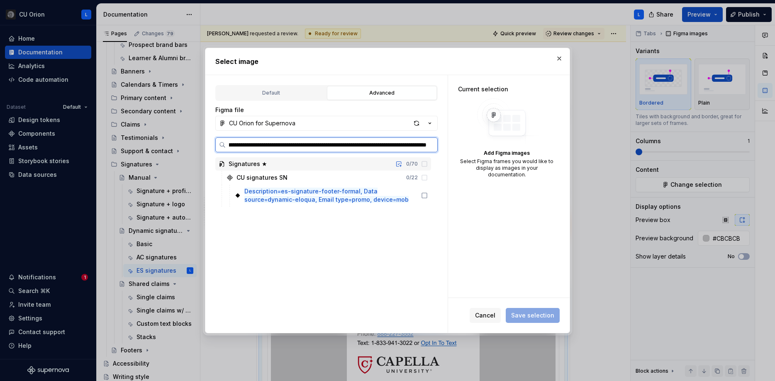
scroll to position [0, 86]
click at [428, 195] on icon at bounding box center [424, 195] width 7 height 7
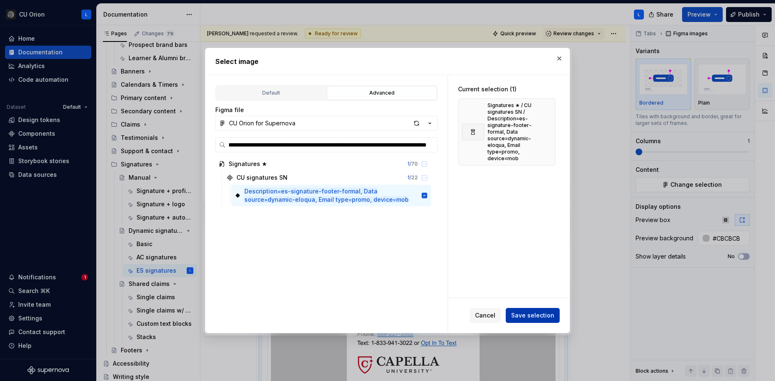
click at [528, 314] on span "Save selection" at bounding box center [532, 315] width 43 height 8
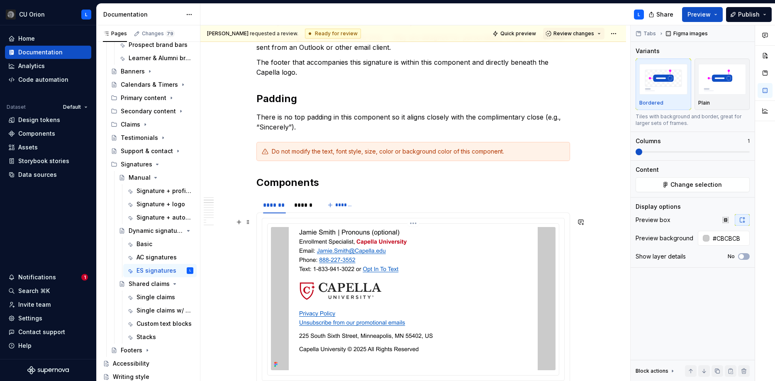
scroll to position [109, 0]
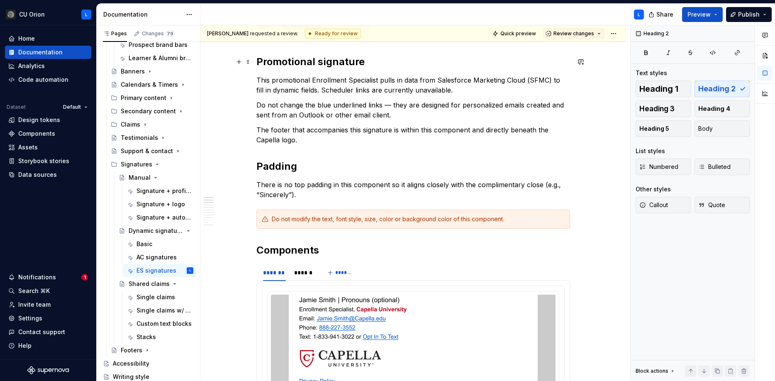
click at [365, 63] on h2 "Promotional signature" at bounding box center [413, 61] width 314 height 13
click at [321, 63] on h2 "Promotional signature" at bounding box center [413, 61] width 314 height 13
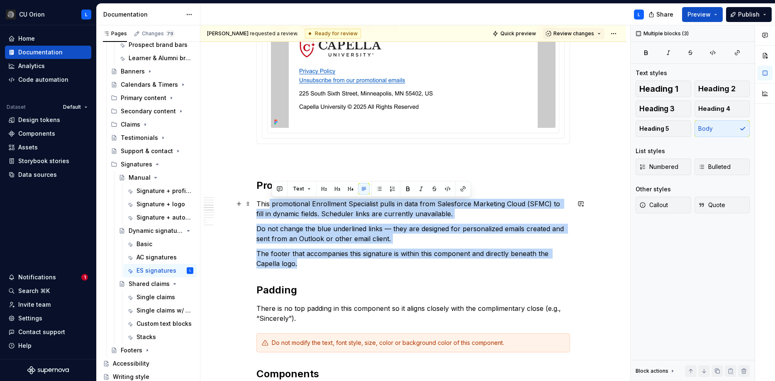
scroll to position [420, 0]
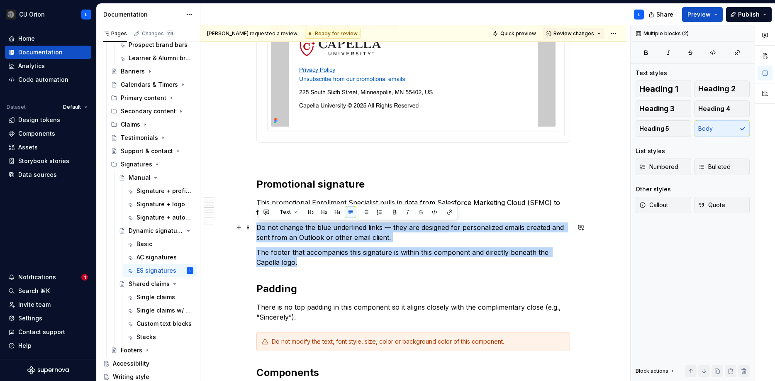
drag, startPoint x: 316, startPoint y: 265, endPoint x: 257, endPoint y: 224, distance: 71.6
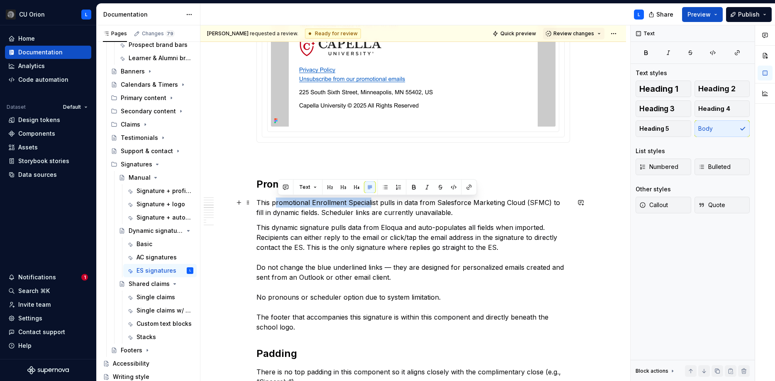
drag, startPoint x: 277, startPoint y: 203, endPoint x: 370, endPoint y: 204, distance: 92.9
click at [370, 204] on p "This promotional Enrollment Specialist pulls in data from Salesforce Marketing …" at bounding box center [413, 207] width 314 height 20
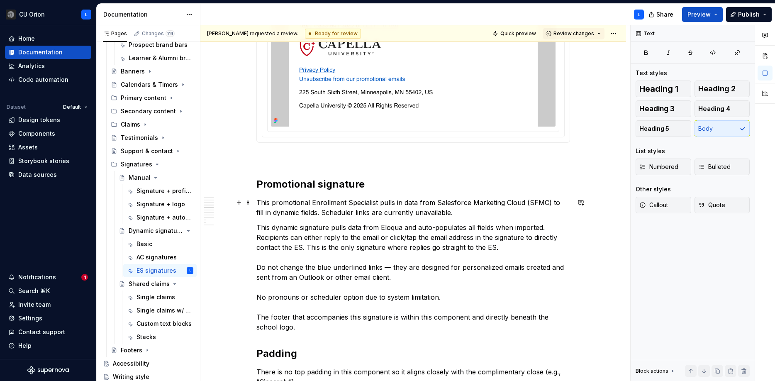
click at [378, 204] on p "This promotional Enrollment Specialist pulls in data from Salesforce Marketing …" at bounding box center [413, 207] width 314 height 20
click at [384, 202] on p "This promotional Enrollment Specialist signature pulls in data from Salesforce …" at bounding box center [413, 207] width 314 height 20
copy p "signature"
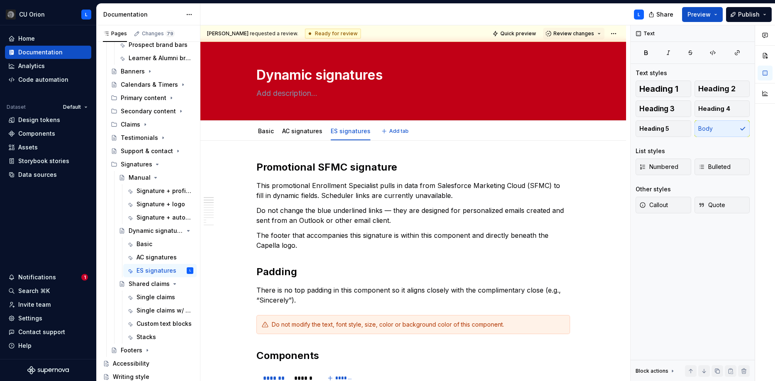
scroll to position [0, 0]
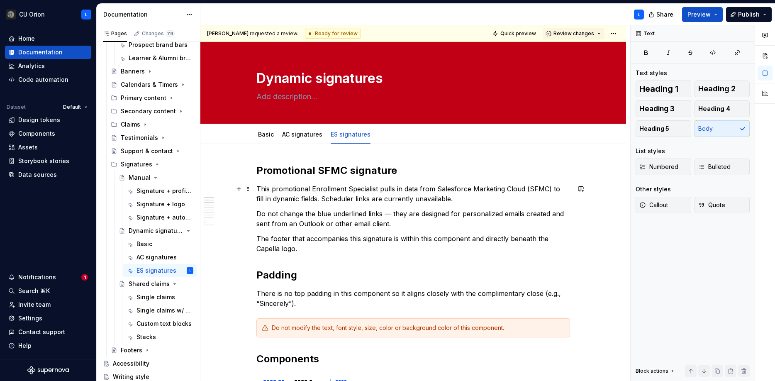
click at [377, 188] on p "This promotional Enrollment Specialist pulls in data from Salesforce Marketing …" at bounding box center [413, 194] width 314 height 20
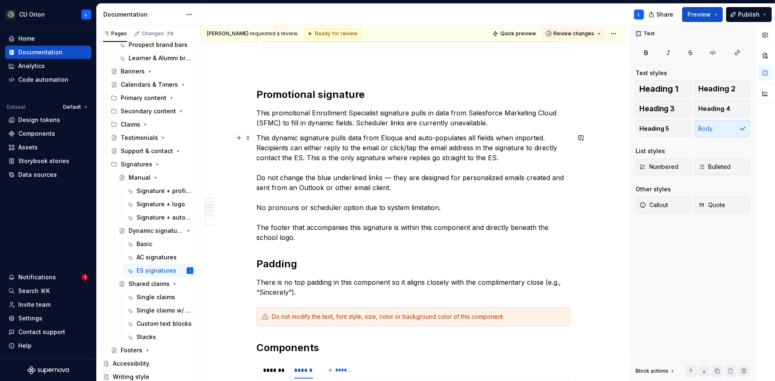
scroll to position [506, 0]
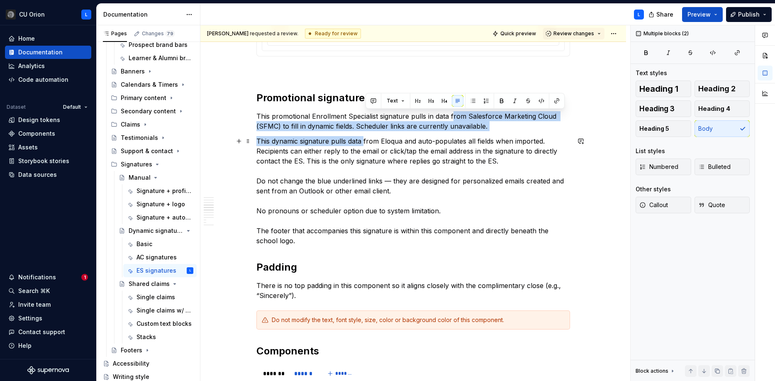
drag, startPoint x: 453, startPoint y: 115, endPoint x: 365, endPoint y: 141, distance: 92.3
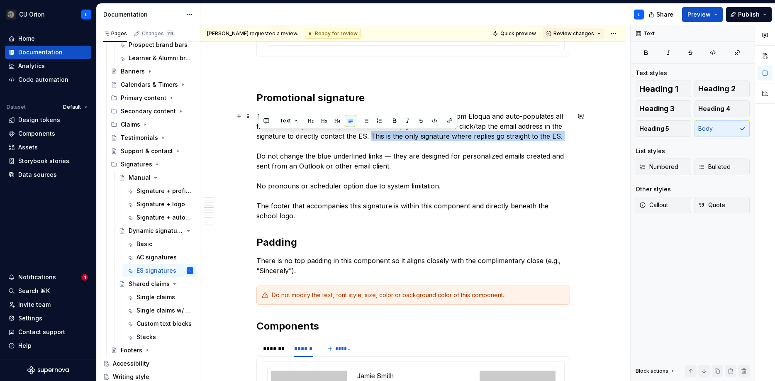
drag, startPoint x: 373, startPoint y: 136, endPoint x: 554, endPoint y: 141, distance: 180.9
click at [554, 141] on p "This promotional Enrollment Specialist signature pulls in data from Eloqua and …" at bounding box center [413, 166] width 314 height 110
click at [392, 121] on button "button" at bounding box center [395, 121] width 12 height 12
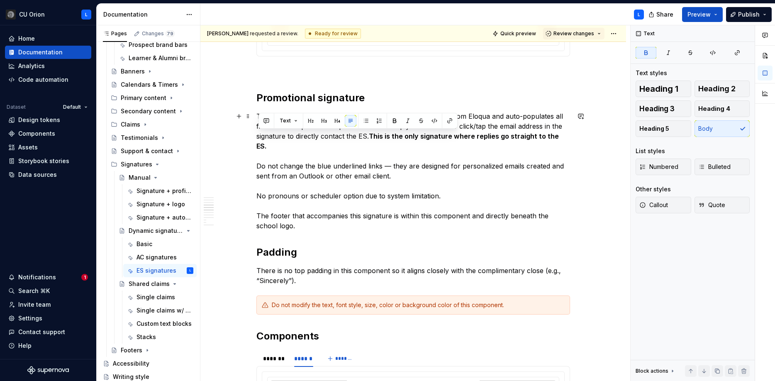
click at [431, 187] on p "This promotional Enrollment Specialist signature pulls in data from Eloqua and …" at bounding box center [413, 170] width 314 height 119
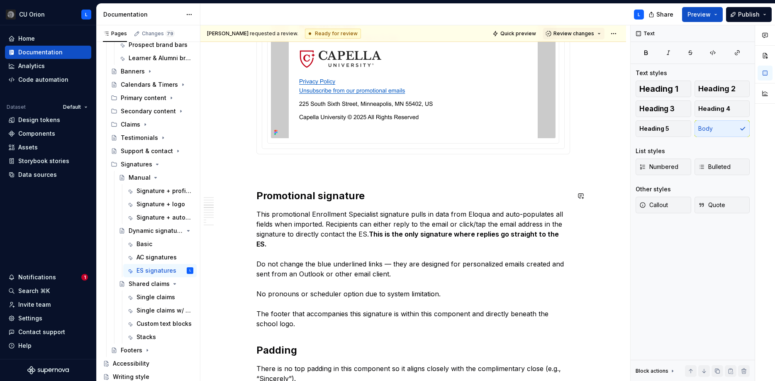
scroll to position [398, 0]
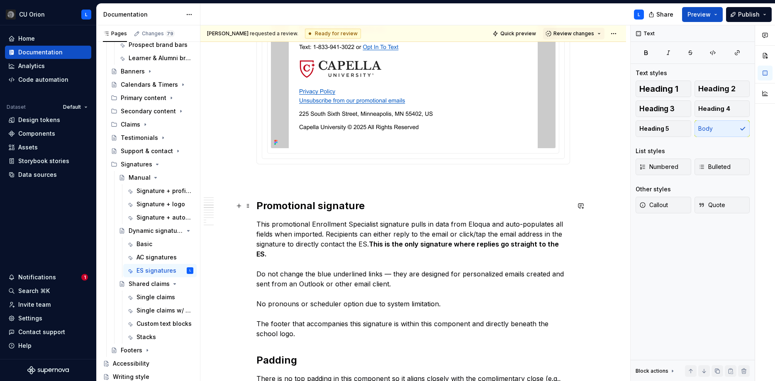
click at [373, 203] on h2 "Promotional signature" at bounding box center [413, 205] width 314 height 13
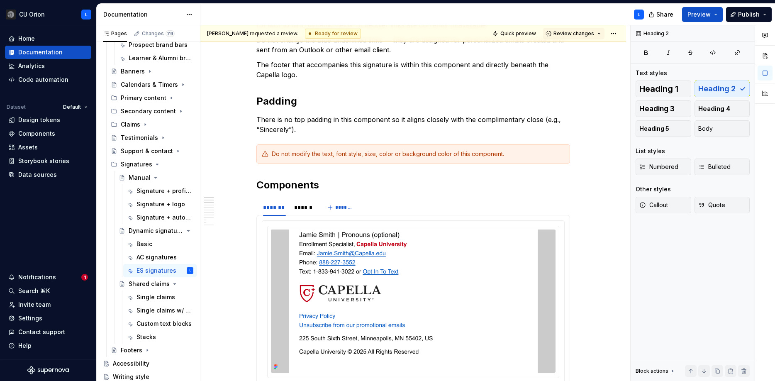
scroll to position [0, 0]
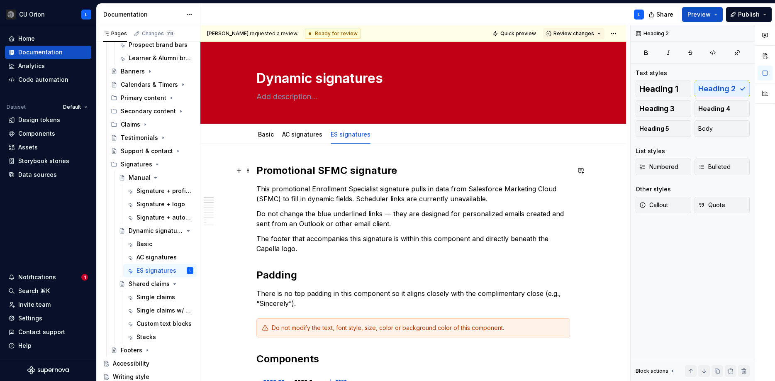
click at [402, 172] on h2 "Promotional SFMC signature" at bounding box center [413, 170] width 314 height 13
click at [333, 167] on h2 "Promotional SFMC signature" at bounding box center [413, 170] width 314 height 13
click at [380, 171] on h2 "Promotional signature" at bounding box center [413, 170] width 314 height 13
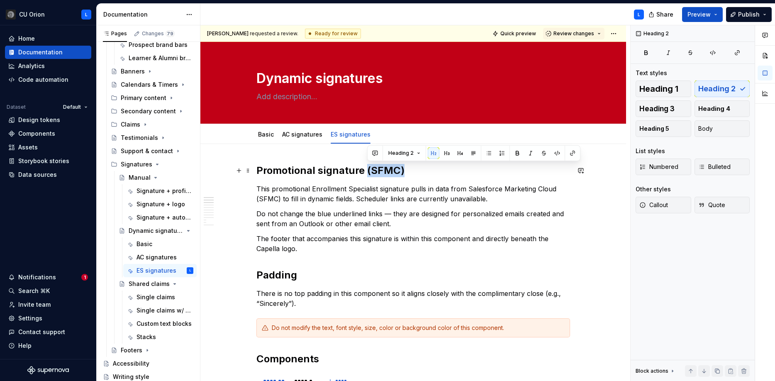
drag, startPoint x: 405, startPoint y: 168, endPoint x: 367, endPoint y: 172, distance: 37.5
click at [367, 172] on h2 "Promotional signature (SFMC)" at bounding box center [413, 170] width 314 height 13
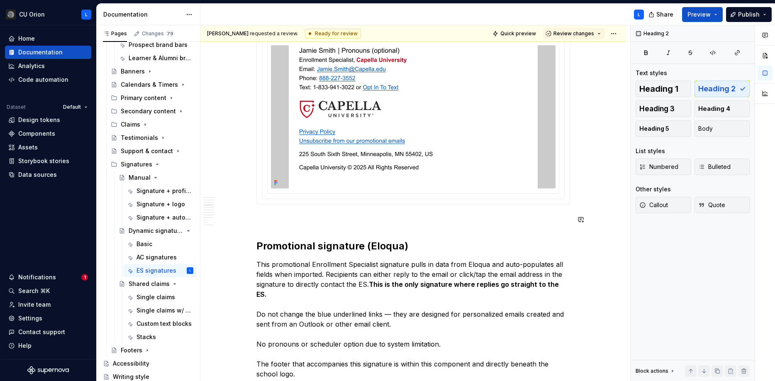
scroll to position [356, 0]
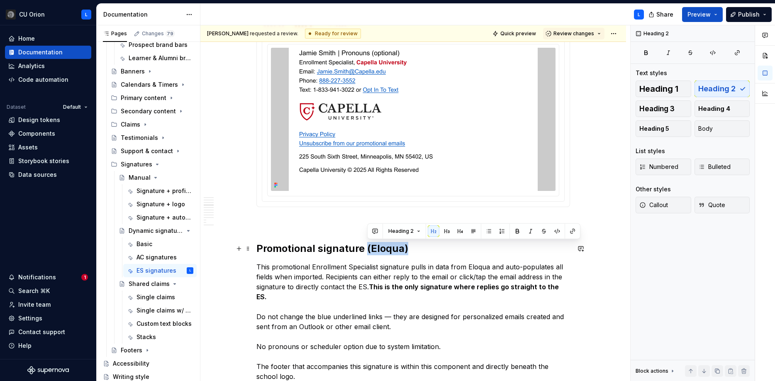
drag, startPoint x: 408, startPoint y: 249, endPoint x: 366, endPoint y: 251, distance: 42.4
click at [366, 251] on h2 "Promotional signature (Eloqua)" at bounding box center [413, 248] width 314 height 13
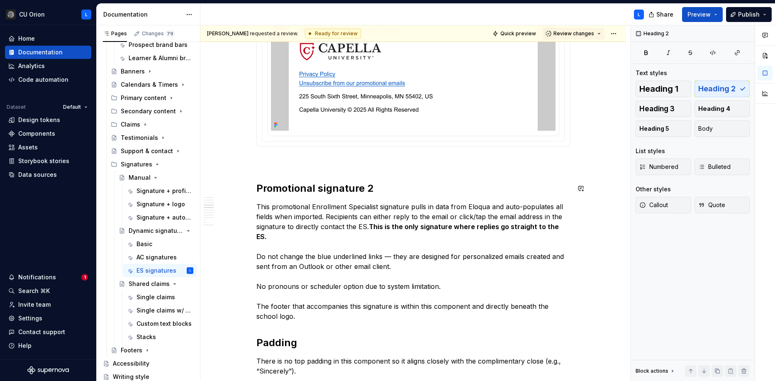
scroll to position [407, 0]
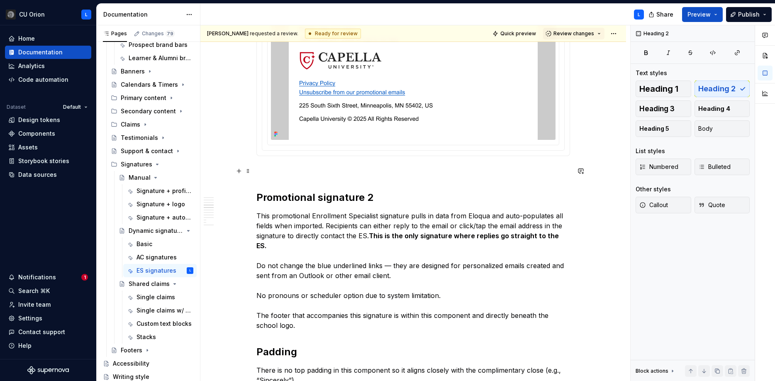
click at [449, 172] on p at bounding box center [413, 171] width 314 height 10
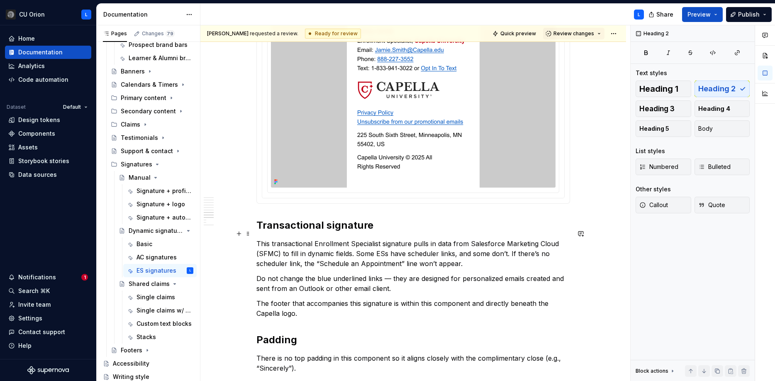
scroll to position [893, 0]
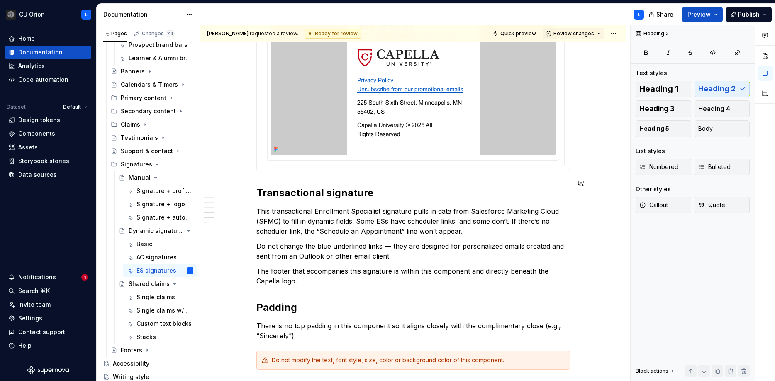
click at [306, 173] on div "Promotional signature 1 This promotional Enrollment Specialist signature pulls …" at bounding box center [413, 122] width 314 height 1703
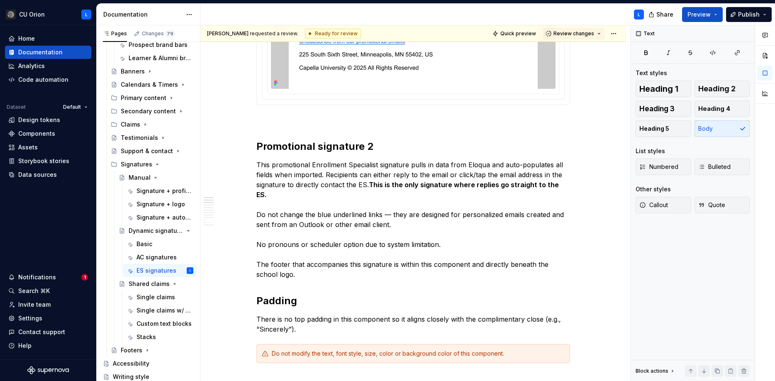
scroll to position [0, 0]
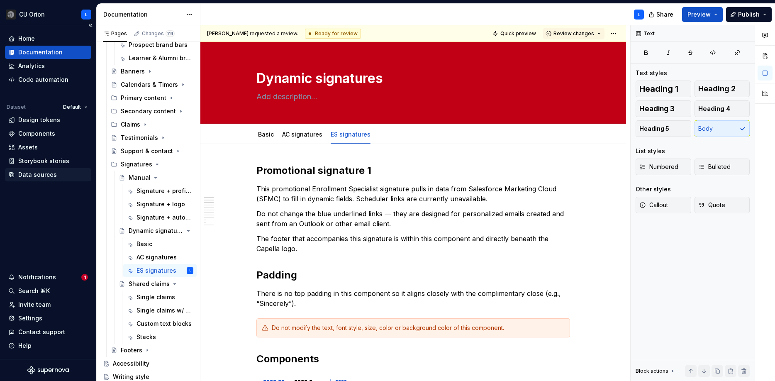
click at [34, 174] on div "Data sources" at bounding box center [37, 175] width 39 height 8
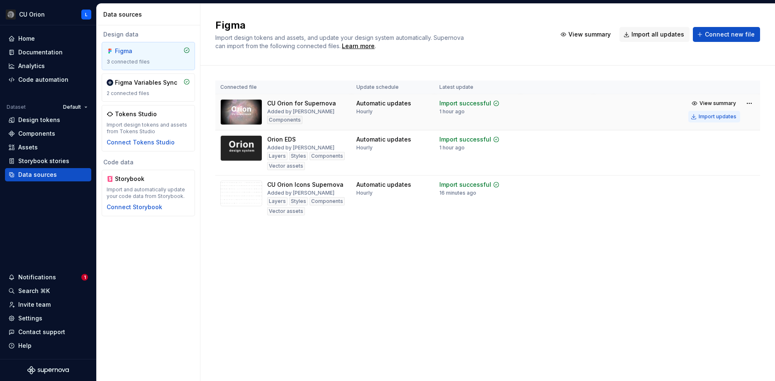
click at [714, 115] on div "Import updates" at bounding box center [718, 116] width 38 height 7
click at [717, 154] on div "Import updates" at bounding box center [718, 152] width 38 height 7
click at [28, 54] on div "Documentation" at bounding box center [40, 52] width 44 height 8
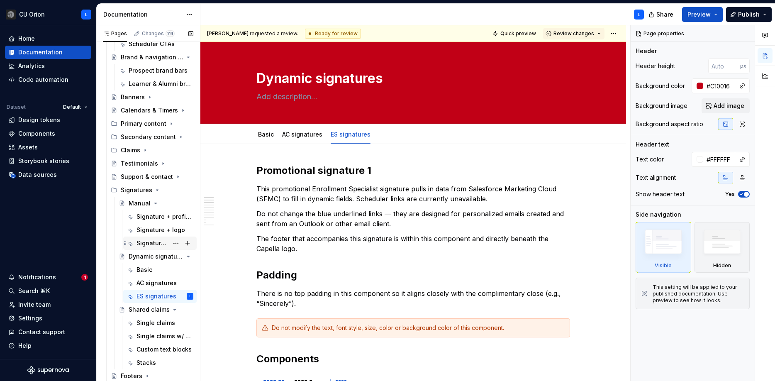
scroll to position [238, 0]
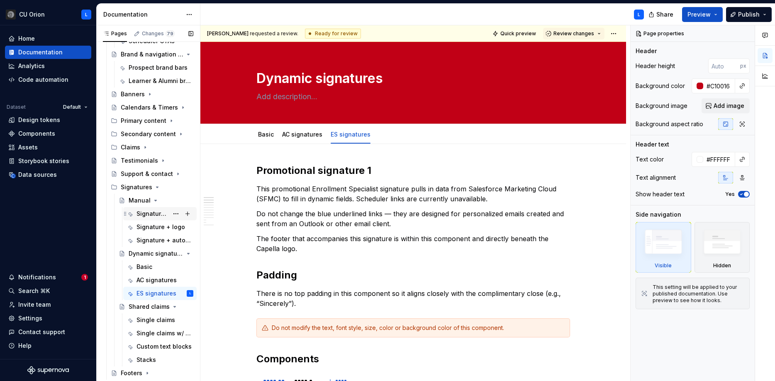
click at [143, 217] on div "Signature + profile photo" at bounding box center [152, 214] width 32 height 8
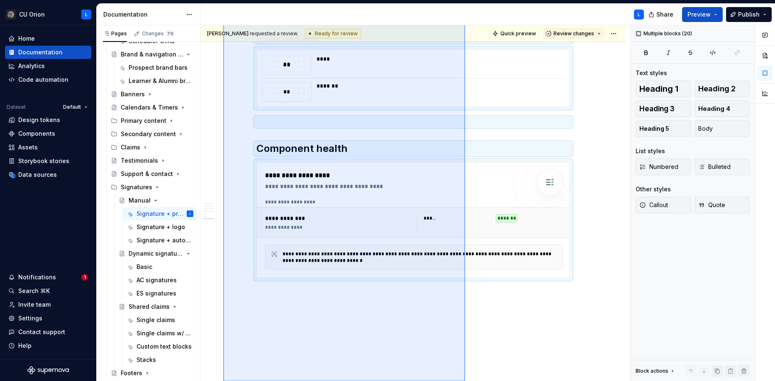
scroll to position [821, 0]
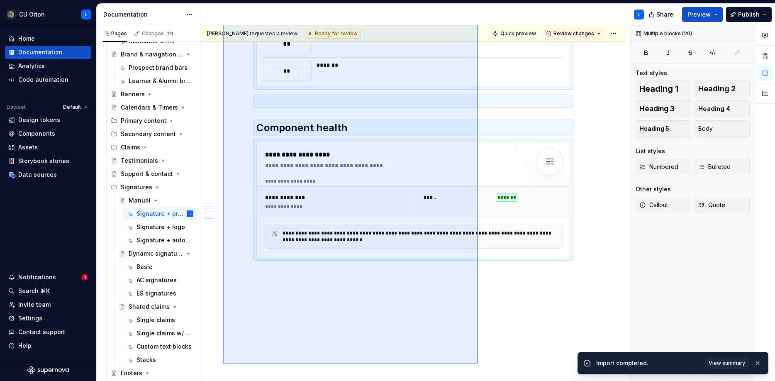
drag, startPoint x: 236, startPoint y: 173, endPoint x: 478, endPoint y: 363, distance: 307.9
click at [478, 363] on div "Lisa requested a review. Ready for review Quick preview Review changes Manual E…" at bounding box center [415, 203] width 430 height 356
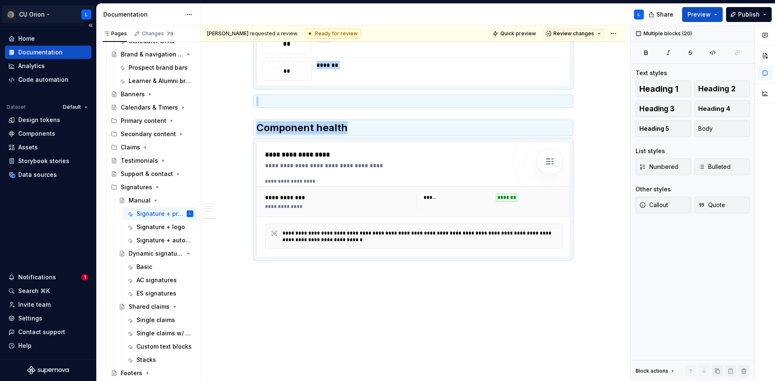
click at [48, 16] on html "CU Orion L Home Documentation Analytics Code automation Dataset Default Design …" at bounding box center [387, 190] width 775 height 381
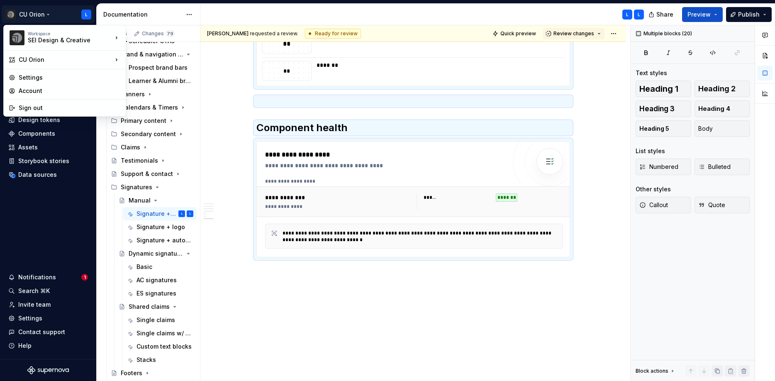
type textarea "*"
click at [214, 98] on html "CU Orion L Home Documentation Analytics Code automation Dataset Default Design …" at bounding box center [387, 190] width 775 height 381
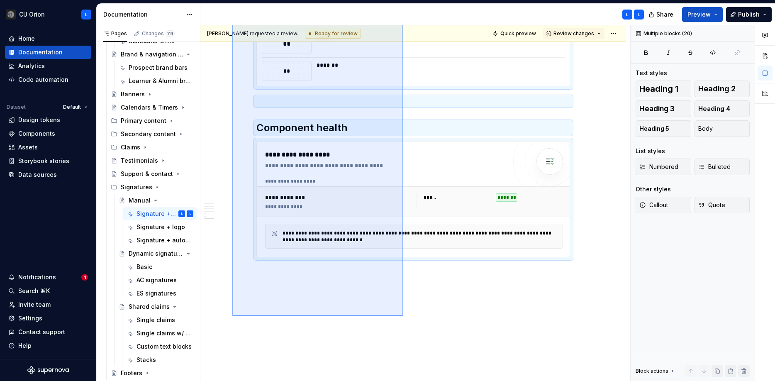
drag, startPoint x: 232, startPoint y: 153, endPoint x: 403, endPoint y: 316, distance: 235.9
click at [403, 316] on div "Lisa requested a review. Ready for review Quick preview Review changes Manual E…" at bounding box center [415, 203] width 430 height 356
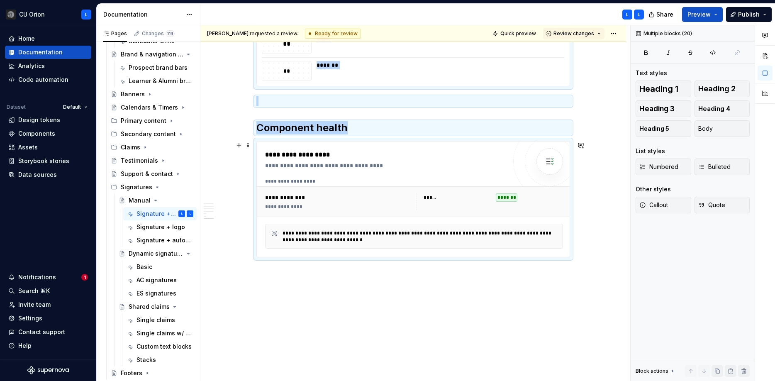
copy div "Overview This is a manual signature. All information (name, pronouns, title, de…"
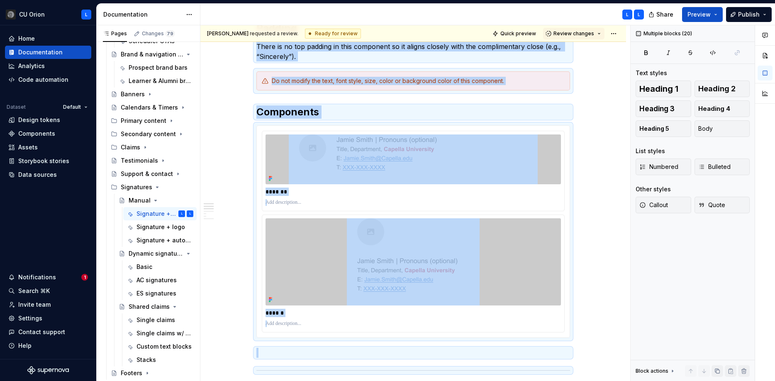
scroll to position [0, 0]
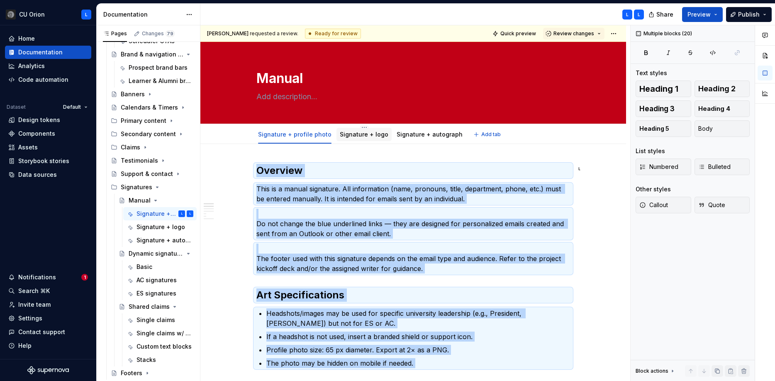
click at [362, 135] on link "Signature + logo" at bounding box center [364, 134] width 49 height 7
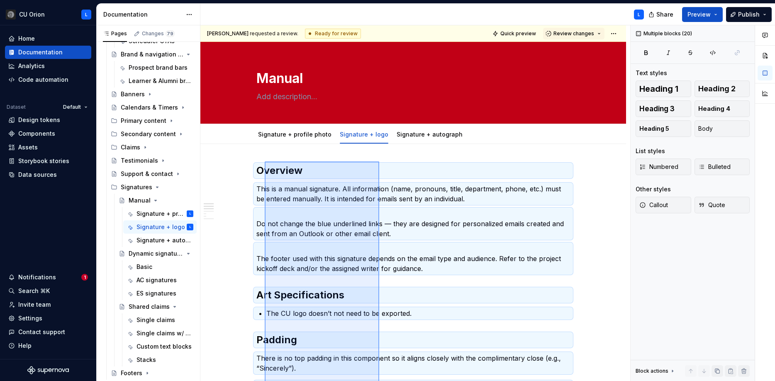
drag, startPoint x: 375, startPoint y: 289, endPoint x: 265, endPoint y: 161, distance: 169.1
click at [265, 161] on div "Lisa requested a review. Ready for review Quick preview Review changes Manual E…" at bounding box center [415, 203] width 430 height 356
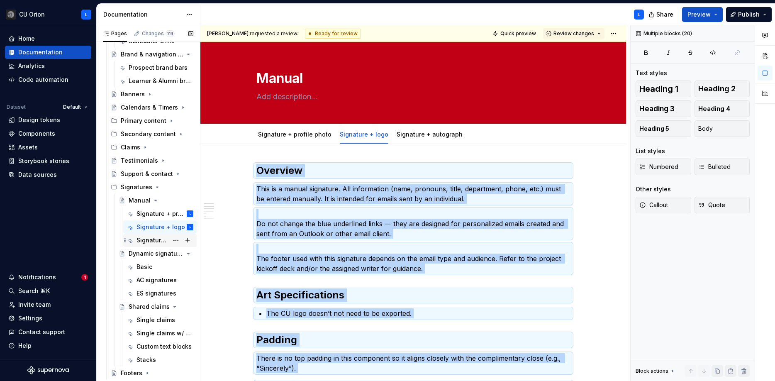
click at [157, 236] on div "Signature + autograph" at bounding box center [152, 240] width 32 height 8
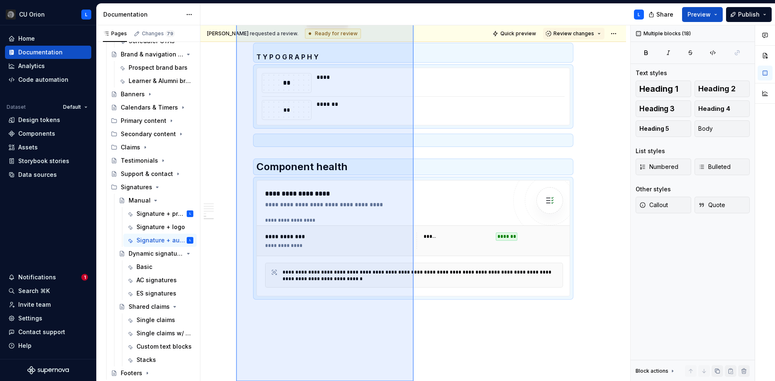
scroll to position [778, 0]
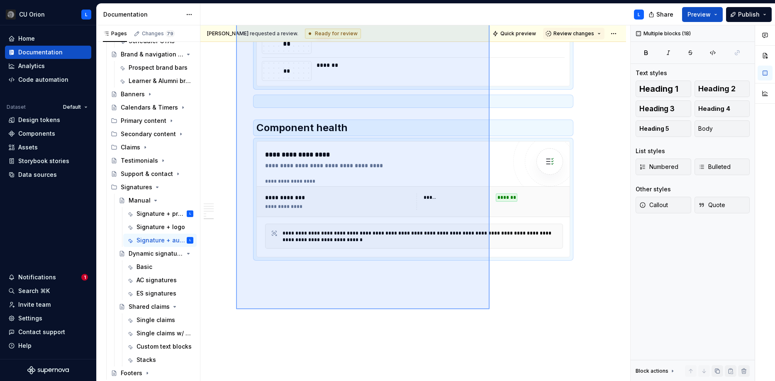
drag, startPoint x: 239, startPoint y: 162, endPoint x: 490, endPoint y: 309, distance: 291.0
click at [490, 309] on div "**********" at bounding box center [415, 203] width 430 height 356
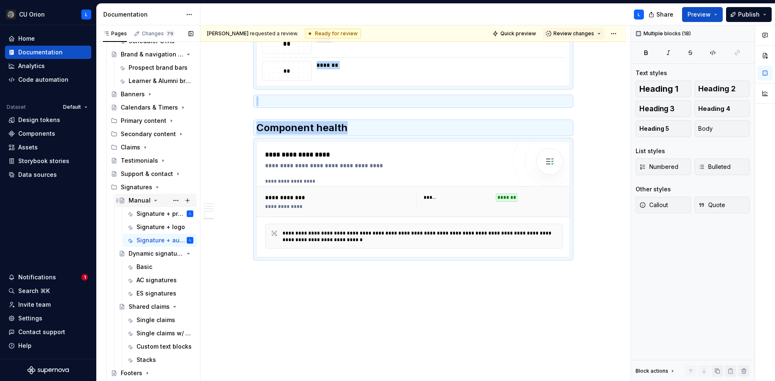
click at [149, 202] on div "Manual" at bounding box center [161, 201] width 65 height 12
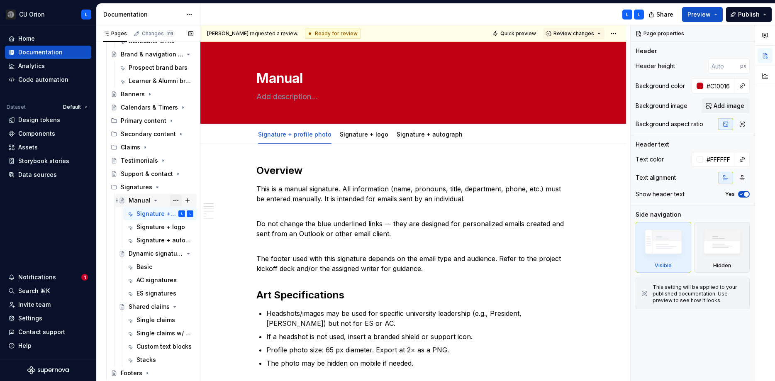
click at [174, 200] on button "Page tree" at bounding box center [176, 201] width 12 height 12
type textarea "*"
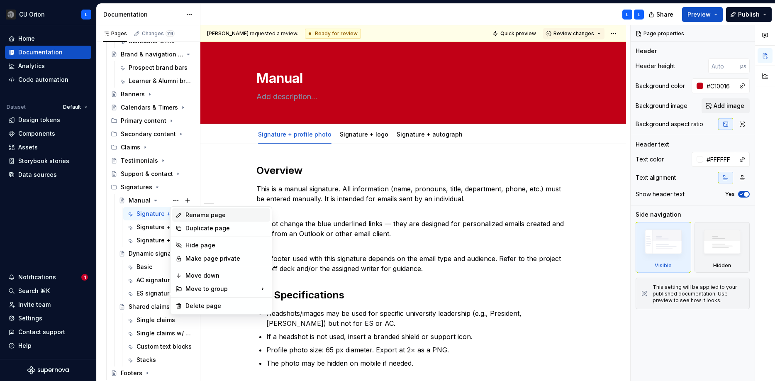
click at [194, 212] on div "Rename page" at bounding box center [225, 215] width 81 height 8
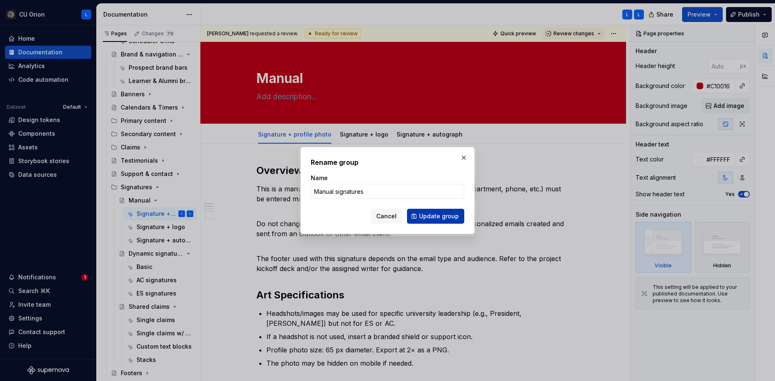
type input "Manual signatures"
click at [436, 217] on span "Update group" at bounding box center [439, 216] width 40 height 8
type textarea "*"
type textarea "Manual signatures"
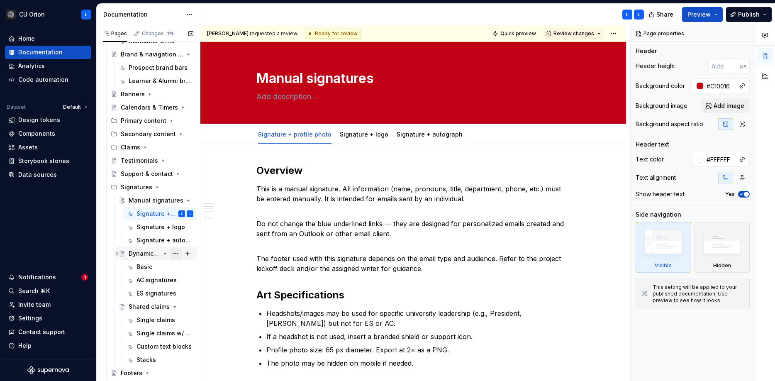
click at [173, 253] on button "Page tree" at bounding box center [176, 254] width 12 height 12
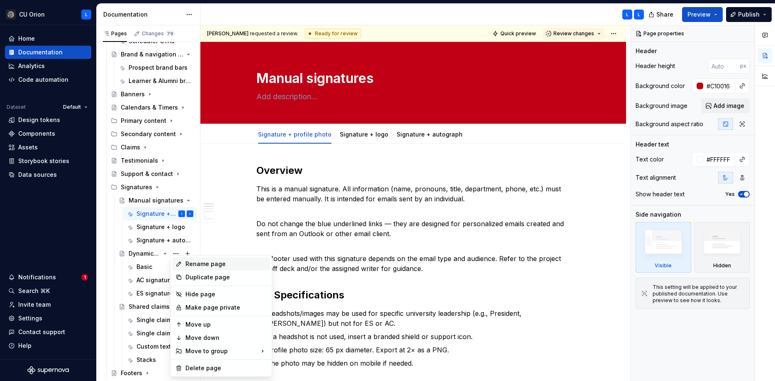
click at [190, 266] on div "Rename page" at bounding box center [225, 264] width 81 height 8
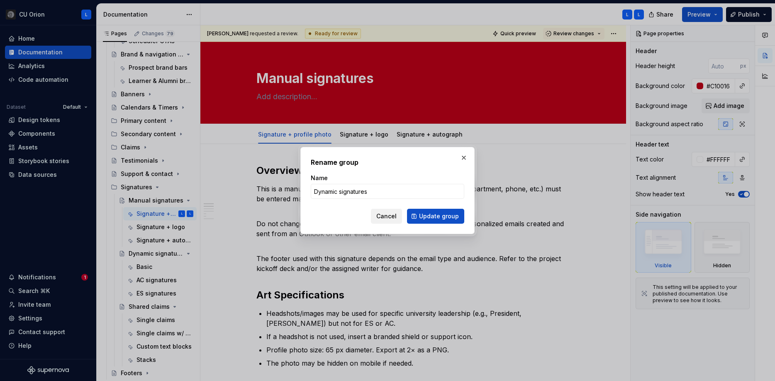
click at [382, 215] on span "Cancel" at bounding box center [386, 216] width 20 height 8
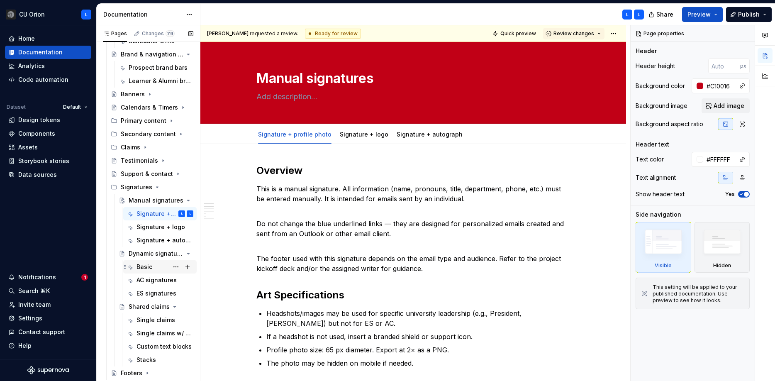
click at [147, 265] on div "Basic" at bounding box center [144, 267] width 16 height 8
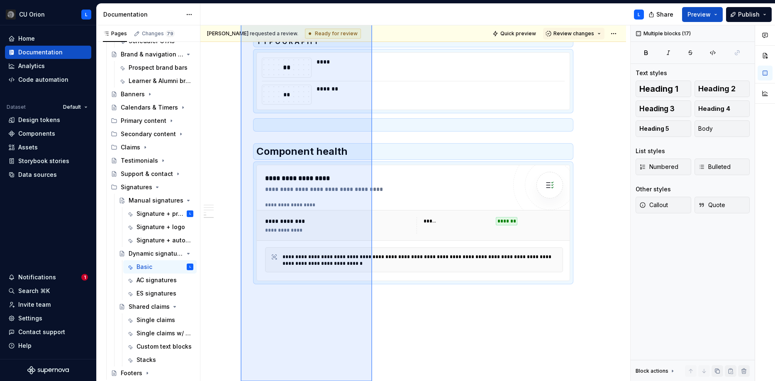
scroll to position [744, 0]
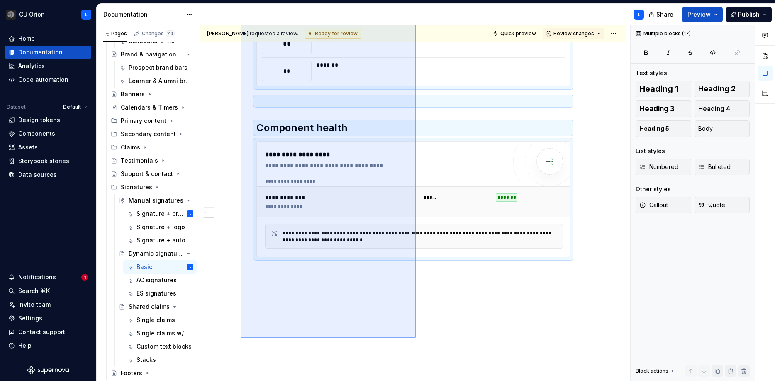
drag, startPoint x: 266, startPoint y: 215, endPoint x: 416, endPoint y: 338, distance: 193.4
click at [416, 338] on div "Lisa requested a review. Ready for review Quick preview Review changes Dynamic …" at bounding box center [415, 203] width 430 height 356
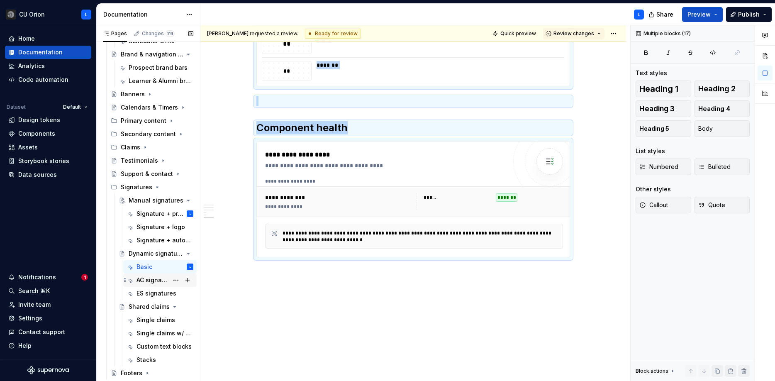
click at [143, 284] on div "AC signatures" at bounding box center [152, 280] width 32 height 8
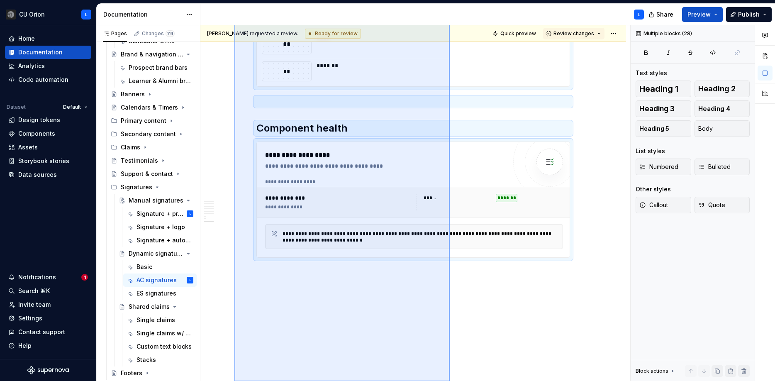
scroll to position [1148, 0]
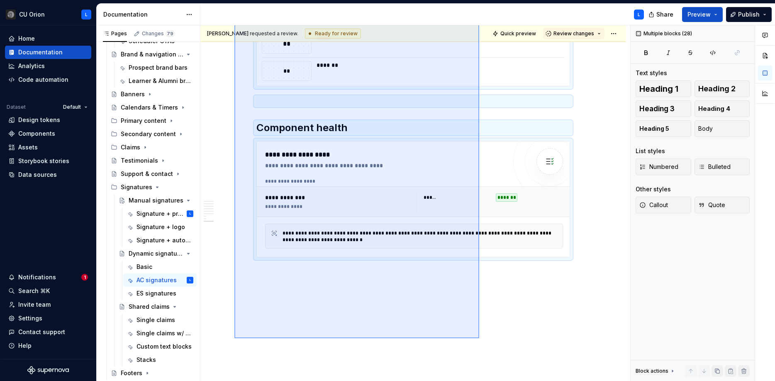
drag, startPoint x: 234, startPoint y: 153, endPoint x: 479, endPoint y: 338, distance: 307.1
click at [479, 338] on div "Lisa requested a review. Ready for review Quick preview Review changes Dynamic …" at bounding box center [415, 203] width 430 height 356
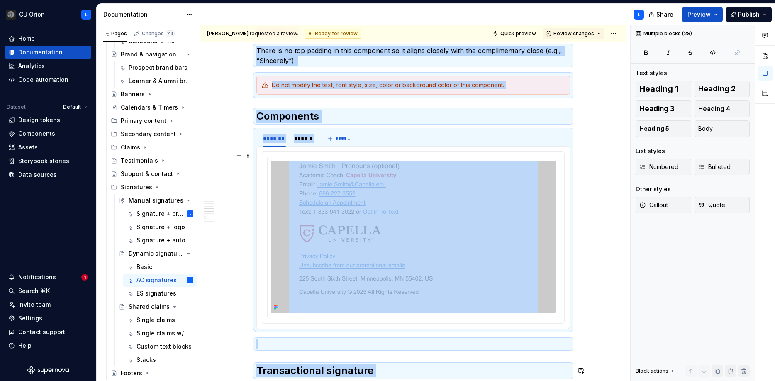
scroll to position [0, 0]
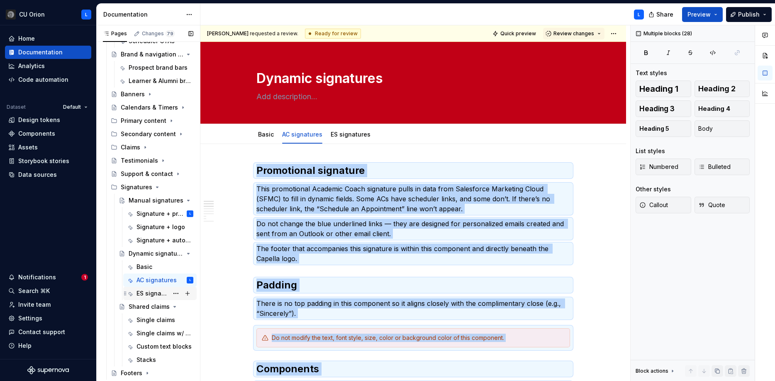
click at [153, 291] on div "ES signatures" at bounding box center [152, 293] width 32 height 8
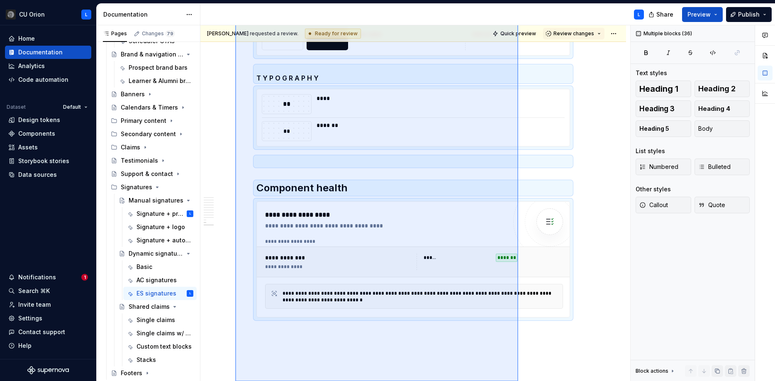
scroll to position [1602, 0]
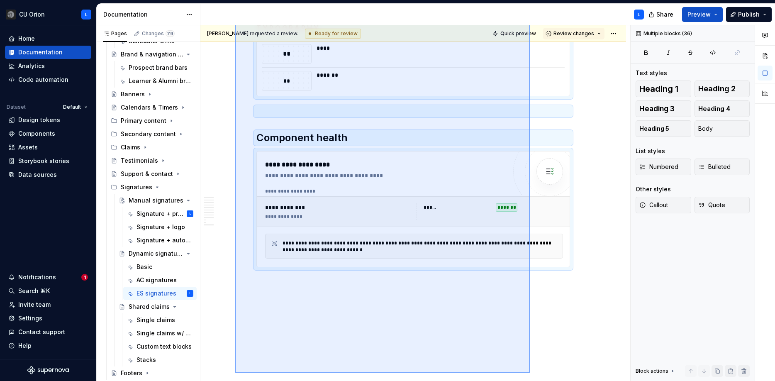
drag, startPoint x: 235, startPoint y: 154, endPoint x: 530, endPoint y: 373, distance: 367.1
click at [530, 373] on div "Lisa requested a review. Ready for review Quick preview Review changes Dynamic …" at bounding box center [415, 203] width 430 height 356
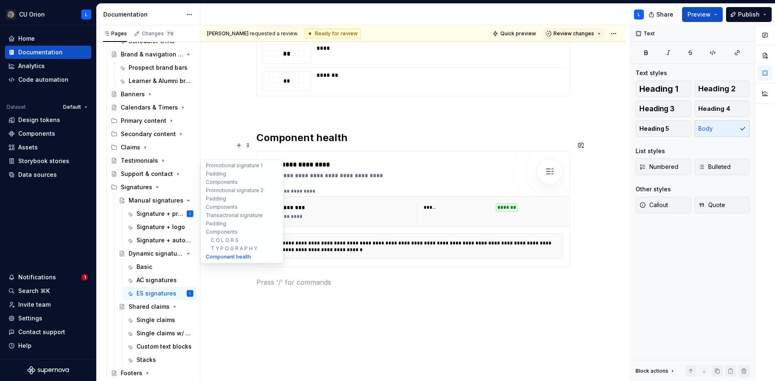
scroll to position [1606, 0]
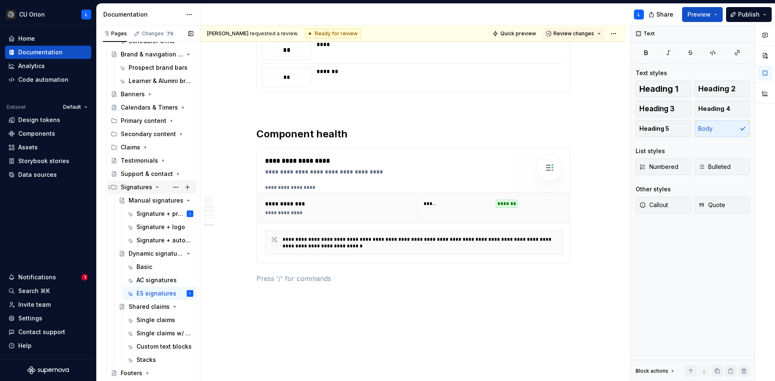
click at [154, 186] on icon "Page tree" at bounding box center [157, 187] width 7 height 7
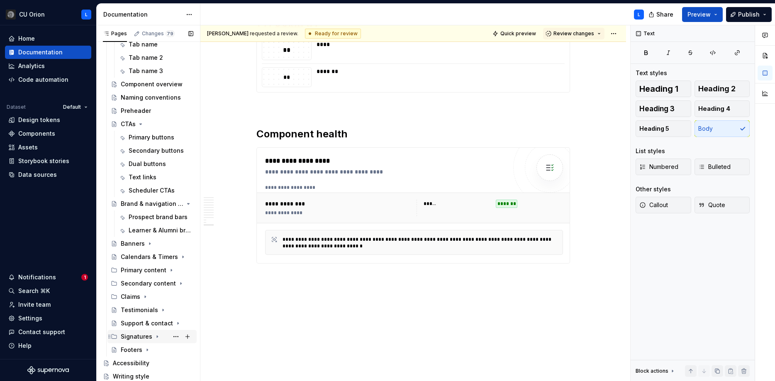
scroll to position [89, 0]
click at [139, 122] on icon "Page tree" at bounding box center [140, 124] width 7 height 7
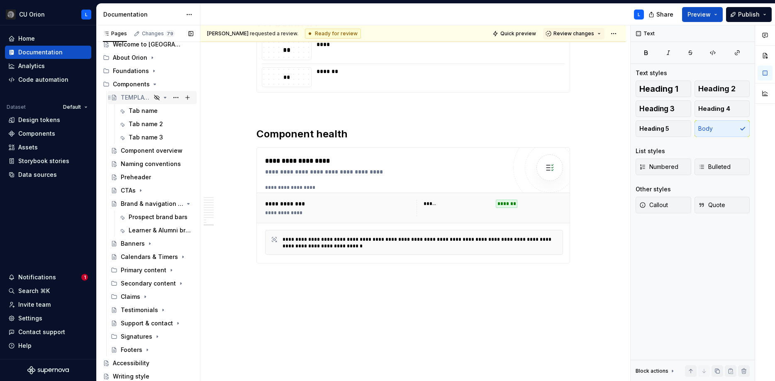
click at [165, 97] on icon "Page tree" at bounding box center [165, 97] width 2 height 1
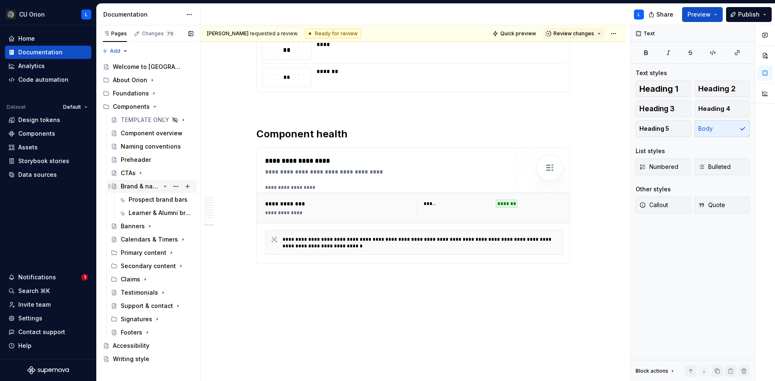
click at [164, 186] on icon "Page tree" at bounding box center [165, 186] width 2 height 1
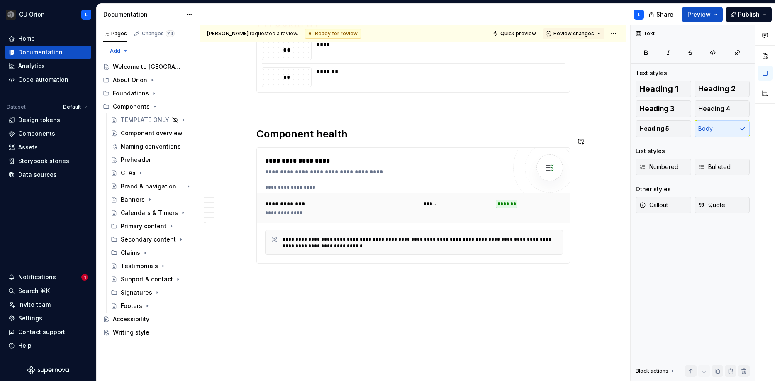
scroll to position [1606, 0]
click at [126, 291] on div "Signatures" at bounding box center [137, 292] width 32 height 8
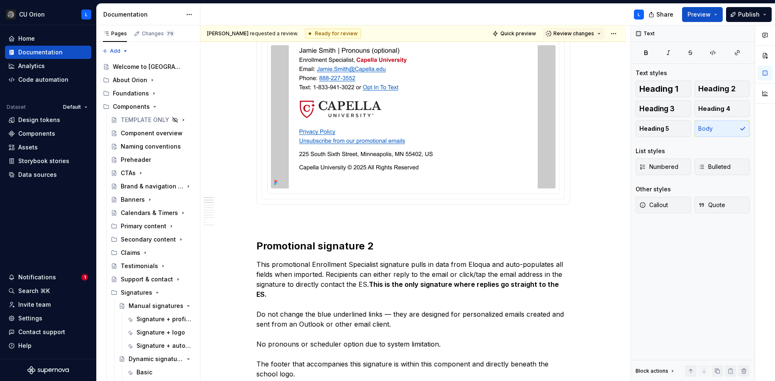
scroll to position [0, 0]
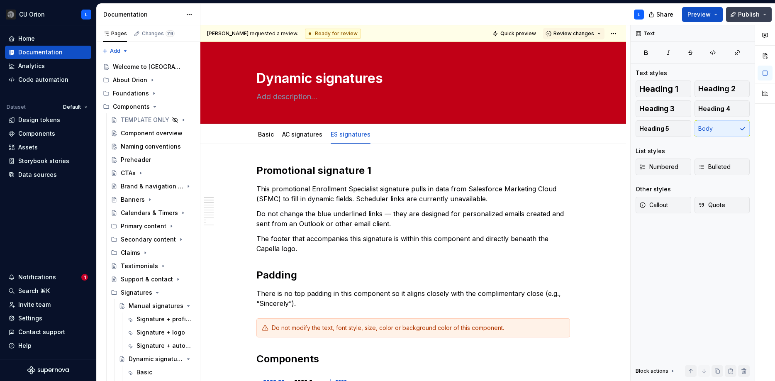
click at [743, 16] on span "Publish" at bounding box center [749, 14] width 22 height 8
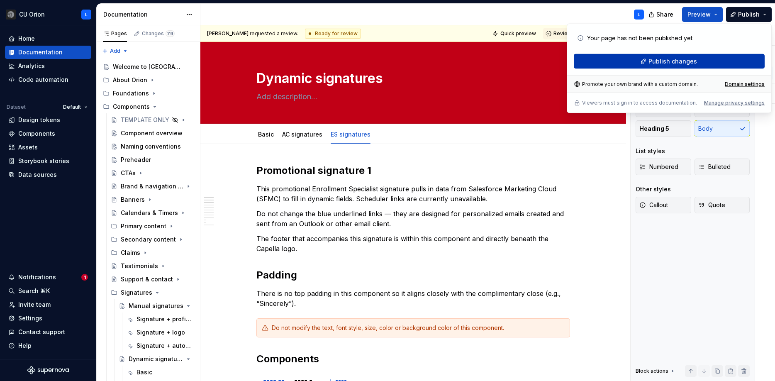
click at [686, 61] on span "Publish changes" at bounding box center [672, 61] width 49 height 8
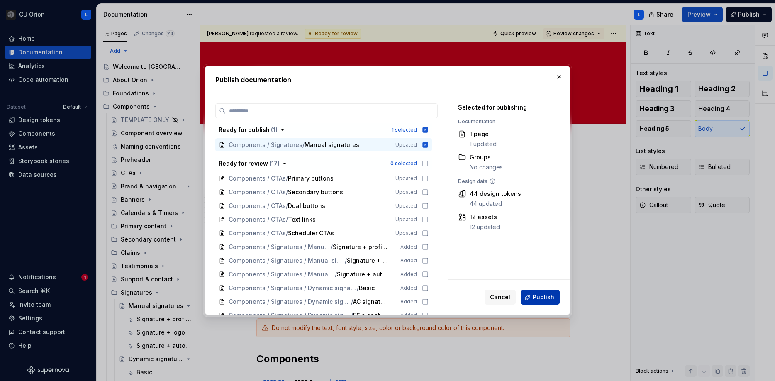
click at [544, 303] on button "Publish" at bounding box center [540, 297] width 39 height 15
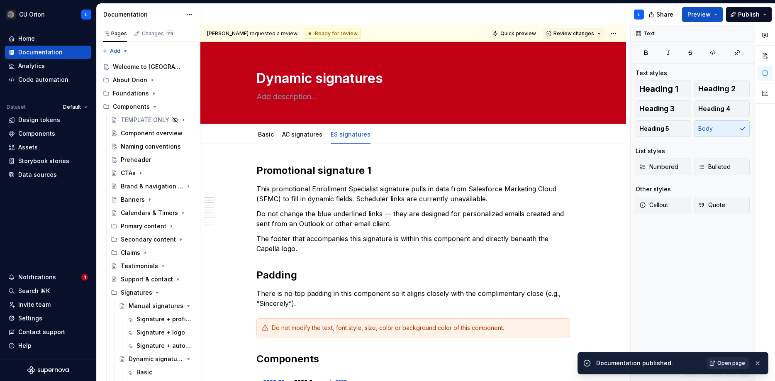
click at [745, 364] on link "Open page" at bounding box center [728, 363] width 42 height 12
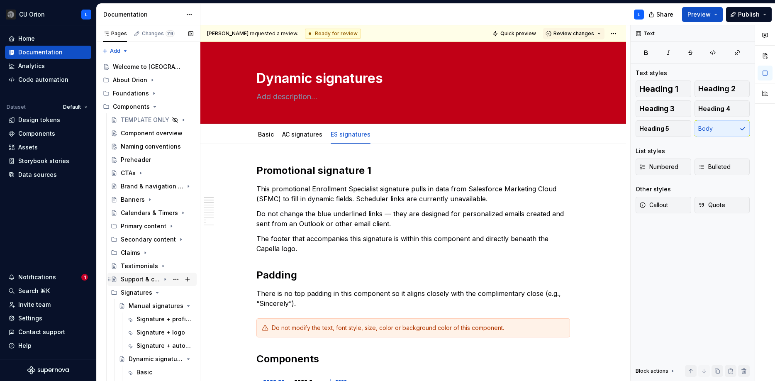
click at [149, 276] on div "Support & contact" at bounding box center [140, 279] width 39 height 8
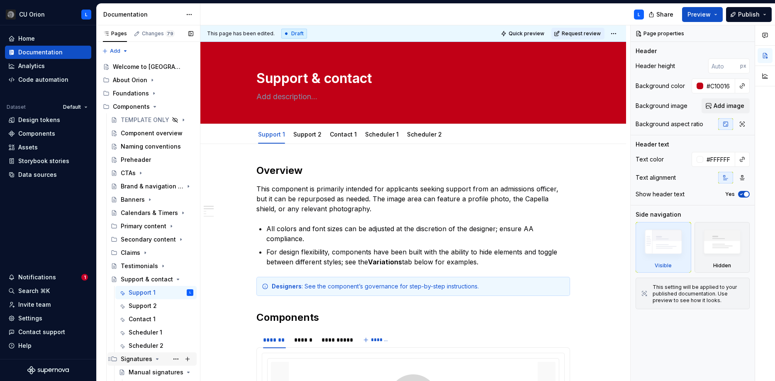
click at [166, 360] on div "Signatures" at bounding box center [157, 359] width 73 height 12
click at [140, 279] on div "Support & contact" at bounding box center [140, 279] width 39 height 8
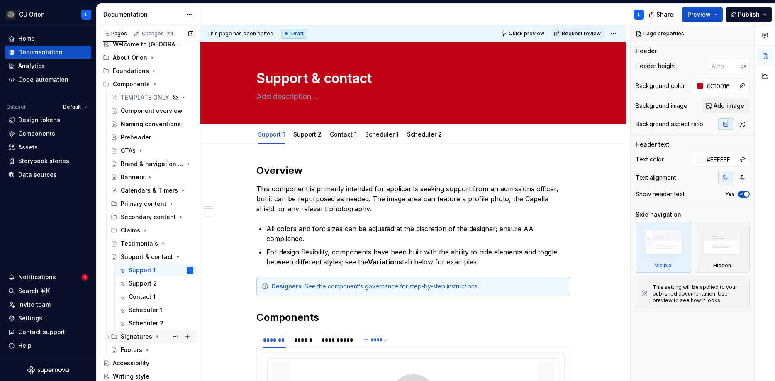
click at [129, 339] on div "Signatures" at bounding box center [137, 336] width 32 height 8
click at [146, 350] on div "Manual signatures" at bounding box center [145, 350] width 32 height 8
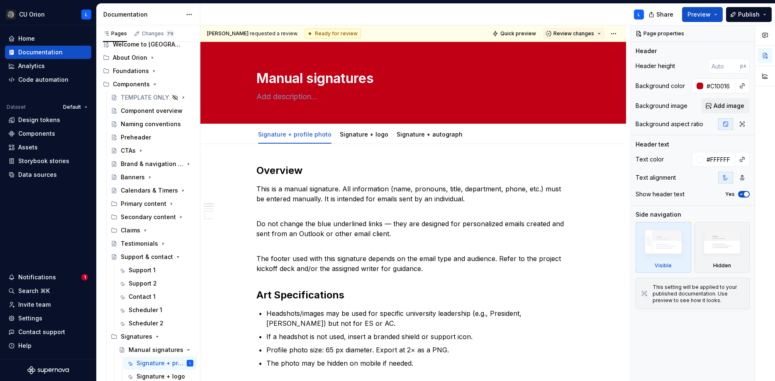
click at [305, 32] on div "Ready for review" at bounding box center [333, 34] width 56 height 10
click at [711, 14] on span "Preview" at bounding box center [698, 14] width 23 height 8
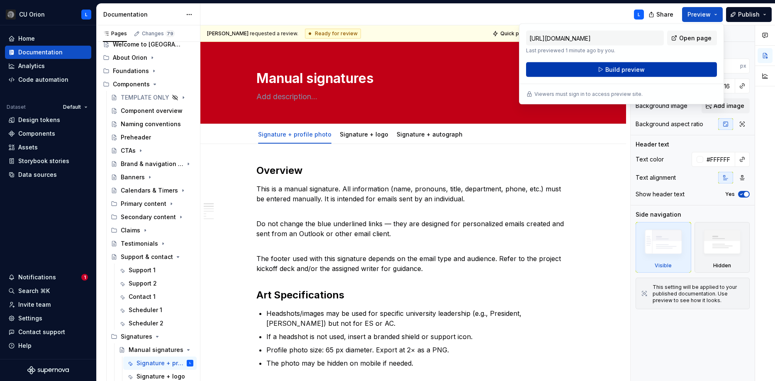
click at [671, 69] on button "Build preview" at bounding box center [621, 69] width 191 height 15
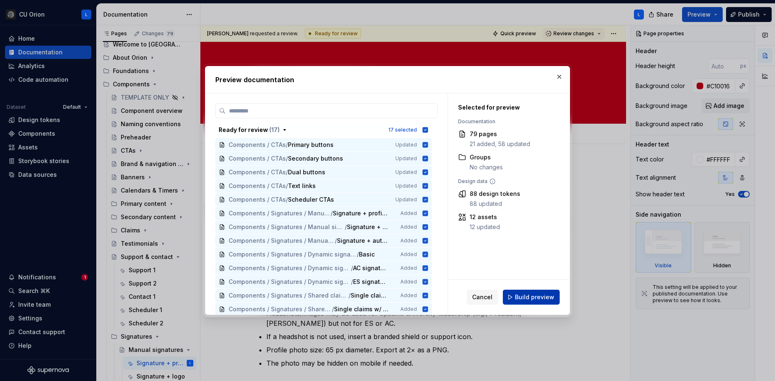
click at [530, 298] on span "Build preview" at bounding box center [534, 297] width 39 height 8
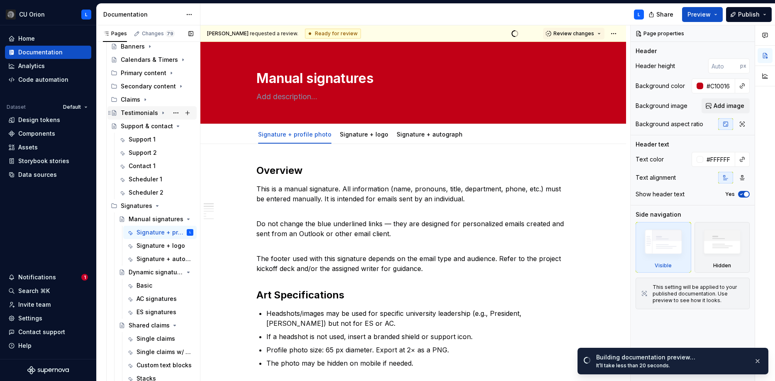
scroll to position [195, 0]
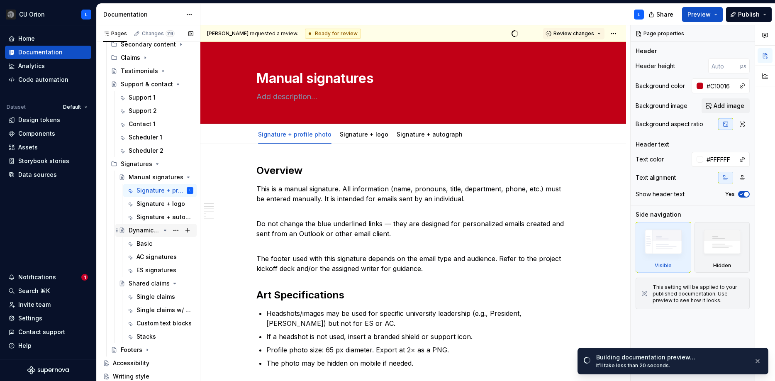
click at [145, 230] on div "Dynamic signatures" at bounding box center [145, 230] width 32 height 8
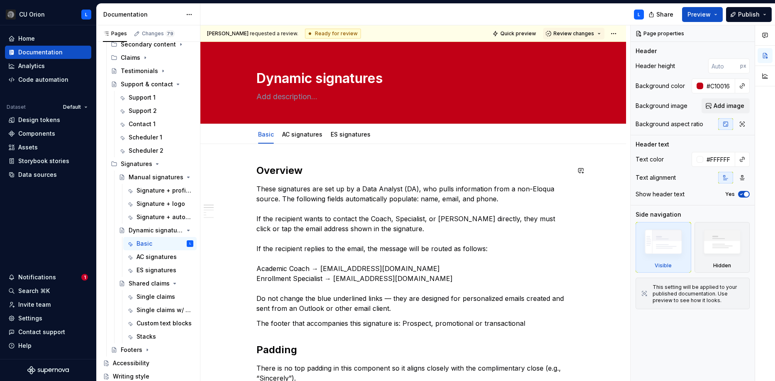
scroll to position [0, 0]
click at [699, 12] on span "Preview" at bounding box center [698, 14] width 23 height 8
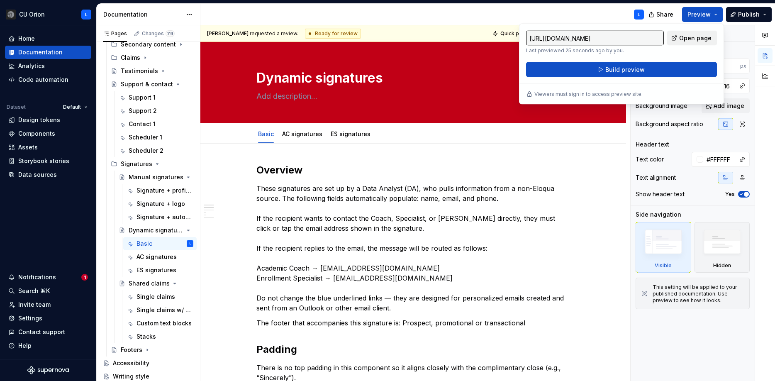
click at [691, 34] on span "Open page" at bounding box center [695, 38] width 32 height 8
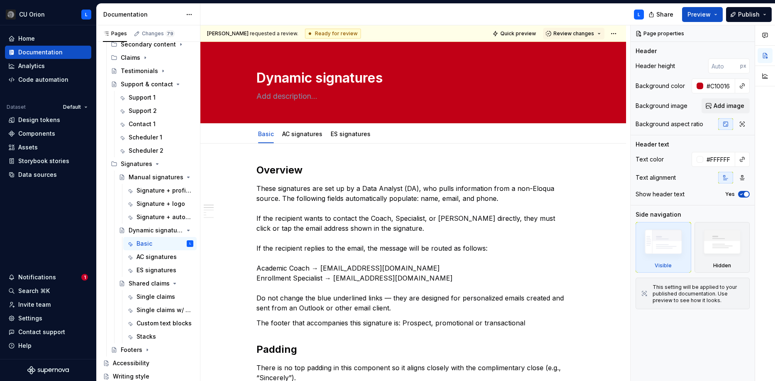
click at [506, 17] on div "L" at bounding box center [425, 15] width 450 height 22
type textarea "*"
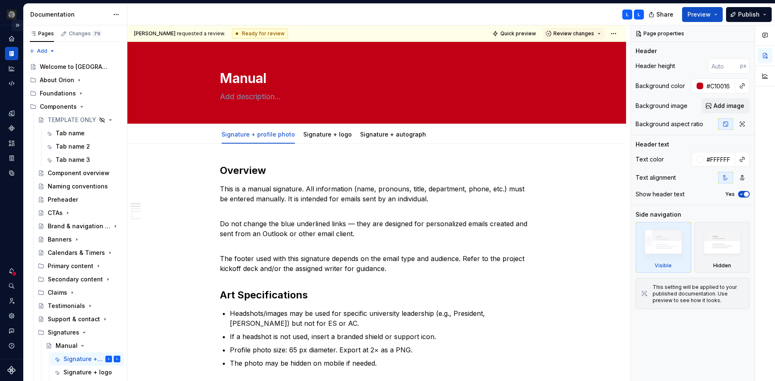
click at [16, 24] on button "Expand sidebar" at bounding box center [18, 25] width 12 height 12
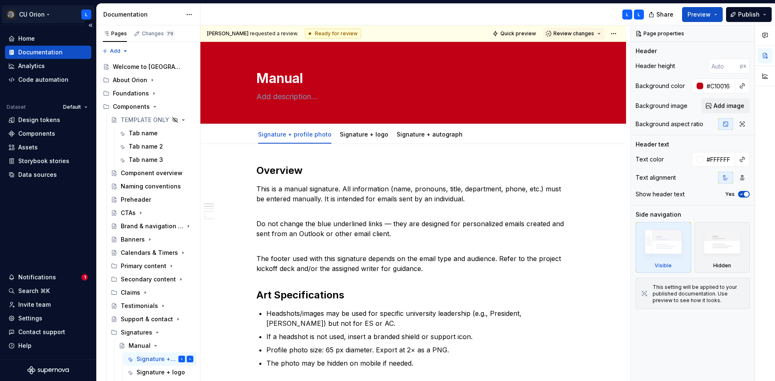
click at [48, 15] on html "CU Orion L Home Documentation Analytics Code automation Dataset Default Design …" at bounding box center [387, 190] width 775 height 381
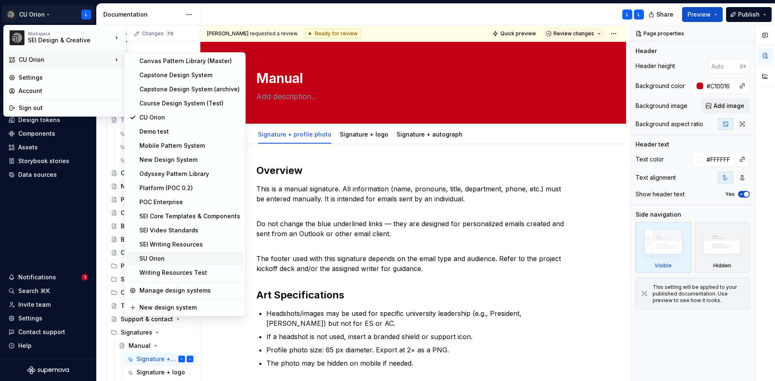
click at [190, 263] on div "SU Orion" at bounding box center [184, 258] width 117 height 13
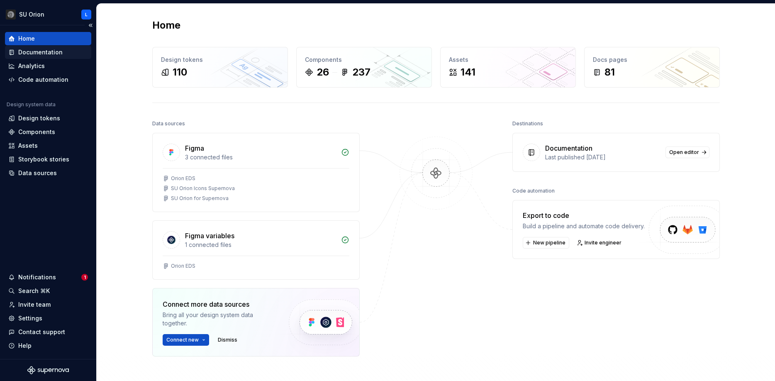
click at [57, 57] on div "Documentation" at bounding box center [48, 52] width 86 height 13
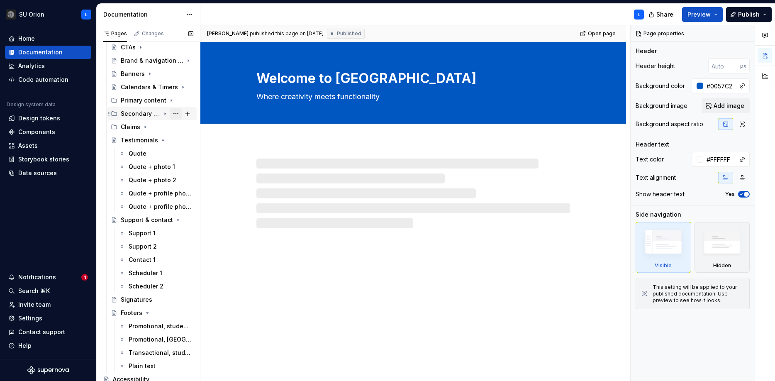
scroll to position [129, 0]
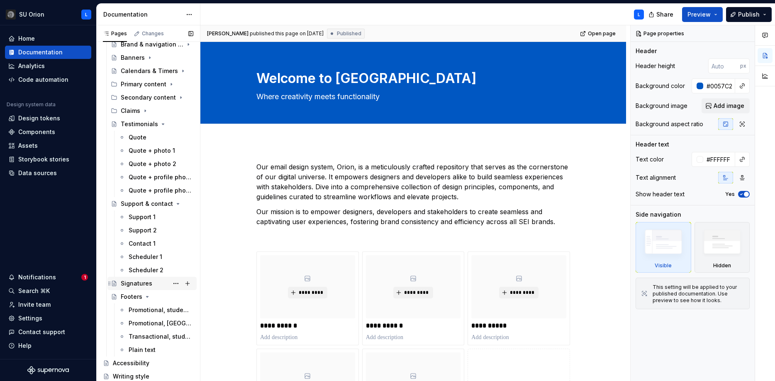
click at [157, 283] on div "Signatures" at bounding box center [157, 284] width 73 height 12
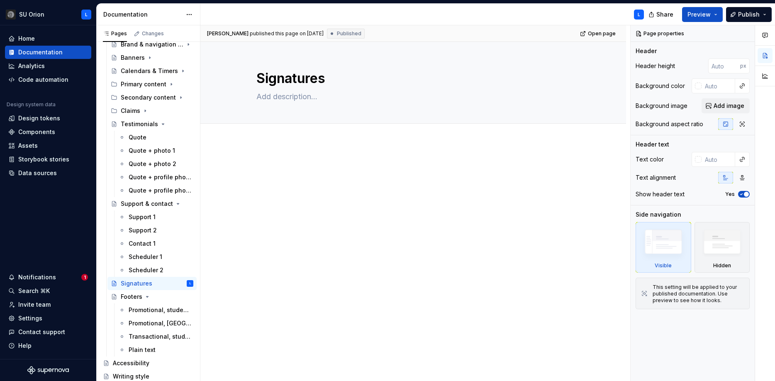
click at [346, 188] on div at bounding box center [413, 178] width 314 height 32
type textarea "*"
click at [280, 134] on span "Add tab" at bounding box center [276, 132] width 19 height 7
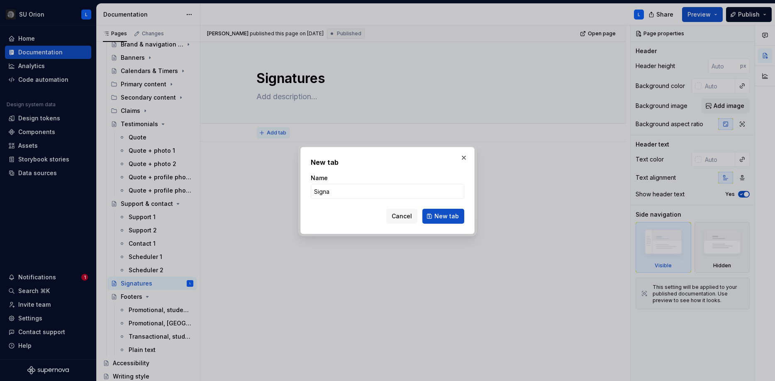
type input "Signat"
type textarea "*"
type input "Signature + profile photo"
click at [457, 217] on span "New tab" at bounding box center [446, 216] width 24 height 8
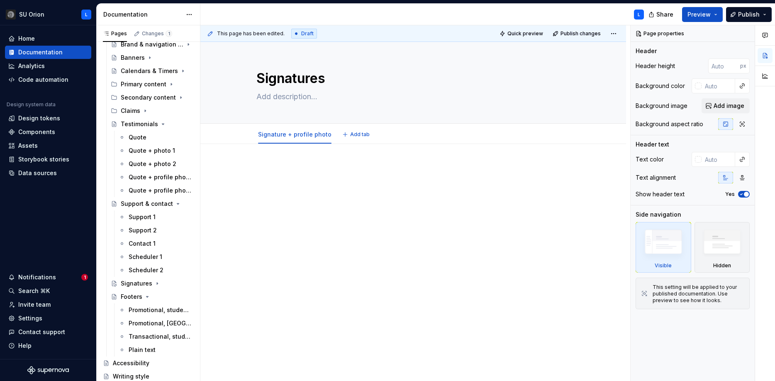
click at [368, 174] on div at bounding box center [413, 180] width 314 height 32
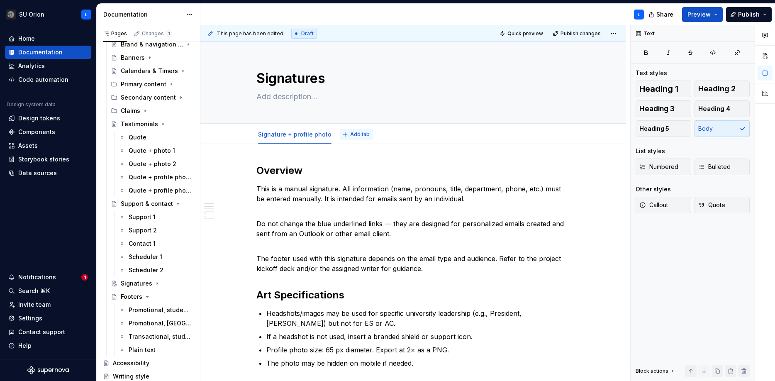
click at [348, 130] on button "Add tab" at bounding box center [357, 135] width 34 height 12
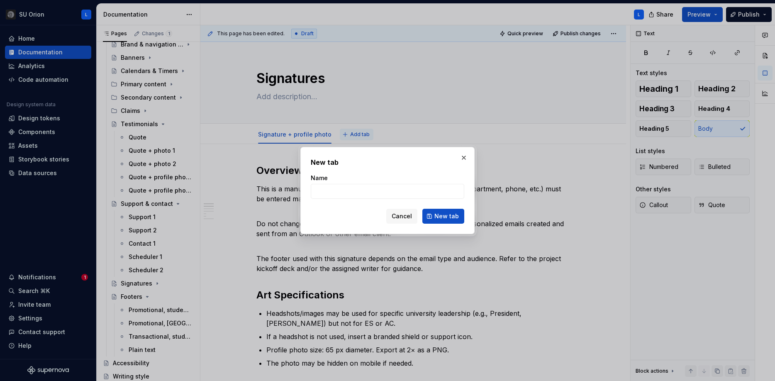
type textarea "*"
type input "Sign"
type textarea "*"
type input "Signature + logo"
click at [447, 214] on span "New tab" at bounding box center [446, 216] width 24 height 8
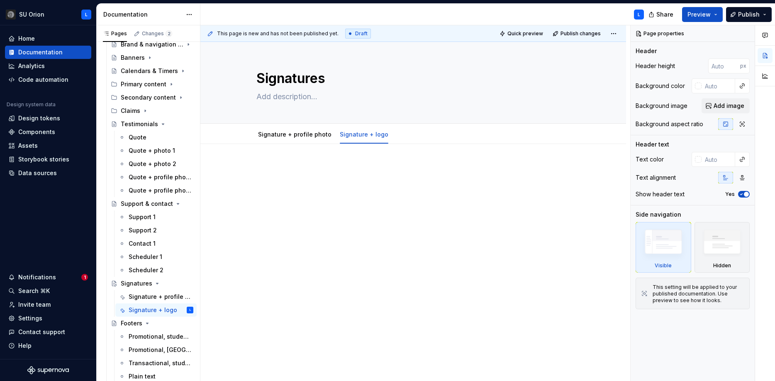
click at [379, 151] on div at bounding box center [413, 231] width 426 height 175
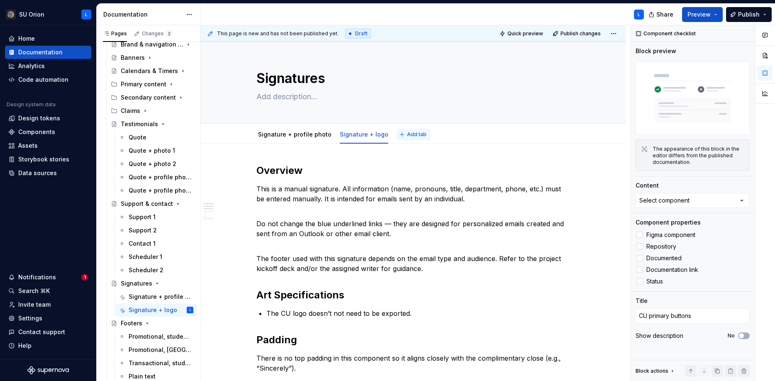
click at [407, 132] on span "Add tab" at bounding box center [416, 134] width 19 height 7
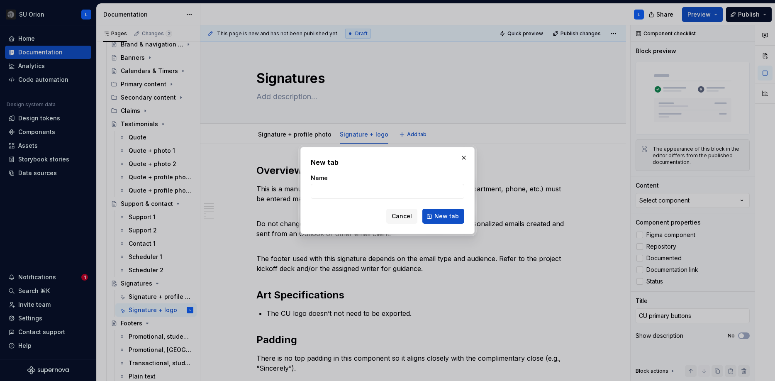
type textarea "*"
type input "Sign"
type textarea "*"
type input "Signature + autograph"
click at [440, 218] on span "New tab" at bounding box center [446, 216] width 24 height 8
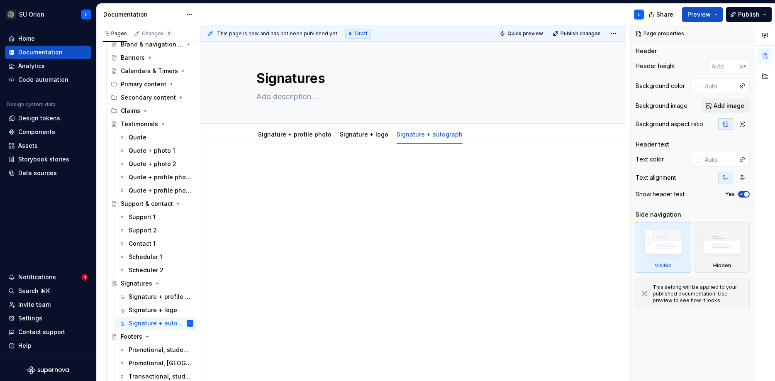
click at [305, 156] on div at bounding box center [413, 231] width 426 height 175
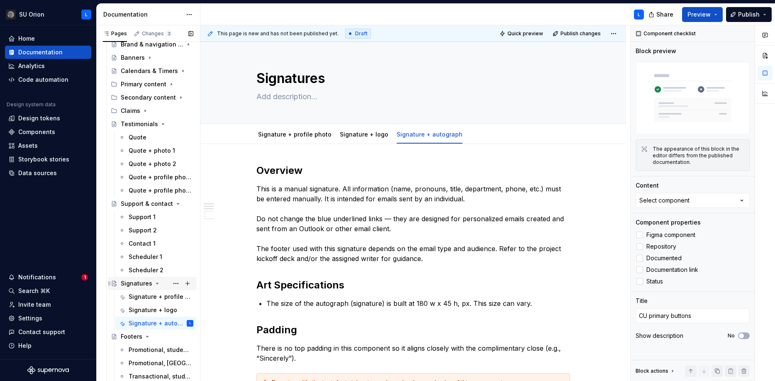
click at [137, 282] on div "Signatures" at bounding box center [137, 283] width 32 height 8
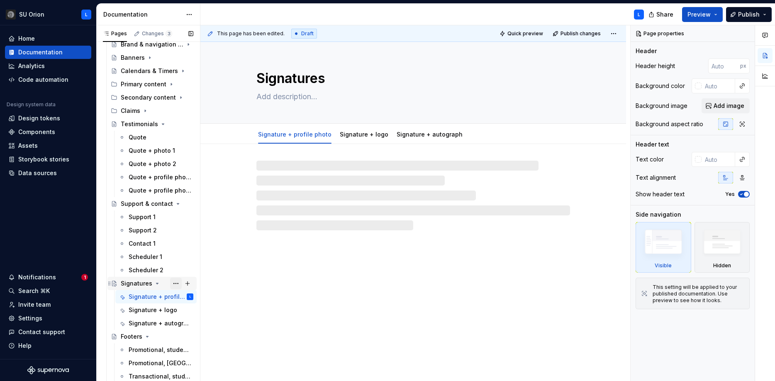
click at [172, 281] on button "Page tree" at bounding box center [176, 284] width 12 height 12
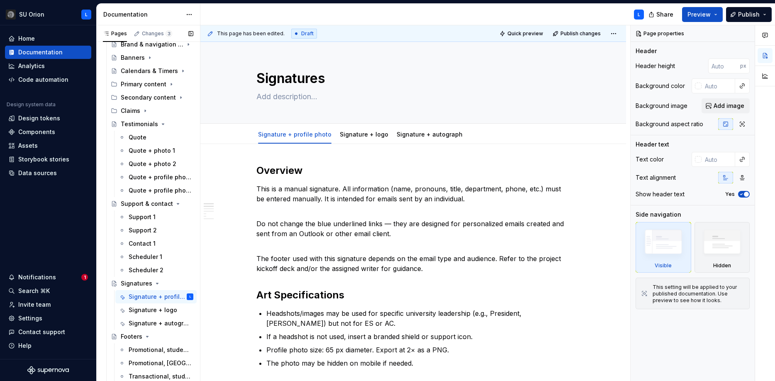
click at [149, 287] on div "Pages Changes 3 Add Accessibility guide for tree Page tree. Navigate the tree w…" at bounding box center [148, 204] width 104 height 359
click at [177, 281] on button "Page tree" at bounding box center [176, 284] width 12 height 12
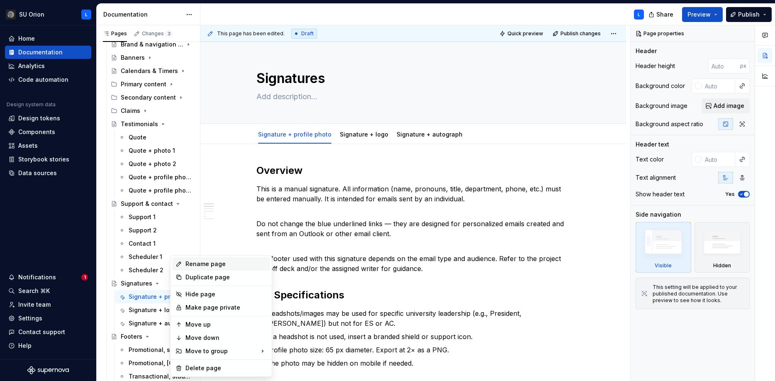
click at [197, 261] on div "Rename page" at bounding box center [225, 264] width 81 height 8
type textarea "*"
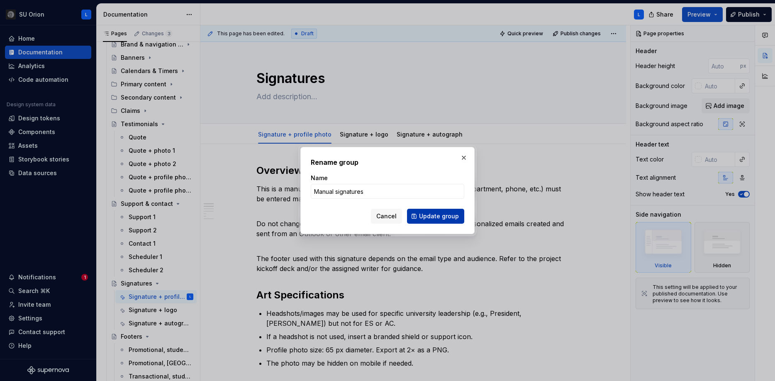
type input "Manual signatures"
click at [453, 219] on span "Update group" at bounding box center [439, 216] width 40 height 8
type textarea "*"
type textarea "Manual signatures"
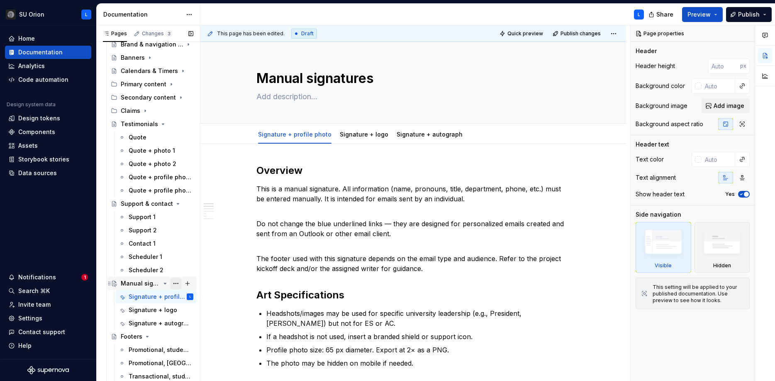
click at [178, 283] on button "Page tree" at bounding box center [176, 284] width 12 height 12
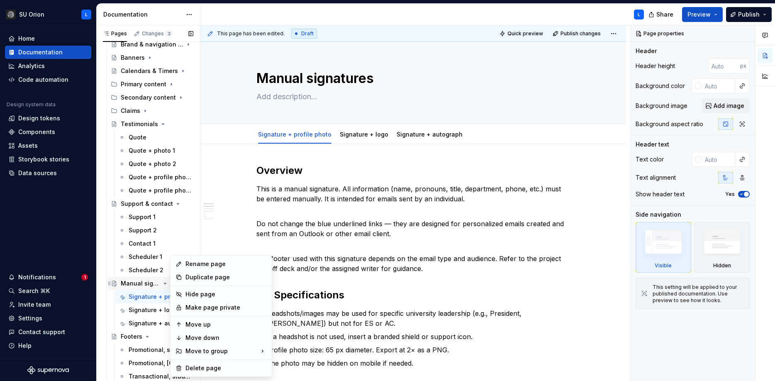
type textarea "*"
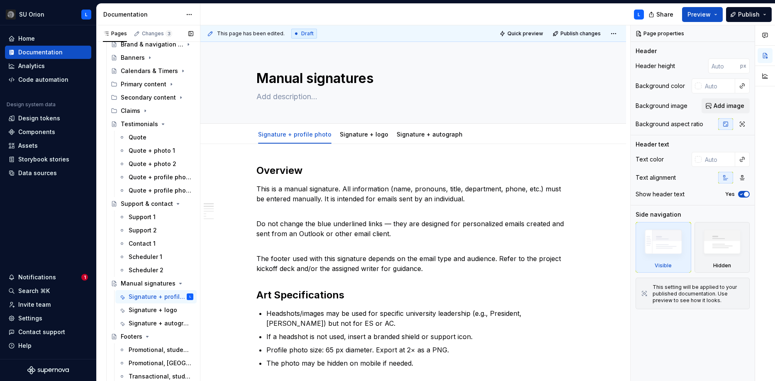
click at [137, 292] on div "Pages Changes 3 Add Accessibility guide for tree Page tree. Navigate the tree w…" at bounding box center [148, 204] width 104 height 359
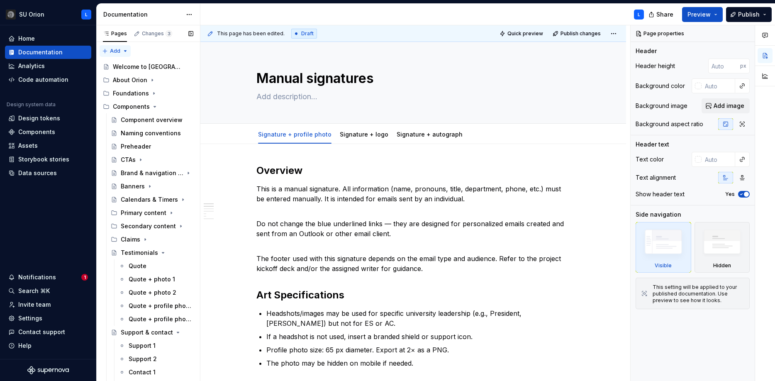
click at [123, 49] on div "Pages Changes 3 Add Accessibility guide for tree Page tree. Navigate the tree w…" at bounding box center [148, 204] width 104 height 359
click at [129, 78] on div "New group" at bounding box center [142, 80] width 54 height 8
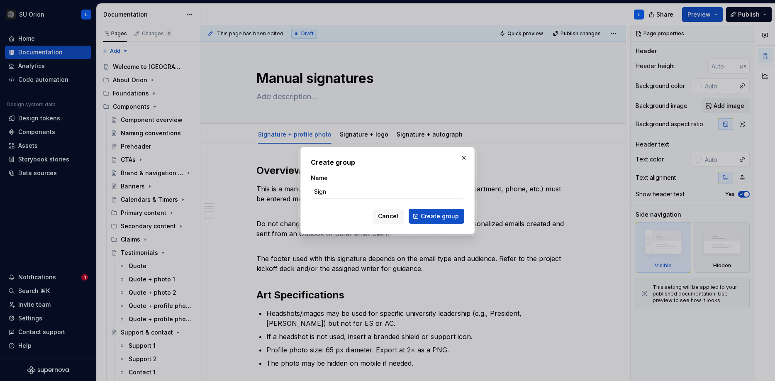
type input "Signatures"
click at [450, 218] on span "Create group" at bounding box center [440, 216] width 38 height 8
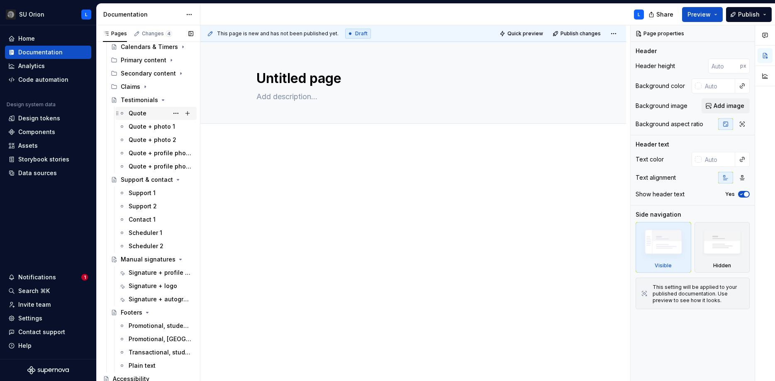
scroll to position [195, 0]
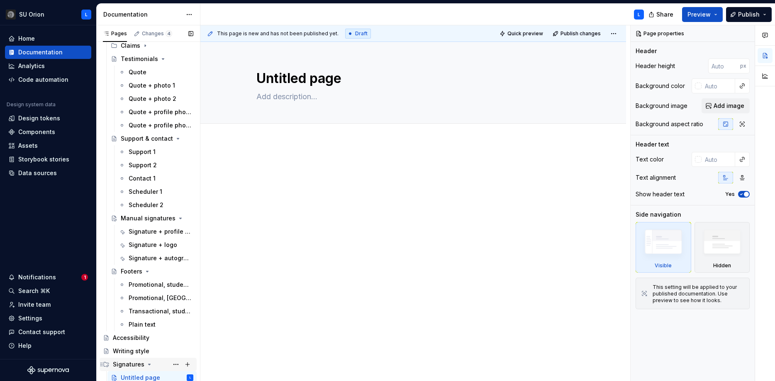
click at [129, 365] on div "Signatures" at bounding box center [129, 364] width 32 height 8
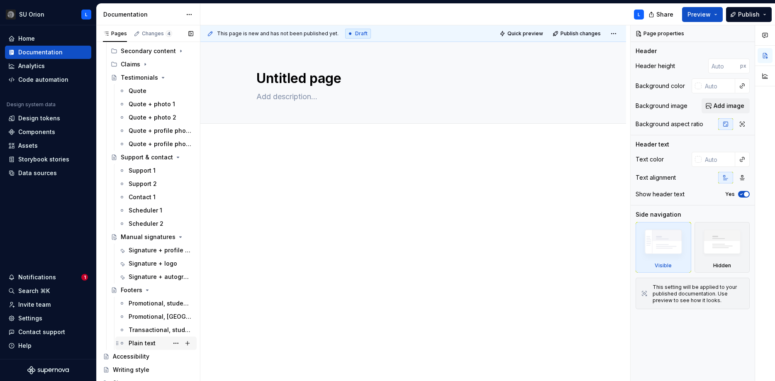
scroll to position [182, 0]
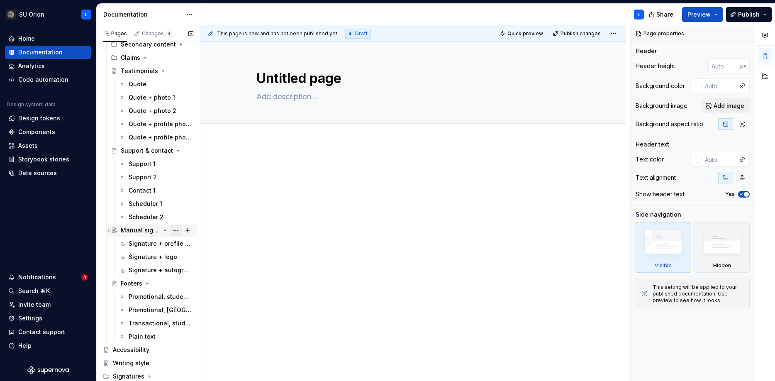
click at [176, 230] on button "Page tree" at bounding box center [176, 230] width 12 height 12
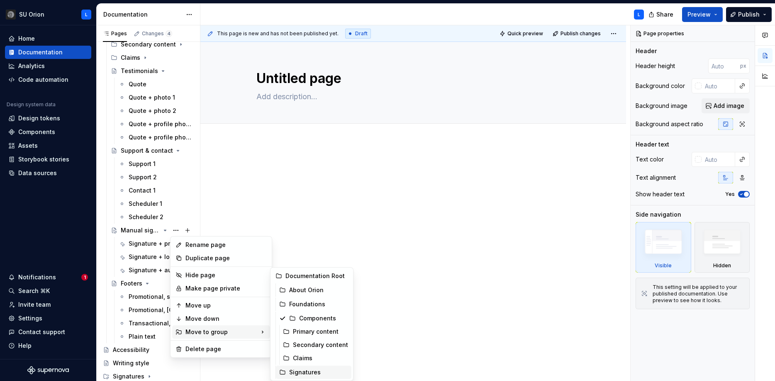
click at [299, 370] on div "Signatures" at bounding box center [318, 372] width 59 height 8
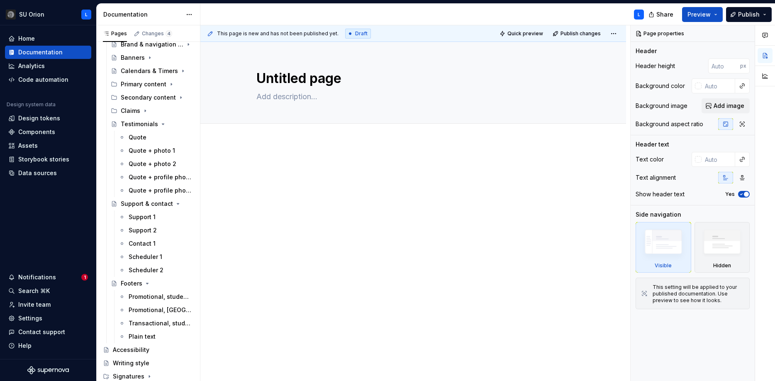
scroll to position [129, 0]
click at [160, 123] on icon "Page tree" at bounding box center [163, 124] width 7 height 7
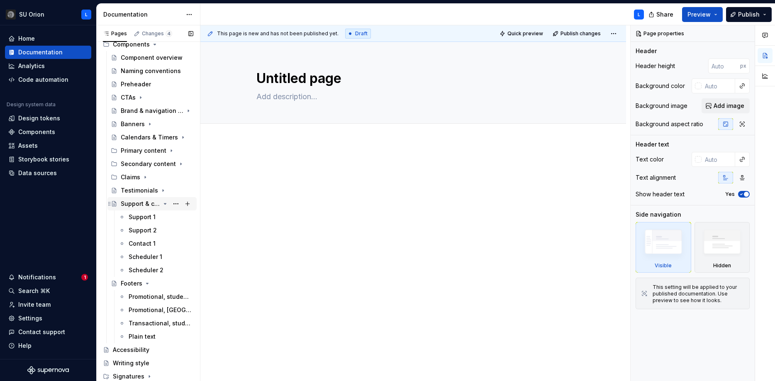
click at [165, 202] on icon "Page tree" at bounding box center [165, 203] width 7 height 7
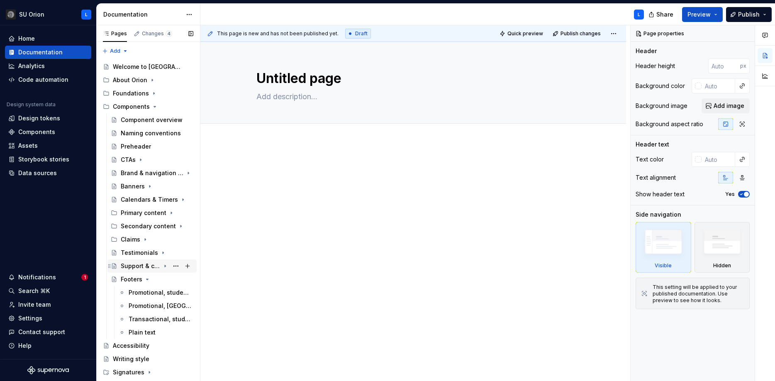
scroll to position [0, 0]
click at [146, 280] on icon "Page tree" at bounding box center [147, 279] width 2 height 1
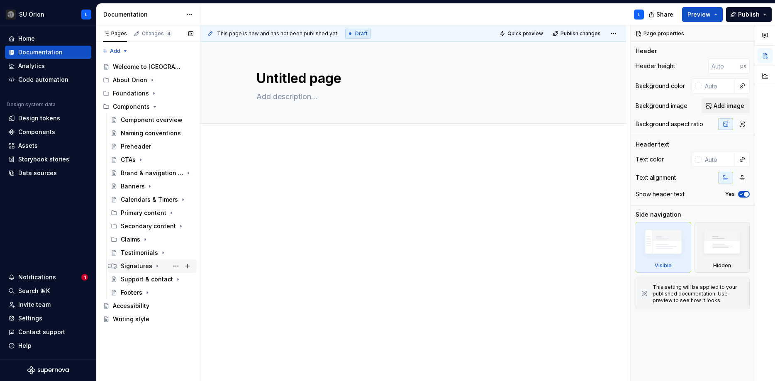
click at [154, 265] on icon "Page tree" at bounding box center [157, 266] width 7 height 7
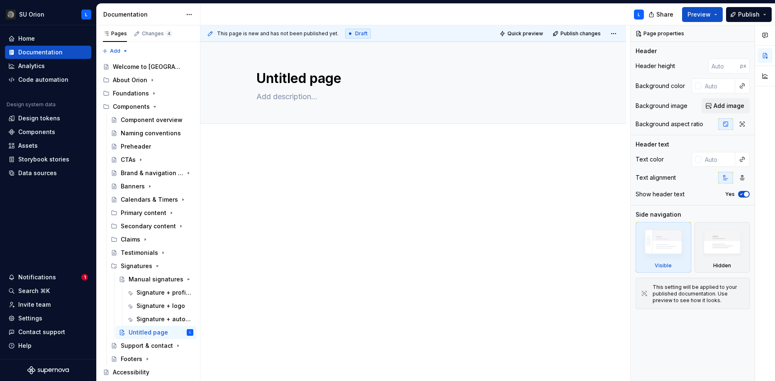
drag, startPoint x: 152, startPoint y: 293, endPoint x: 272, endPoint y: 3, distance: 313.6
click at [175, 332] on button "Page tree" at bounding box center [176, 333] width 12 height 12
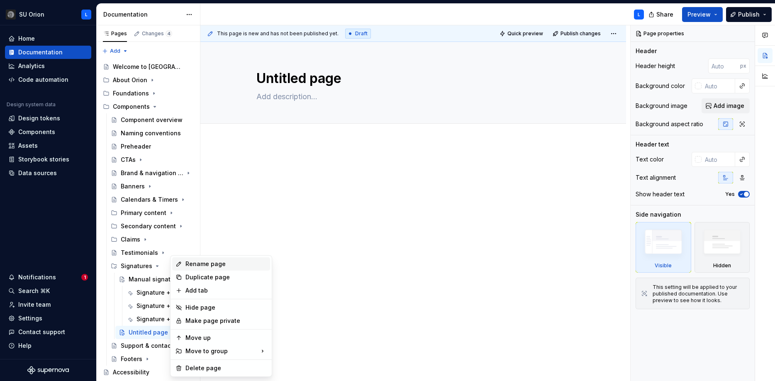
type textarea "*"
click at [216, 261] on div "Rename page" at bounding box center [225, 264] width 81 height 8
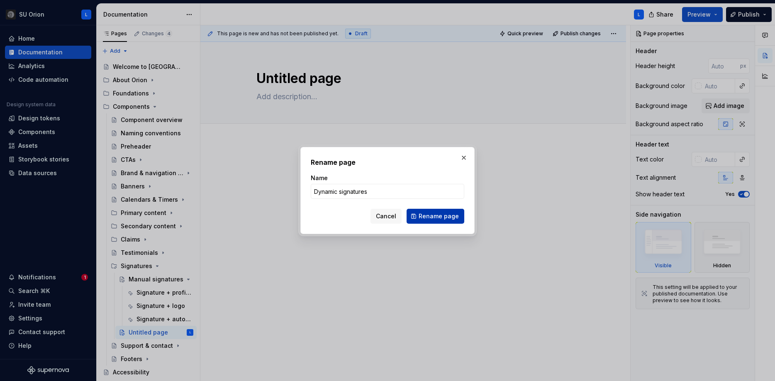
type input "Dynamic signatures"
click at [429, 217] on span "Rename page" at bounding box center [439, 216] width 40 height 8
type textarea "*"
type textarea "Dynamic signatures"
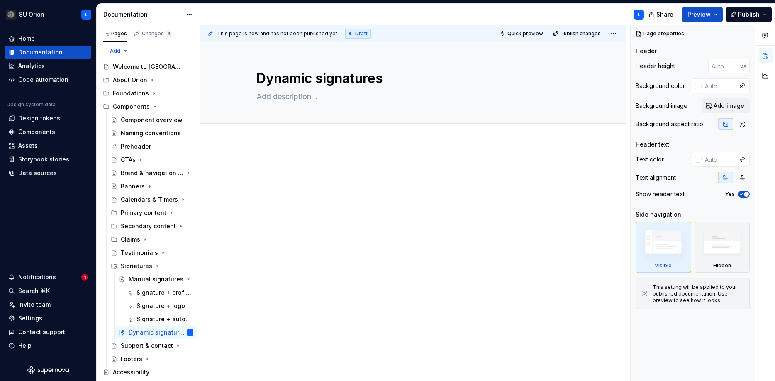
type textarea "*"
click at [268, 133] on button "Add tab" at bounding box center [273, 133] width 34 height 12
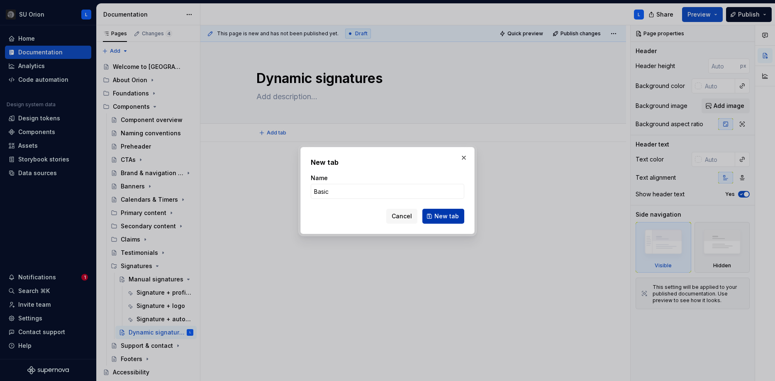
type input "Basic"
click at [451, 215] on span "New tab" at bounding box center [446, 216] width 24 height 8
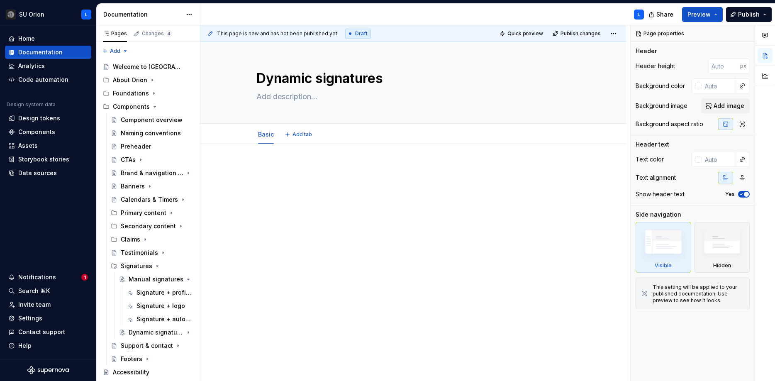
click at [390, 200] on div at bounding box center [413, 184] width 314 height 41
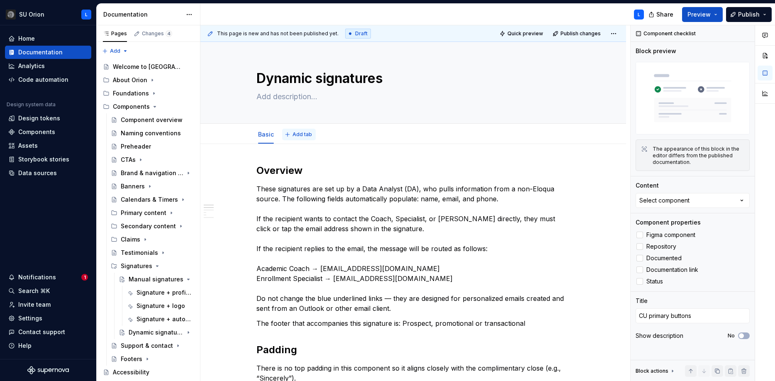
click at [302, 137] on span "Add tab" at bounding box center [301, 134] width 19 height 7
type textarea "*"
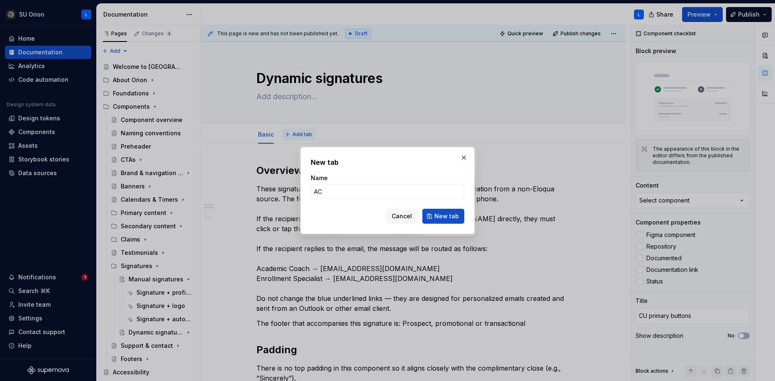
type input "AC"
type textarea "*"
type input "AC signatures"
click at [441, 217] on span "New tab" at bounding box center [446, 216] width 24 height 8
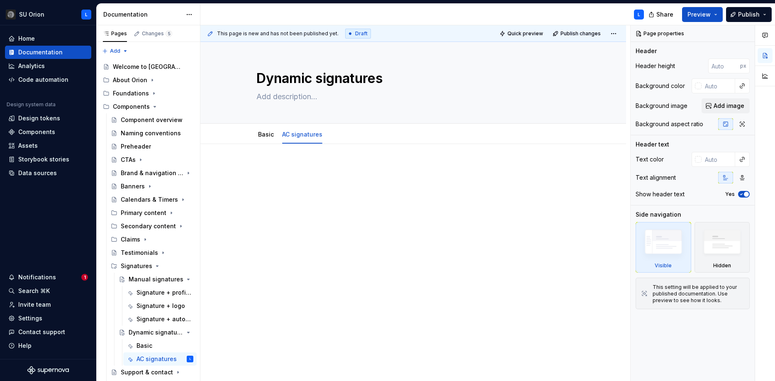
click at [283, 172] on p at bounding box center [413, 169] width 314 height 10
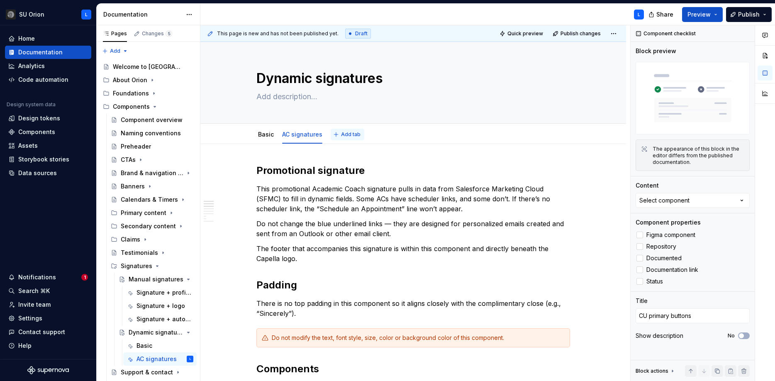
click at [351, 134] on span "Add tab" at bounding box center [350, 134] width 19 height 7
type textarea "*"
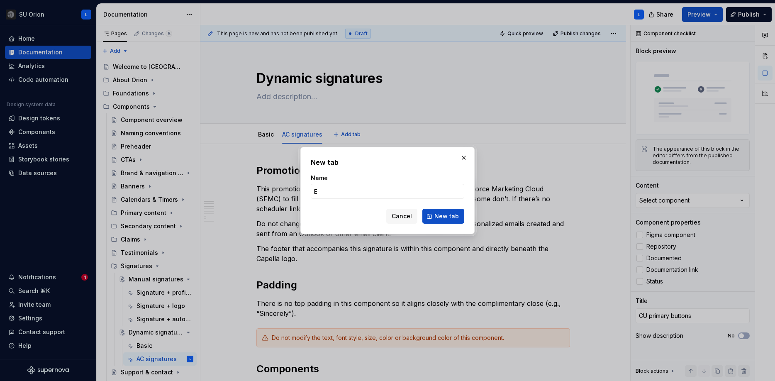
type input "ES"
type textarea "*"
type input "ES signatures"
click at [445, 218] on span "New tab" at bounding box center [446, 216] width 24 height 8
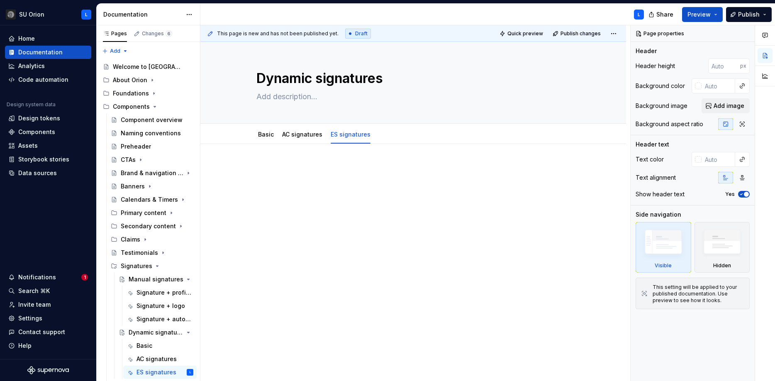
click at [358, 185] on div at bounding box center [413, 180] width 314 height 32
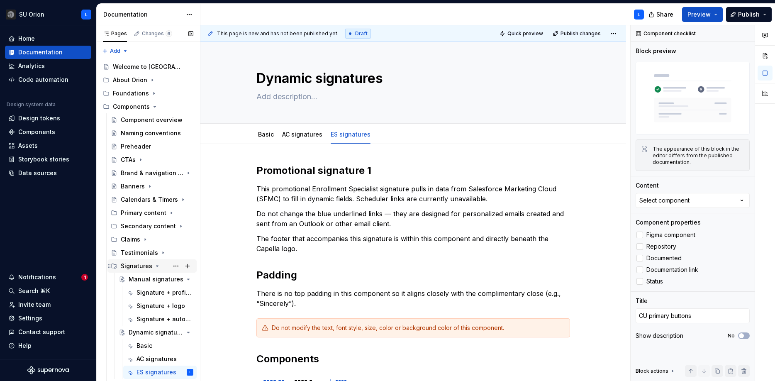
click at [156, 266] on icon "Page tree" at bounding box center [157, 266] width 2 height 1
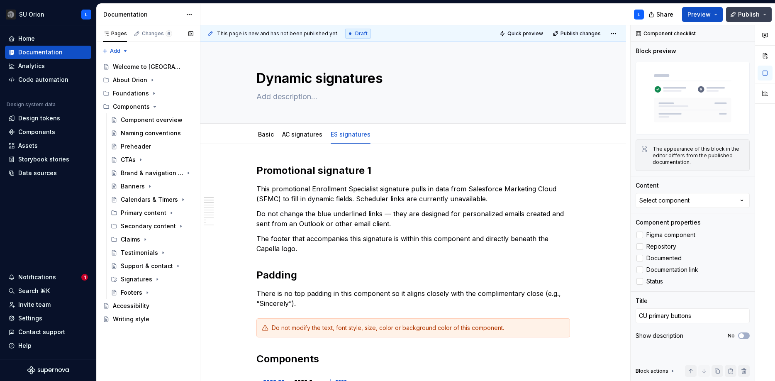
click at [747, 14] on span "Publish" at bounding box center [749, 14] width 22 height 8
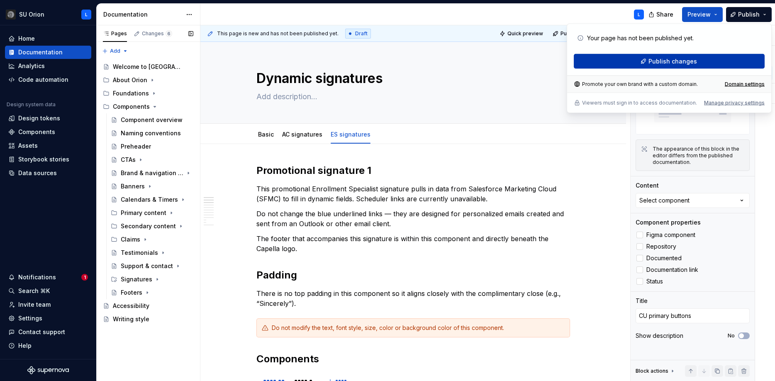
click at [698, 58] on button "Publish changes" at bounding box center [669, 61] width 191 height 15
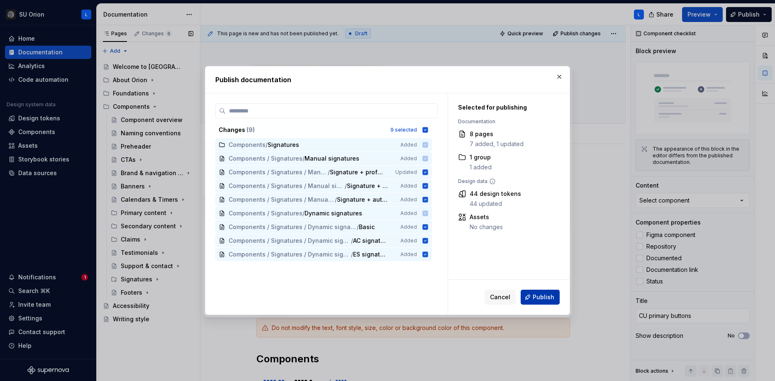
click at [539, 300] on span "Publish" at bounding box center [544, 297] width 22 height 8
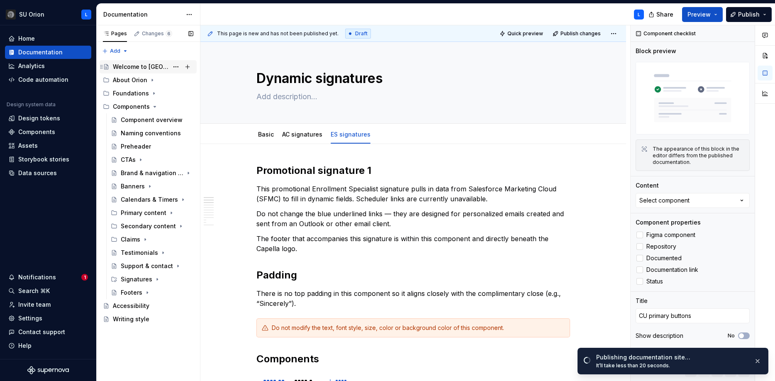
click at [151, 66] on div "Welcome to [GEOGRAPHIC_DATA]" at bounding box center [141, 67] width 56 height 8
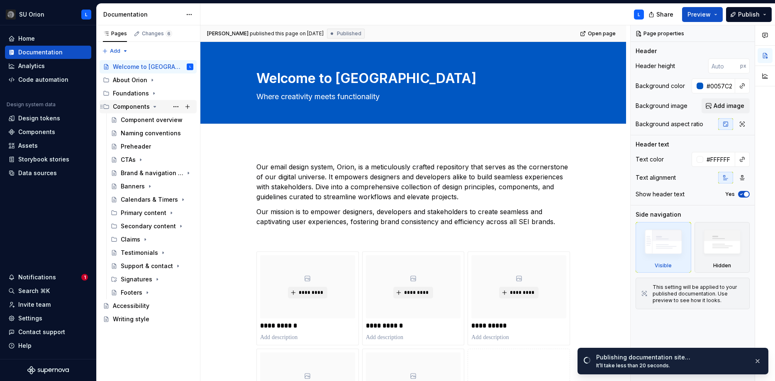
click at [136, 108] on div "Components" at bounding box center [131, 106] width 37 height 8
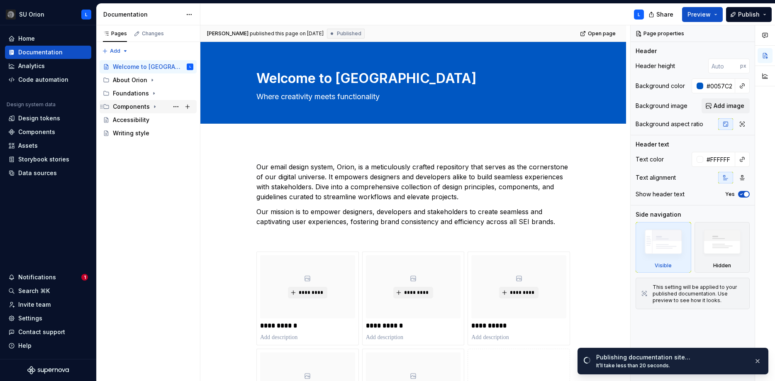
click at [136, 108] on div "Components" at bounding box center [131, 106] width 37 height 8
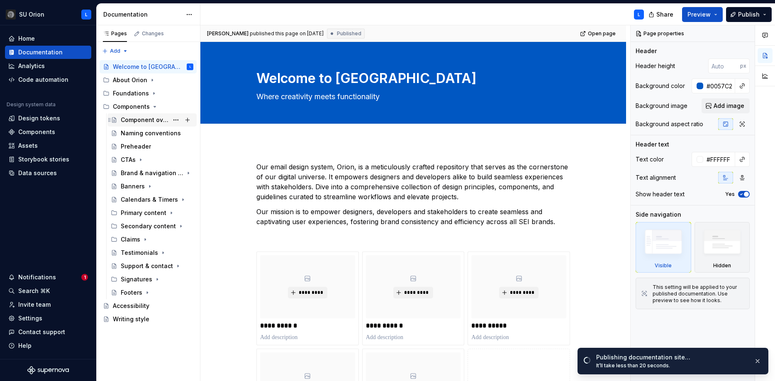
click at [135, 116] on div "Component overview" at bounding box center [145, 120] width 48 height 8
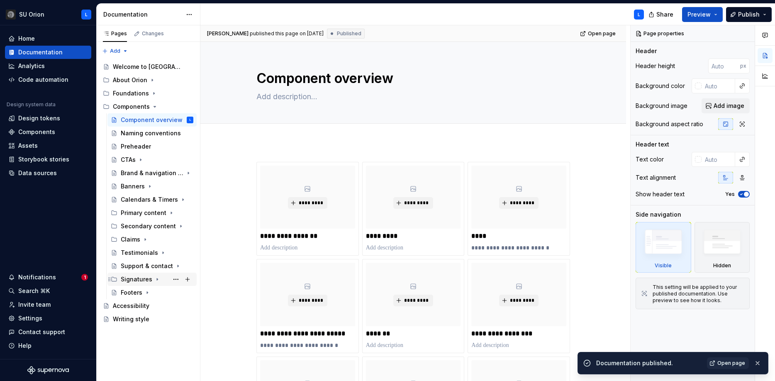
click at [123, 283] on div "Signatures" at bounding box center [137, 279] width 32 height 8
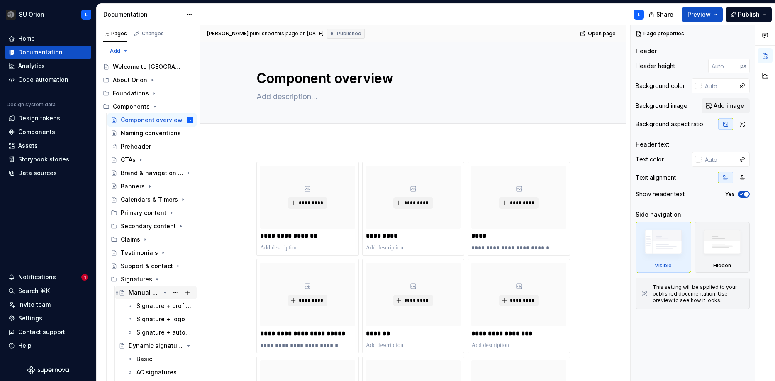
click at [136, 293] on div "Manual signatures" at bounding box center [145, 292] width 32 height 8
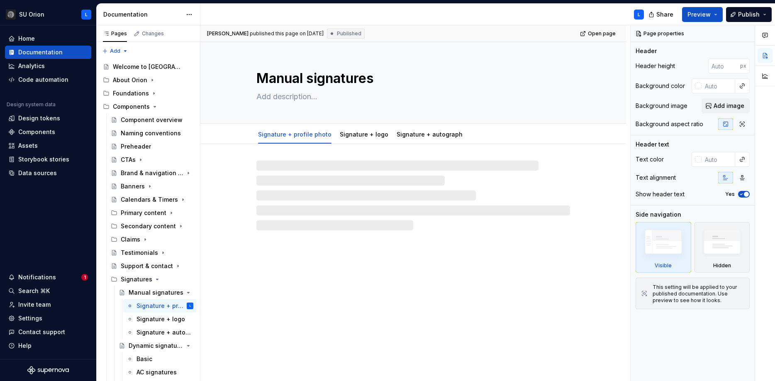
type textarea "*"
